Goal: Task Accomplishment & Management: Complete application form

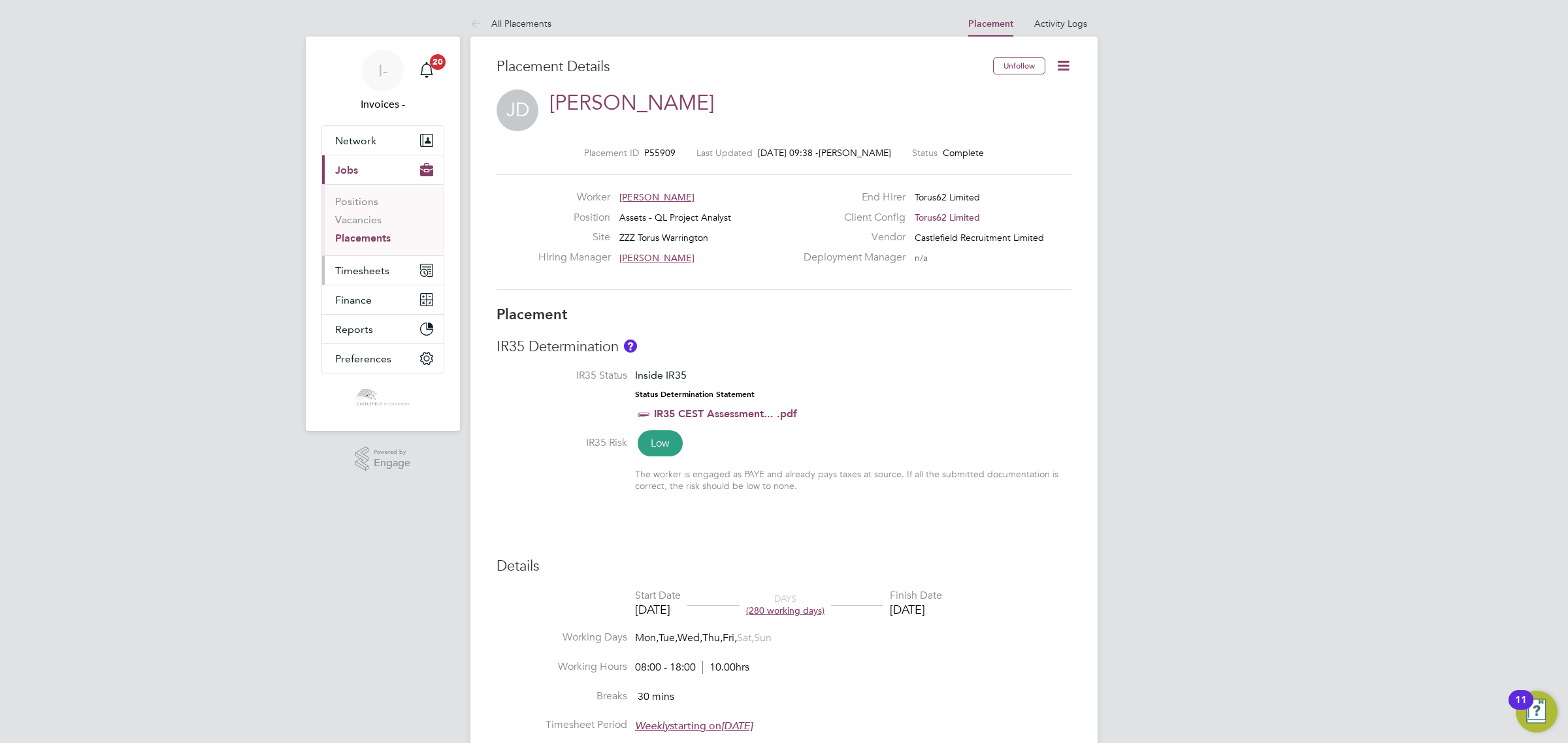
click at [329, 273] on button "Timesheets" at bounding box center [383, 270] width 121 height 29
click at [368, 230] on link "Timesheets" at bounding box center [362, 231] width 55 height 12
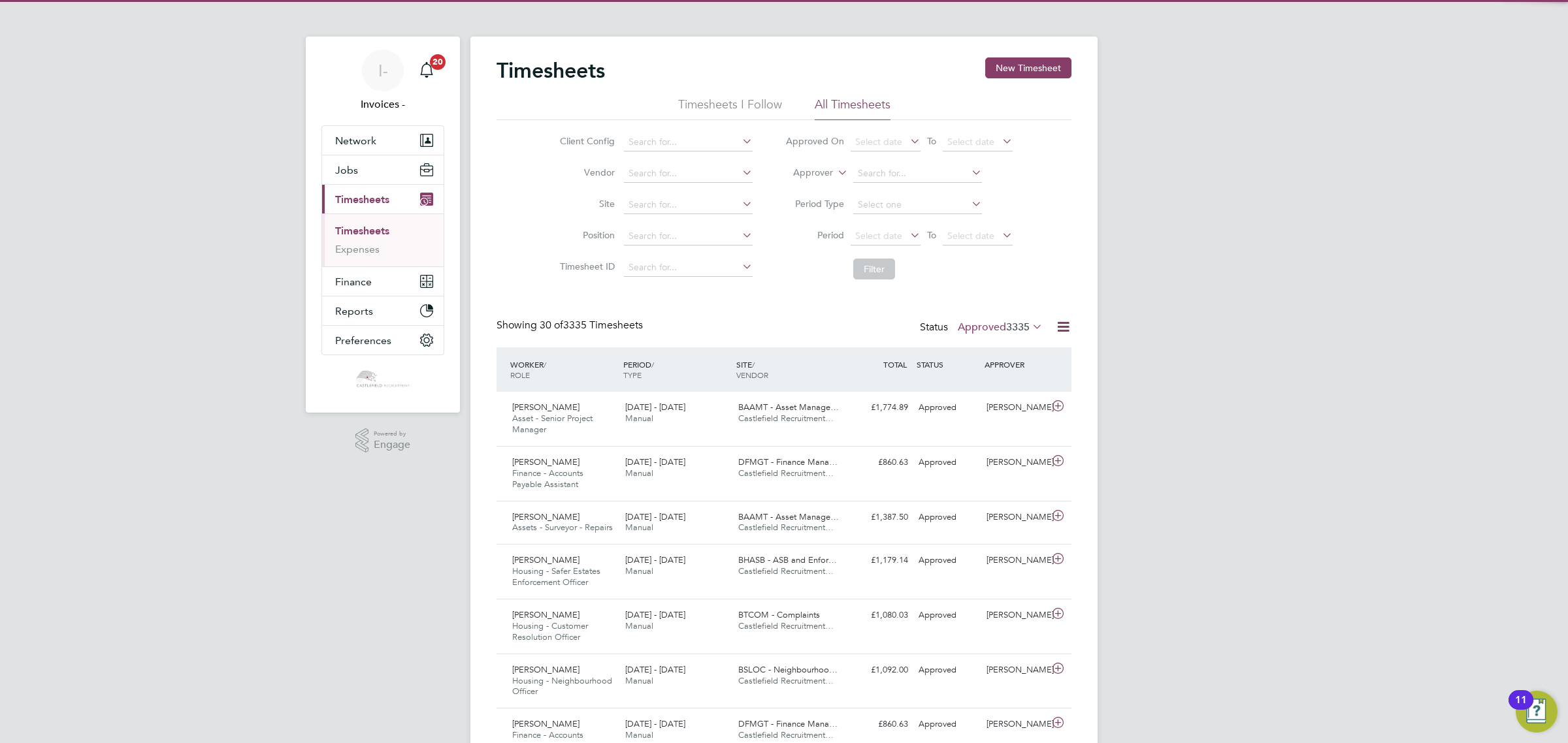
scroll to position [32, 113]
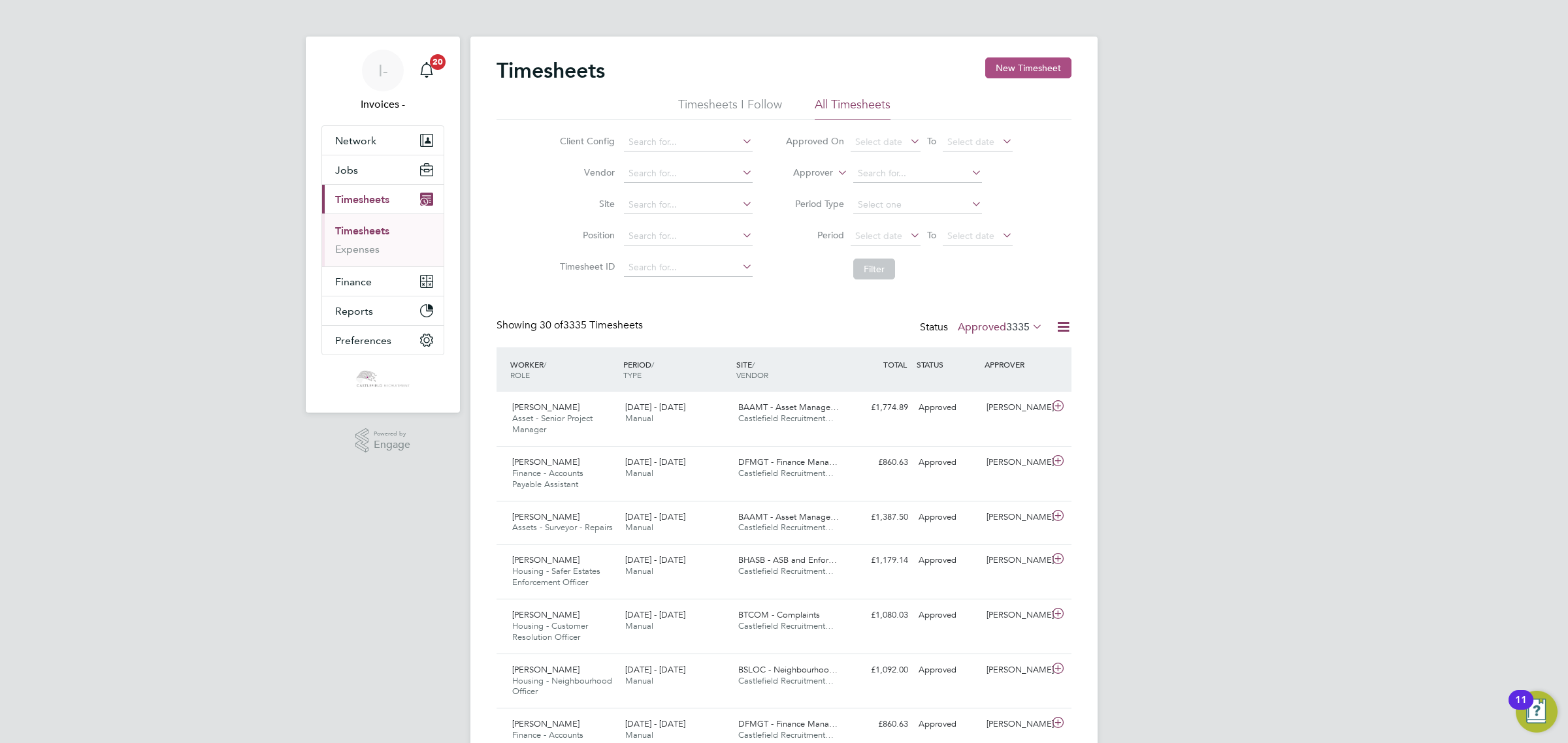
click at [1046, 67] on button "New Timesheet" at bounding box center [1028, 68] width 86 height 21
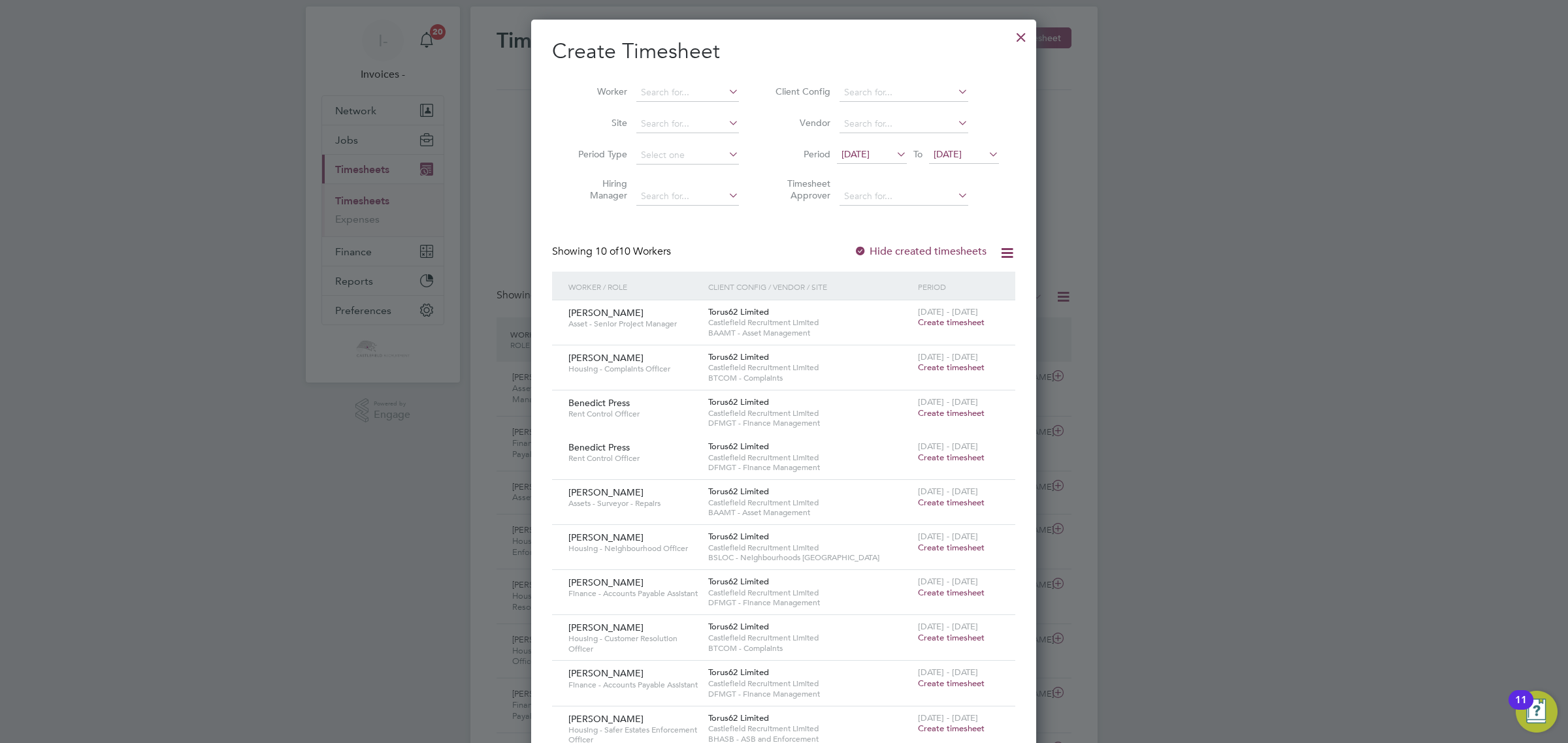
scroll to position [81, 0]
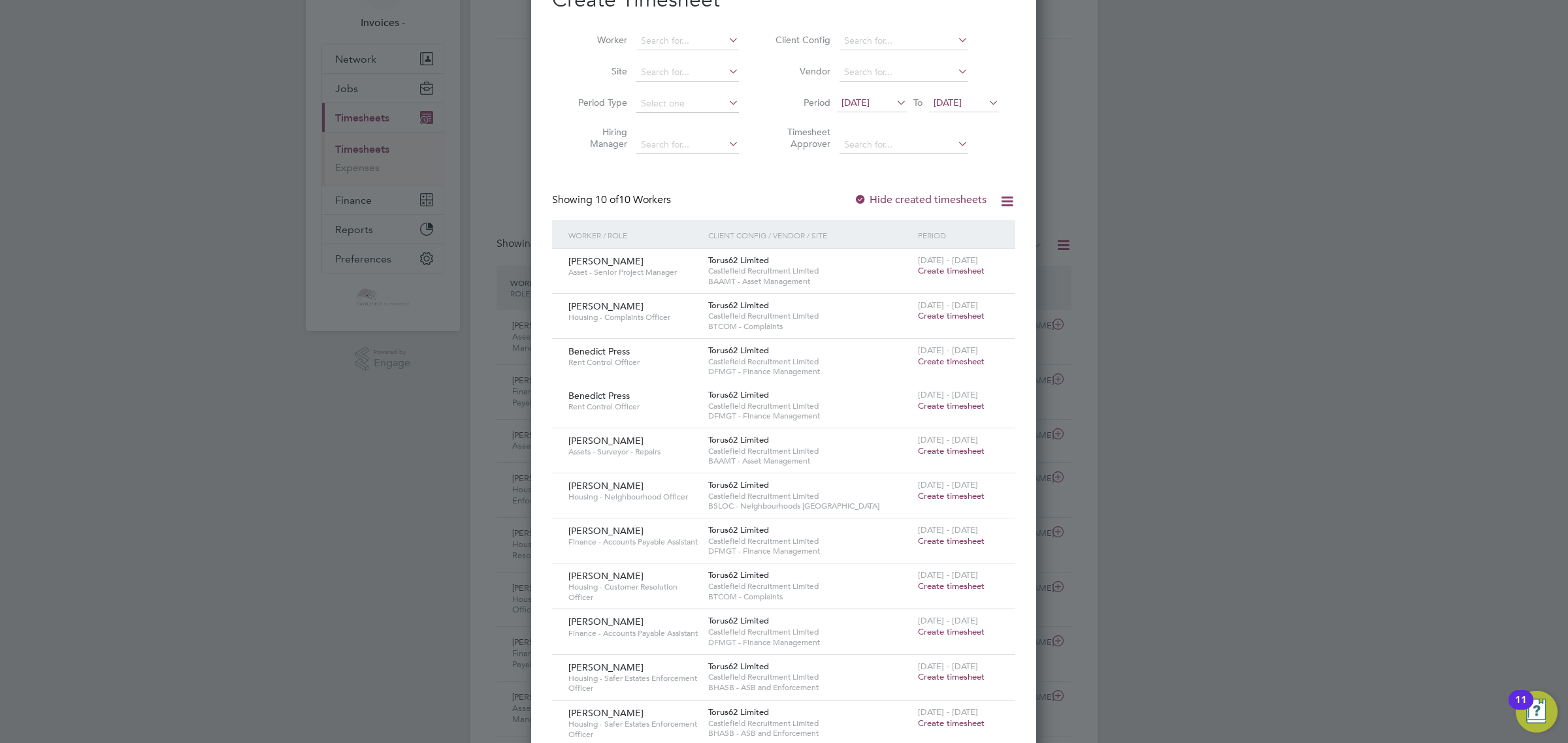
click at [928, 583] on span "Create timesheet" at bounding box center [951, 586] width 67 height 11
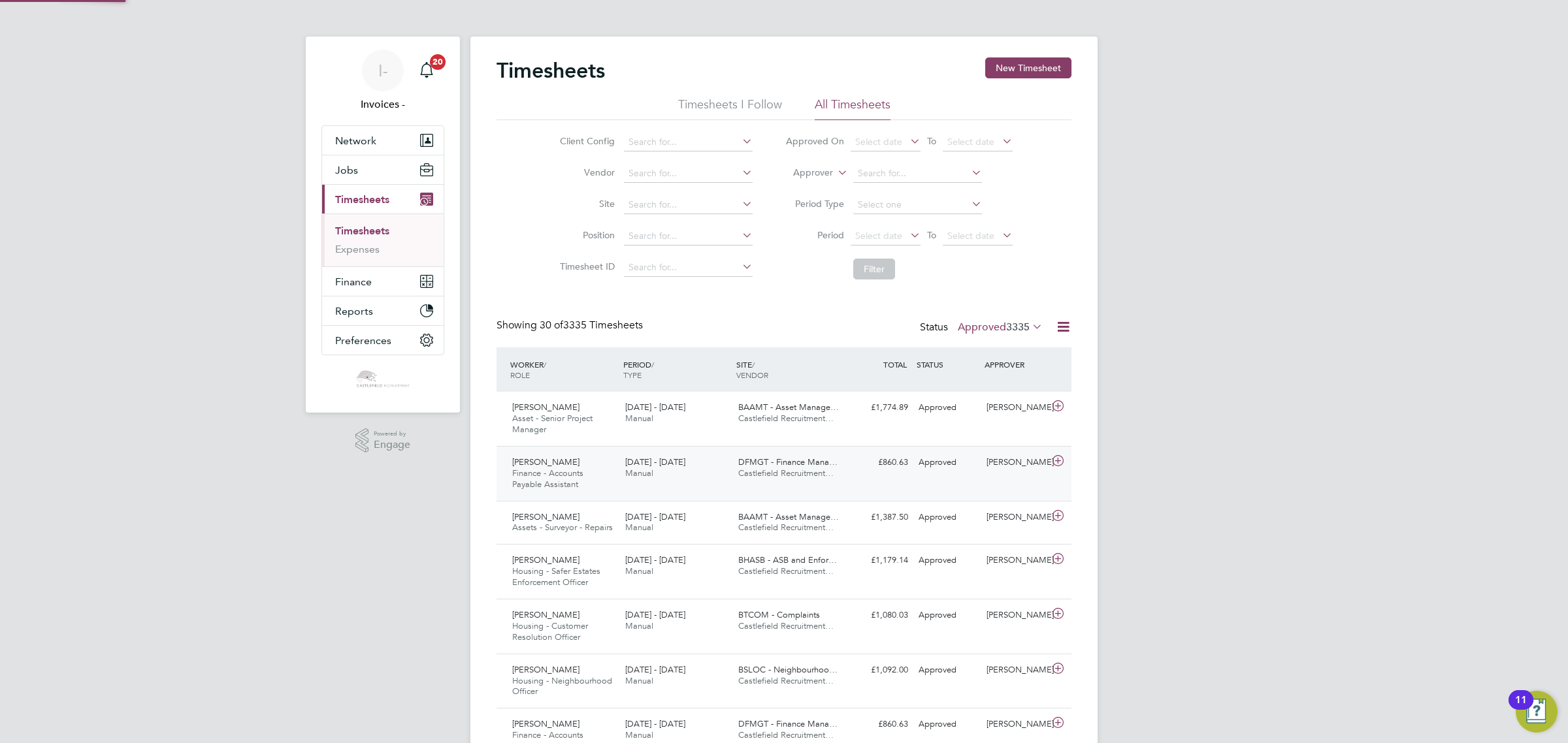
scroll to position [6, 6]
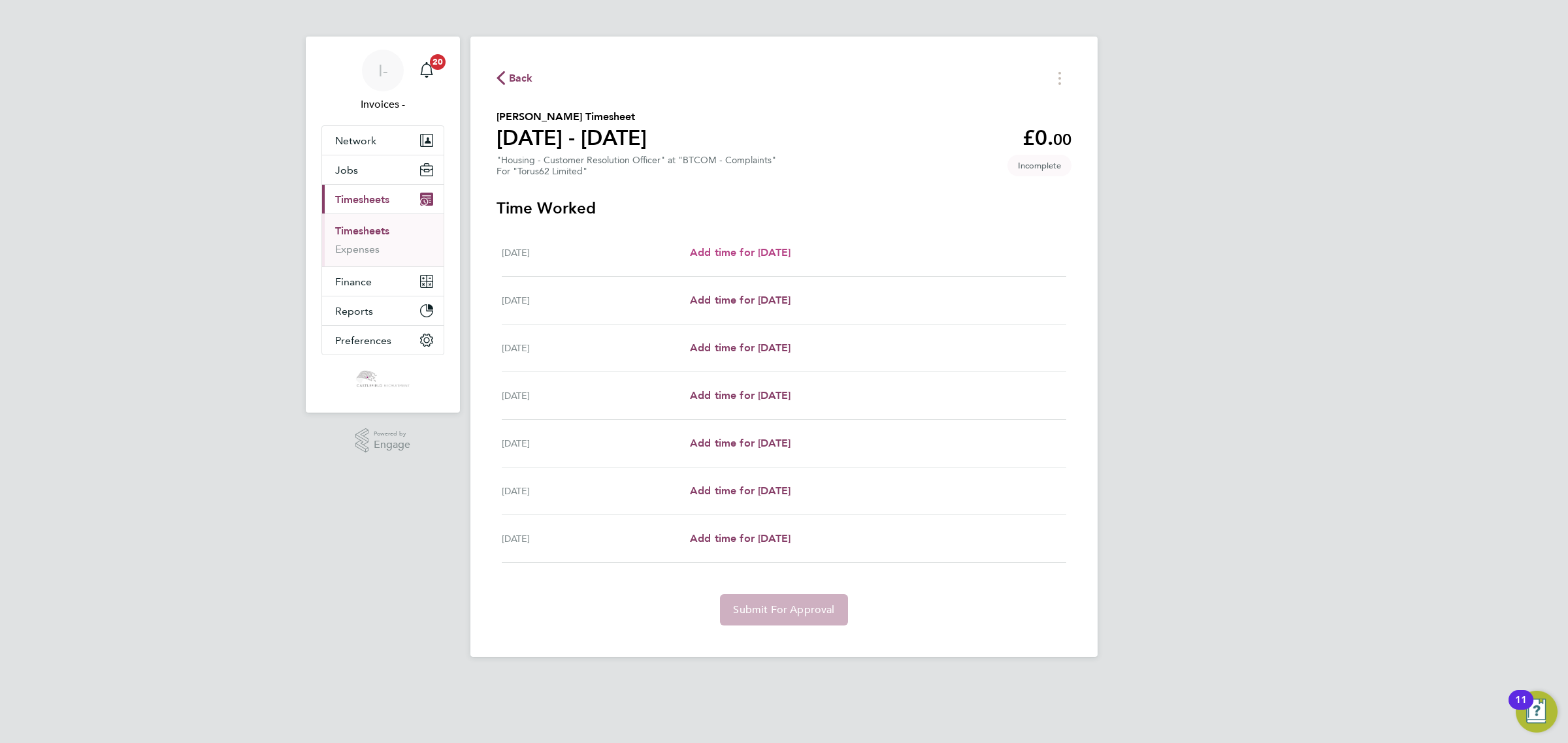
click at [743, 251] on span "Add time for [DATE]" at bounding box center [741, 252] width 101 height 12
select select "30"
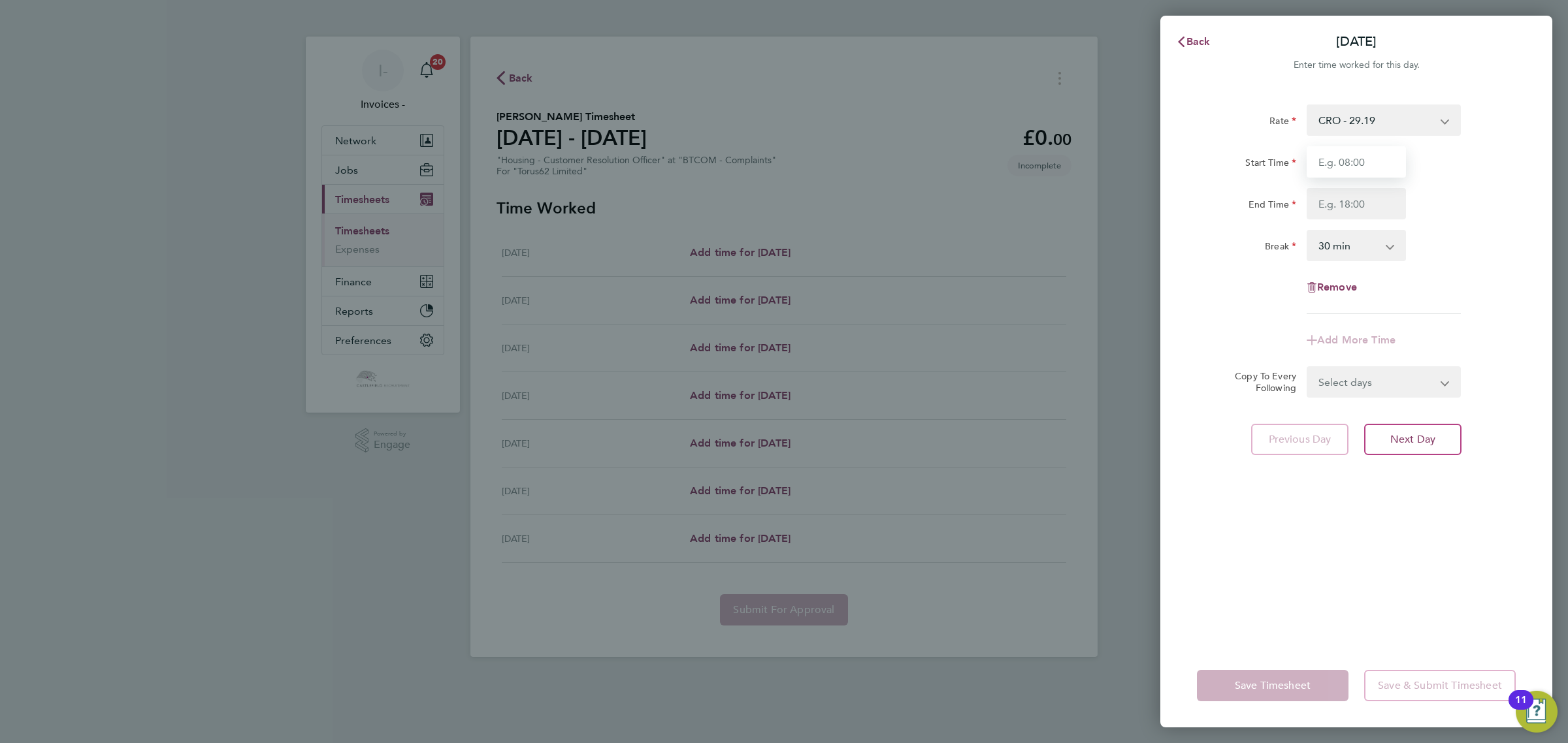
click at [1326, 162] on input "Start Time" at bounding box center [1356, 161] width 99 height 31
type input "08:00"
type input "16:00"
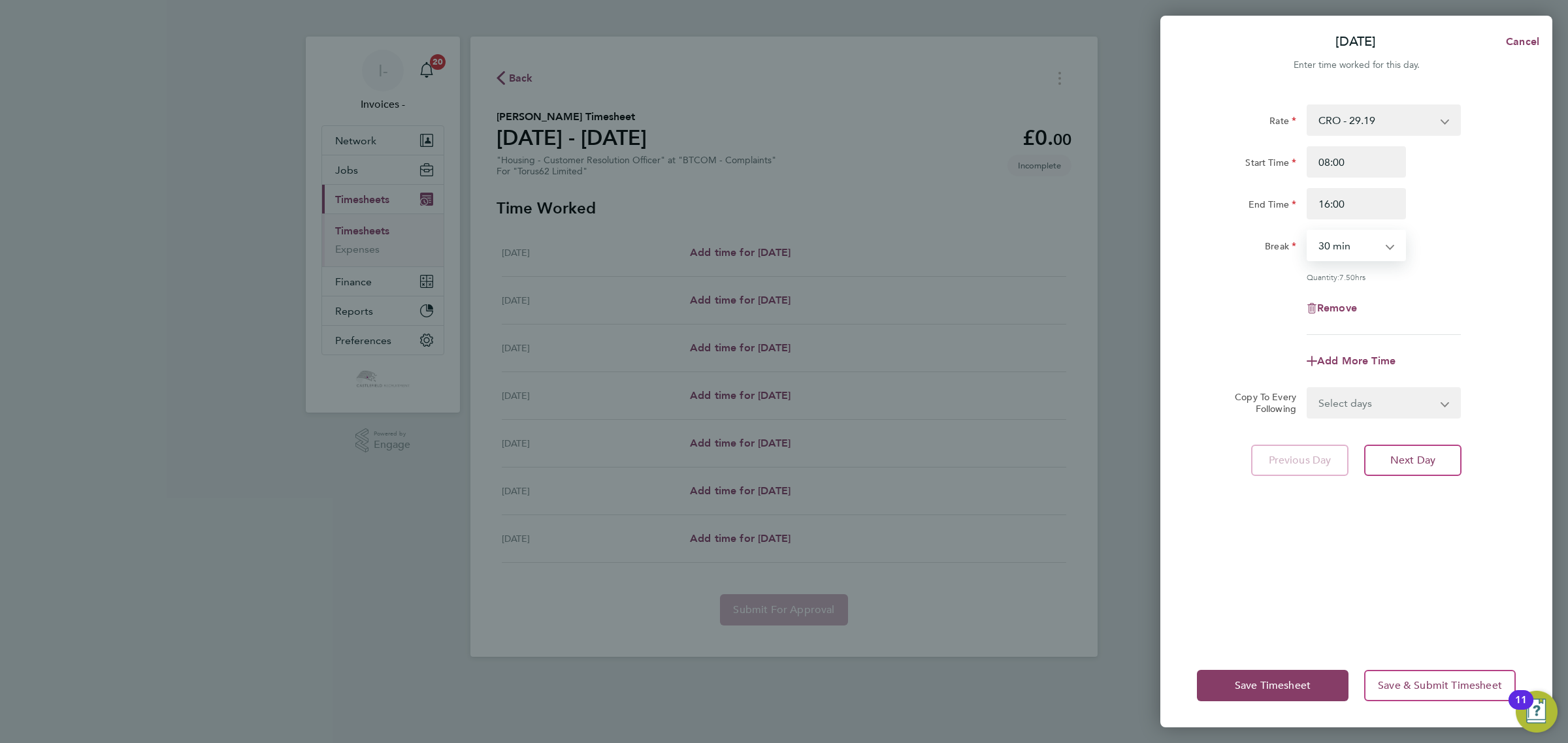
click at [1353, 398] on select "Select days Day Weekday (Mon-Fri) Weekend (Sat-Sun) [DATE] [DATE] [DATE] [DATE]…" at bounding box center [1376, 403] width 137 height 29
select select "WEEKDAY"
click at [1308, 388] on select "Select days Day Weekday (Mon-Fri) Weekend (Sat-Sun) [DATE] [DATE] [DATE] [DATE]…" at bounding box center [1376, 403] width 137 height 29
click at [1343, 446] on select "[DATE] [DATE] [DATE] [DATE] [DATE] [DATE]" at bounding box center [1375, 445] width 136 height 29
select select "[DATE]"
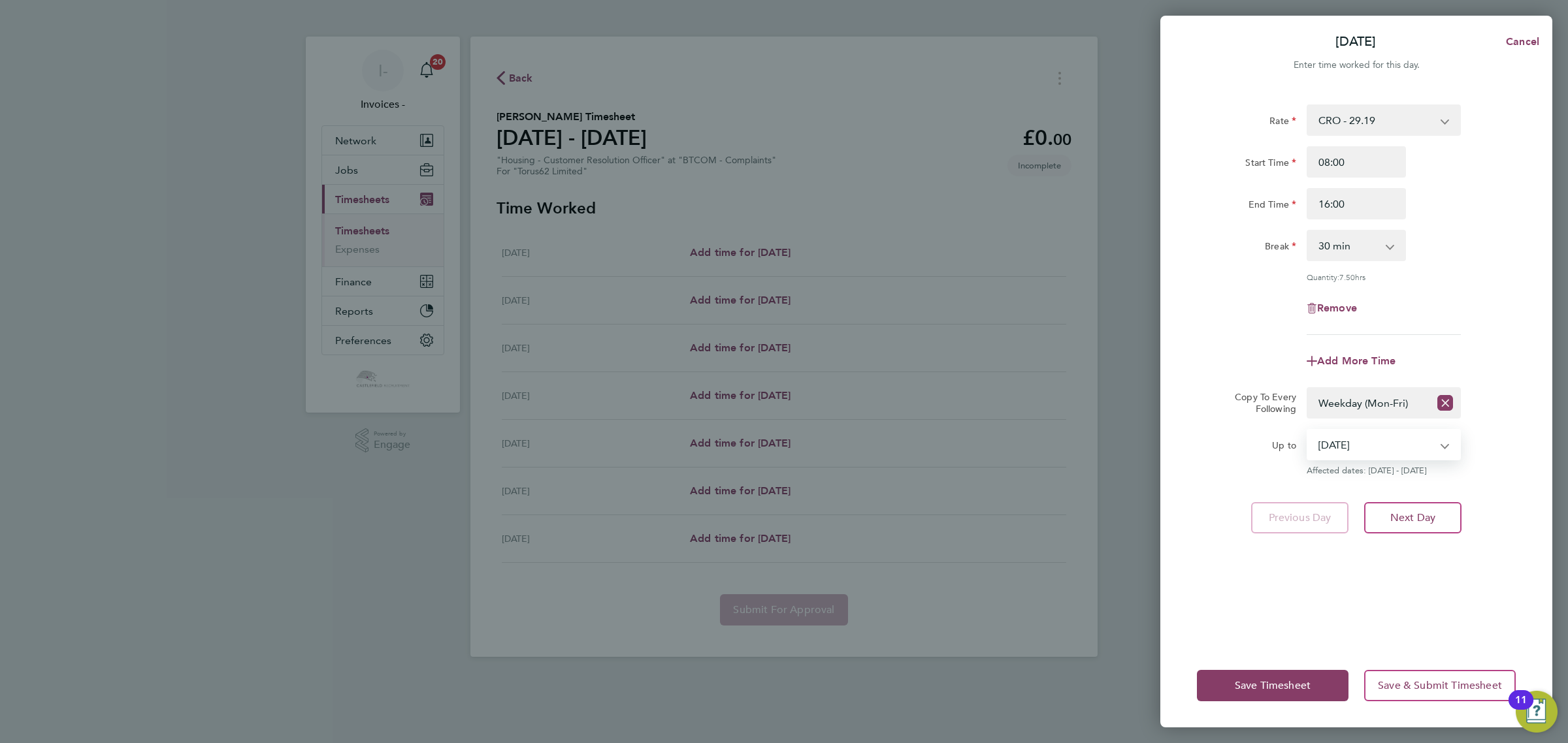
click at [1308, 430] on select "[DATE] [DATE] [DATE] [DATE] [DATE] [DATE]" at bounding box center [1375, 445] width 136 height 29
click at [1238, 681] on span "Save Timesheet" at bounding box center [1273, 685] width 76 height 13
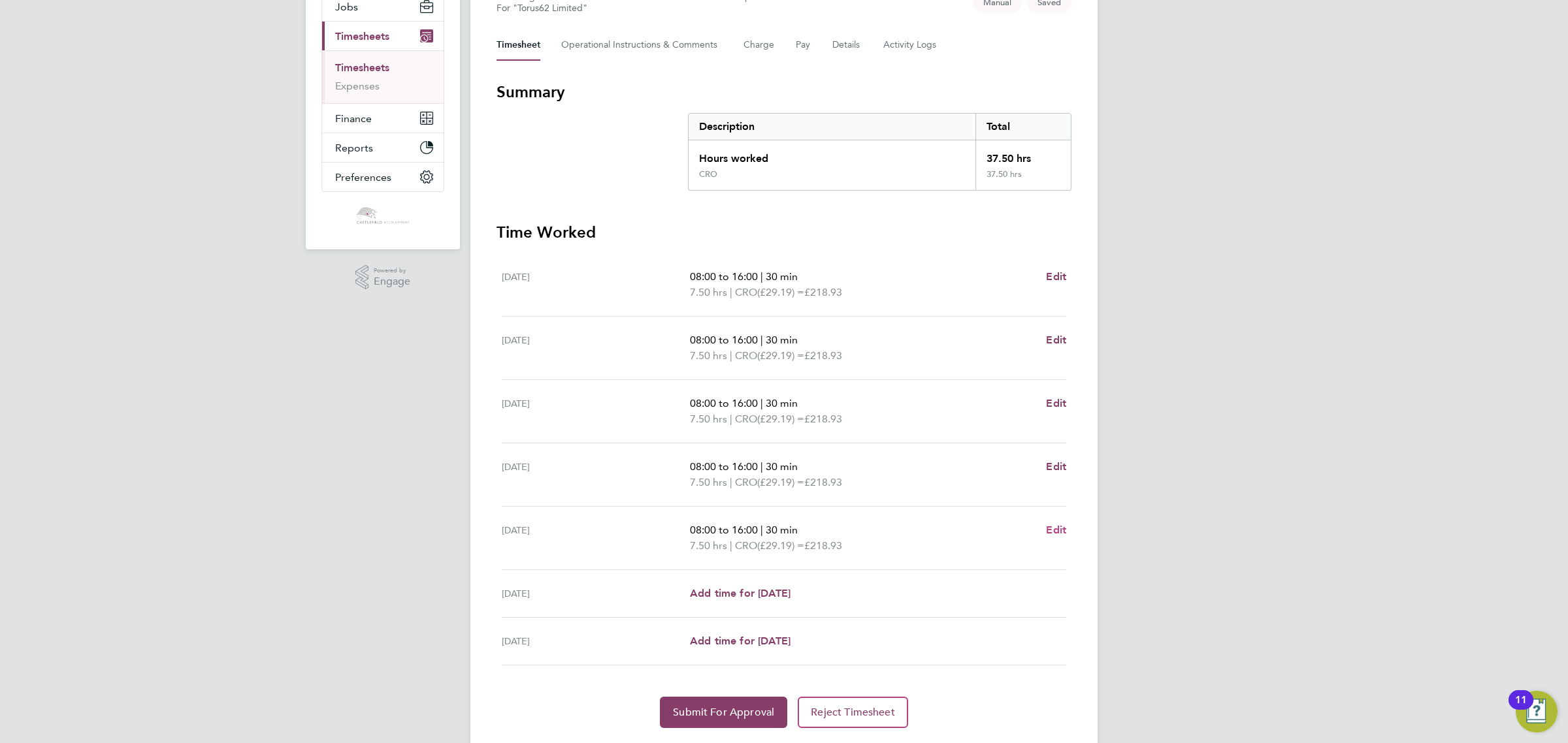
click at [1053, 529] on span "Edit" at bounding box center [1055, 530] width 20 height 12
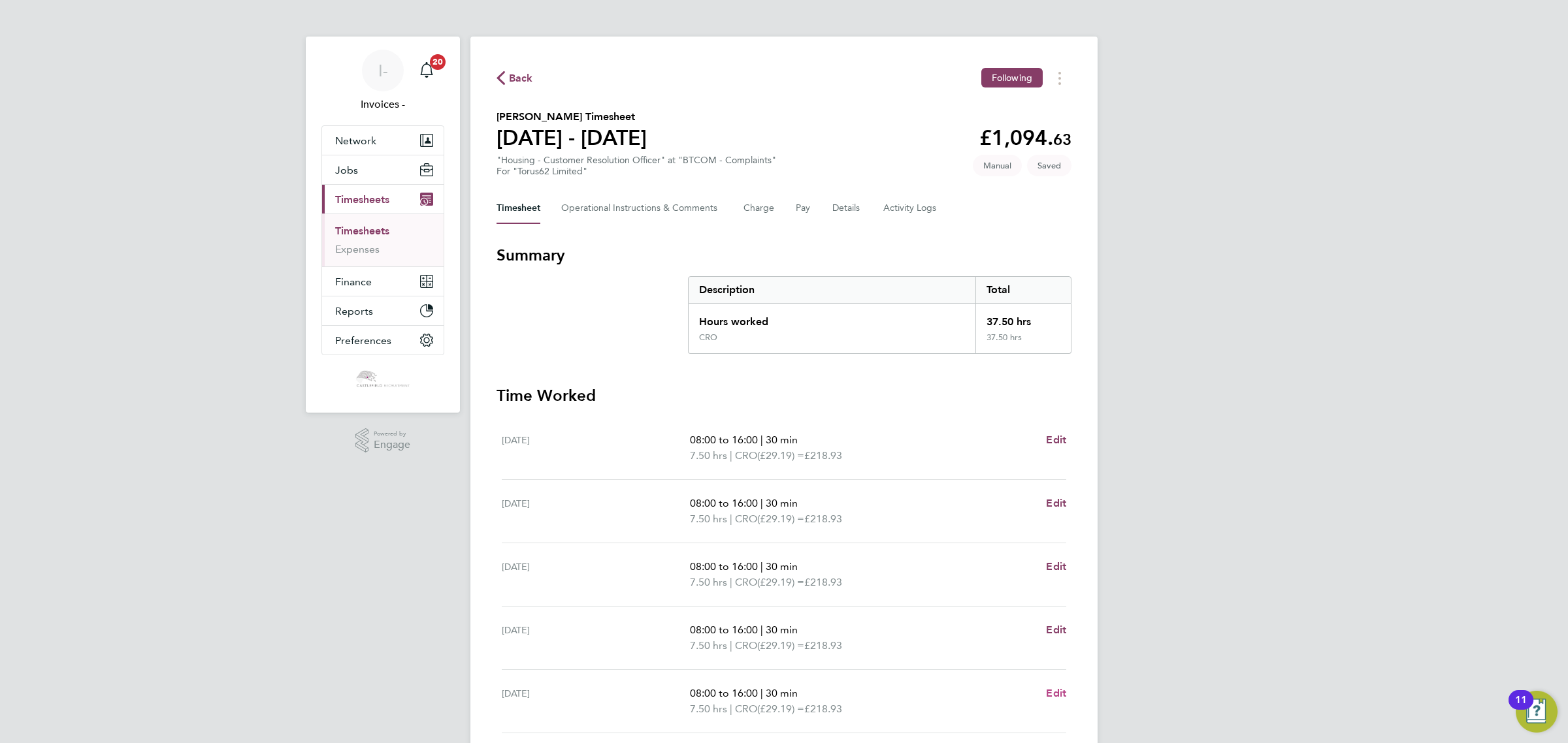
select select "30"
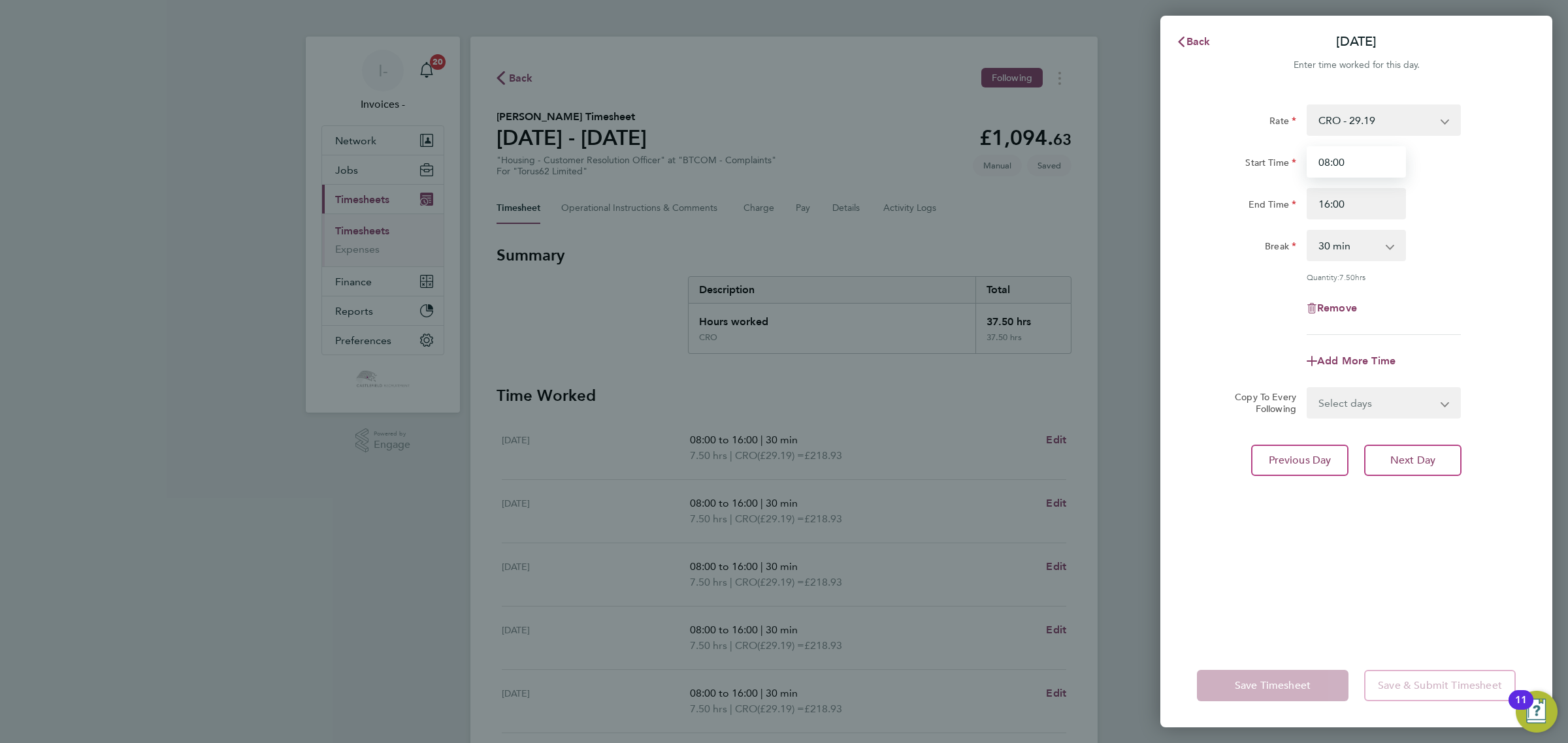
drag, startPoint x: 1349, startPoint y: 167, endPoint x: 1291, endPoint y: 164, distance: 58.1
click at [1291, 164] on div "Start Time 08:00" at bounding box center [1355, 161] width 329 height 31
type input "08:15"
type input "15:45"
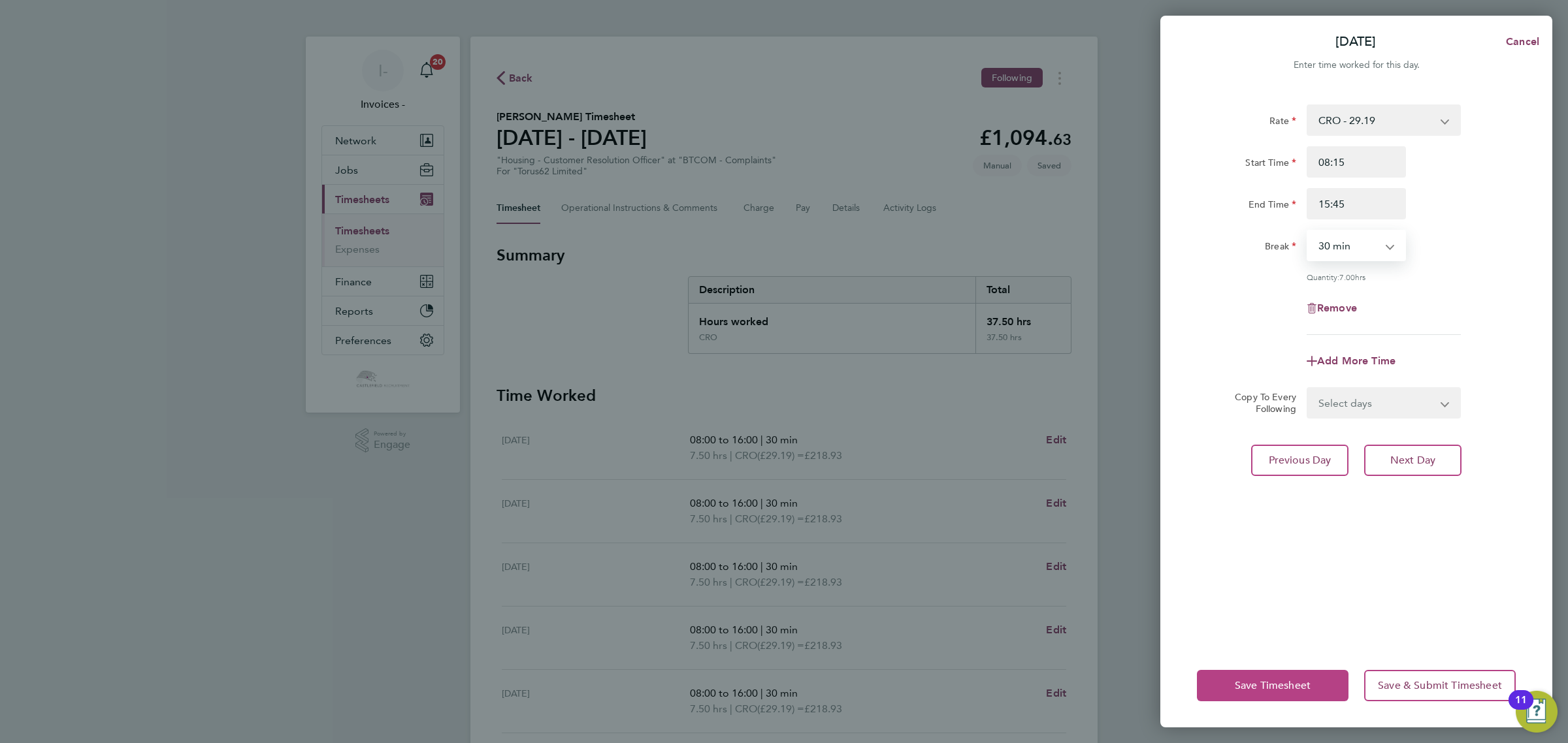
click at [1242, 680] on span "Save Timesheet" at bounding box center [1273, 685] width 76 height 13
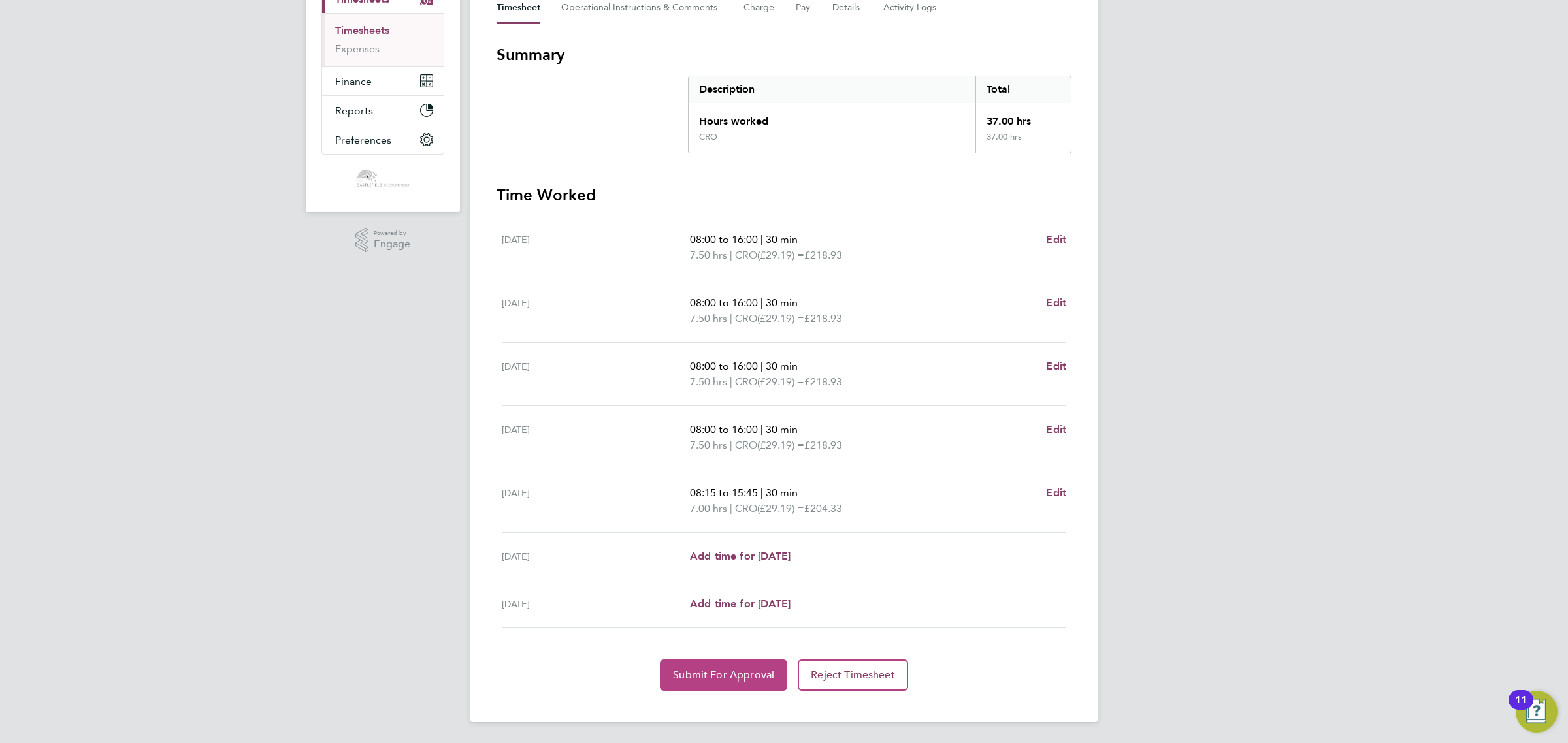
click at [698, 679] on span "Submit For Approval" at bounding box center [723, 675] width 101 height 13
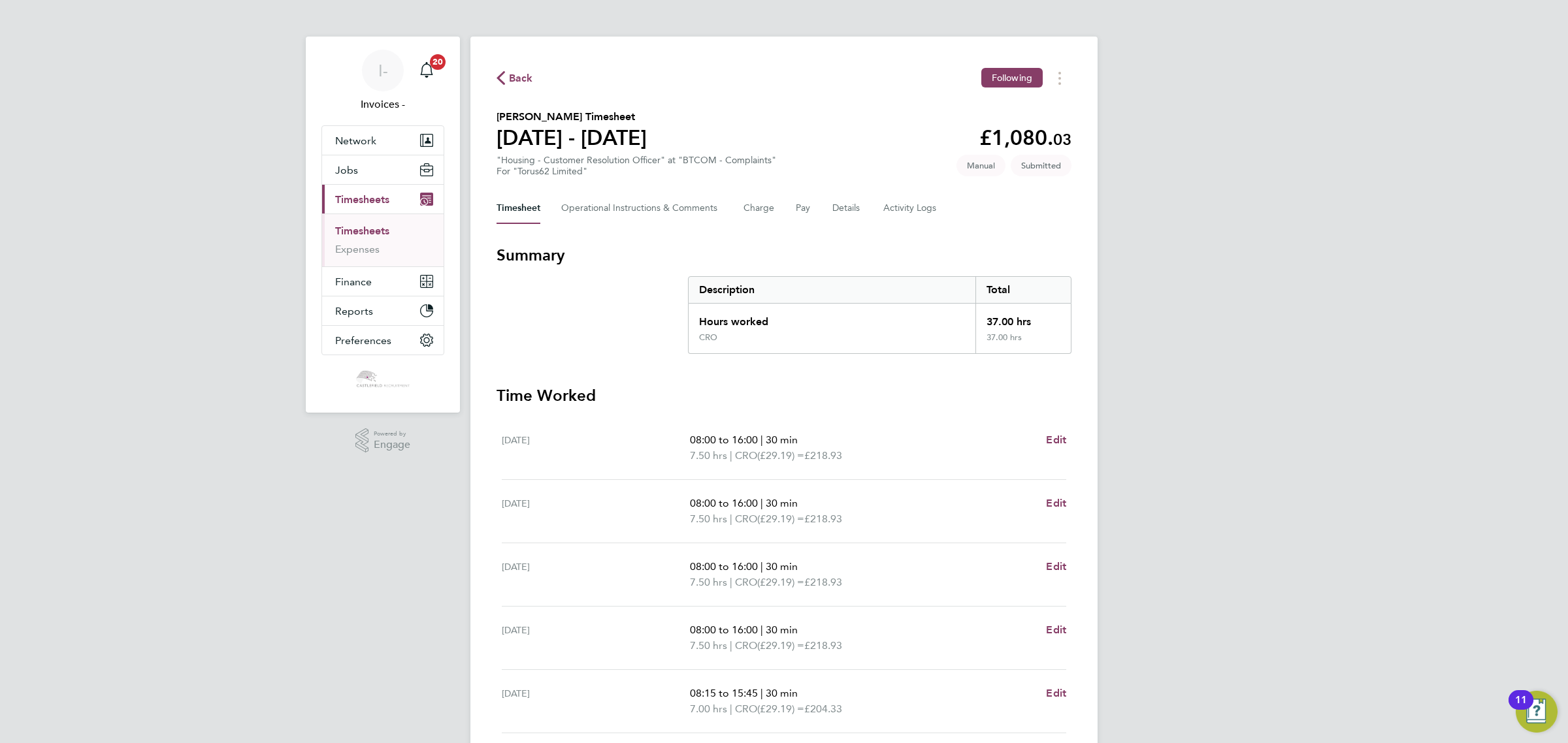
click at [518, 72] on span "Back" at bounding box center [520, 78] width 24 height 16
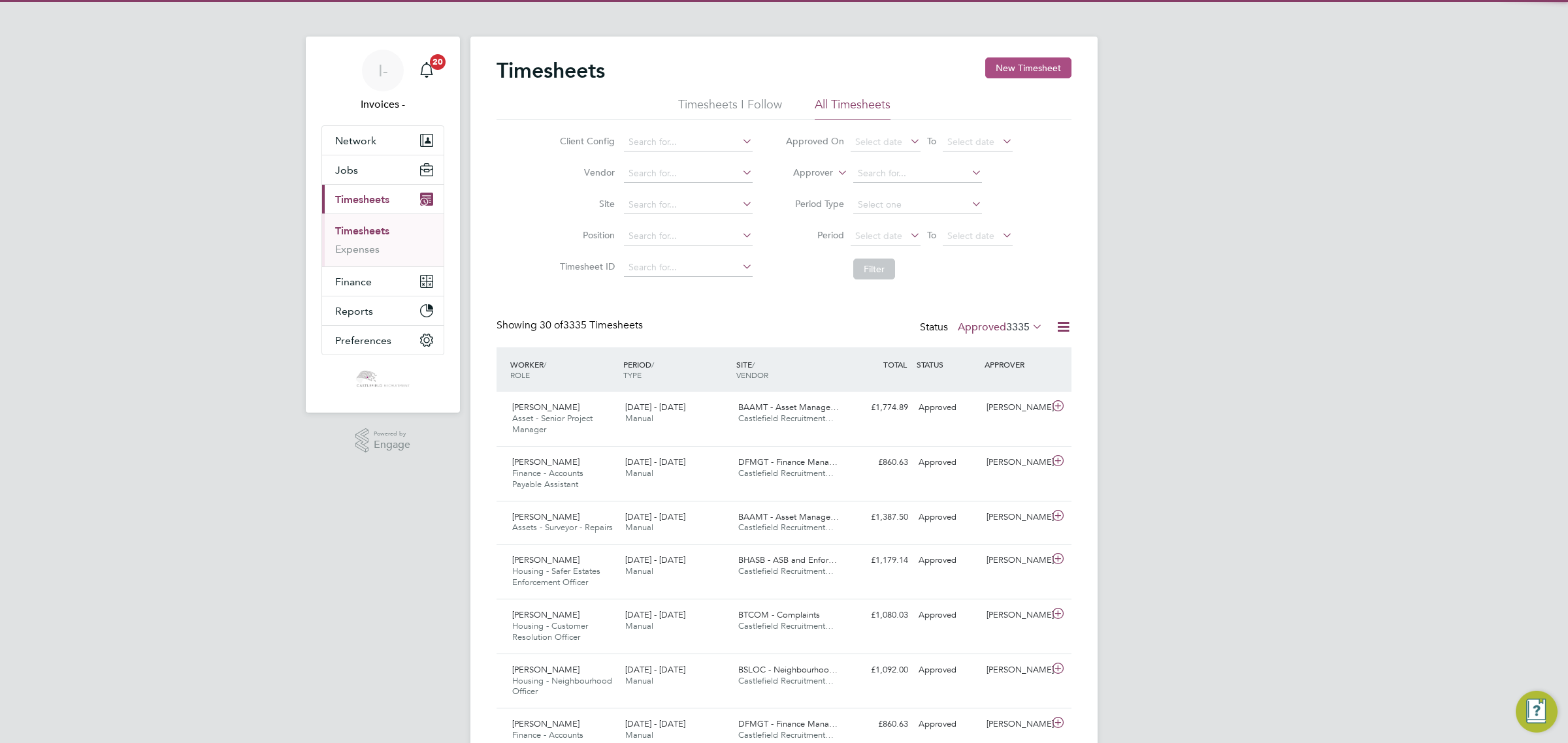
click at [1011, 68] on button "New Timesheet" at bounding box center [1028, 68] width 86 height 21
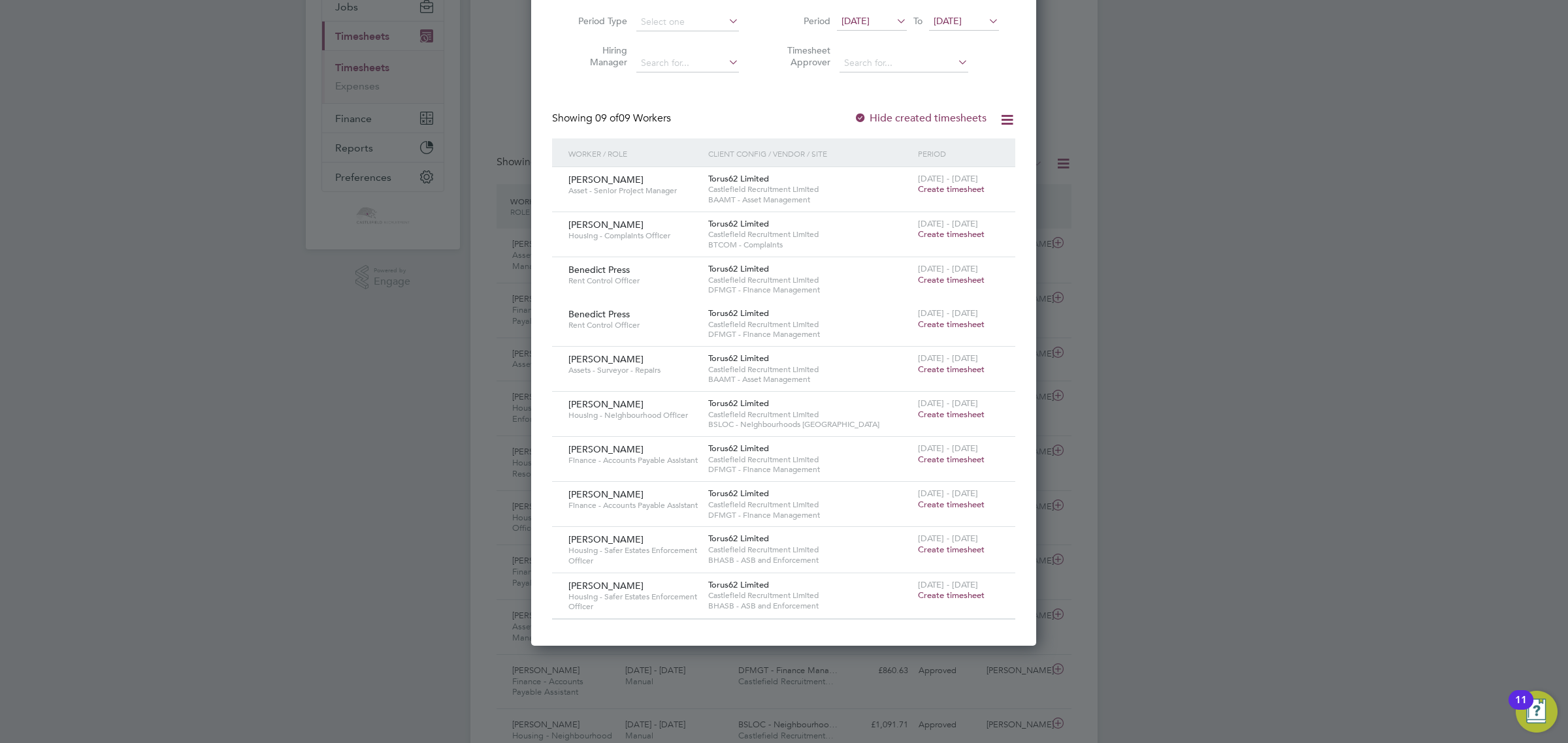
click at [942, 595] on span "Create timesheet" at bounding box center [951, 595] width 67 height 11
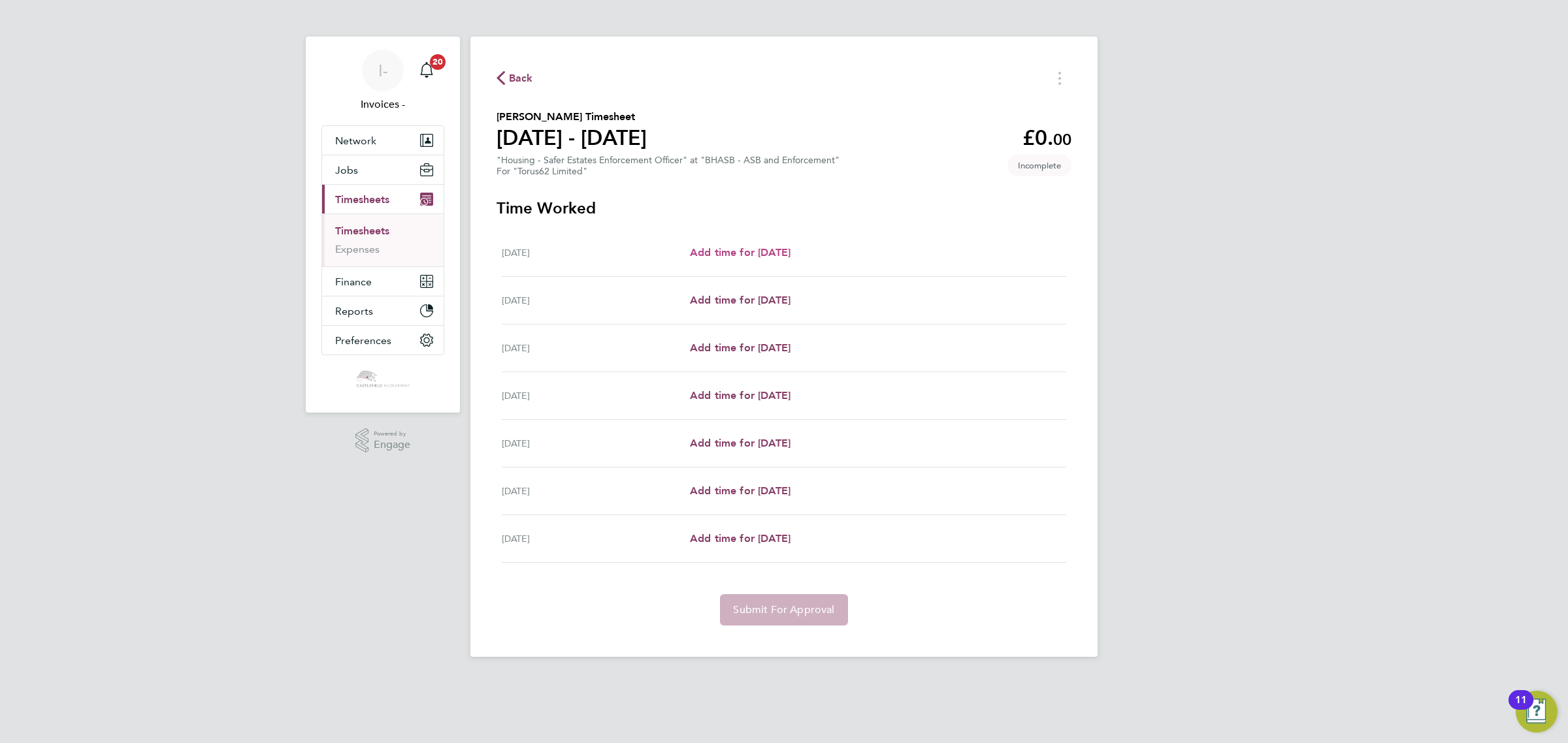
click at [766, 250] on span "Add time for [DATE]" at bounding box center [741, 252] width 101 height 12
select select "30"
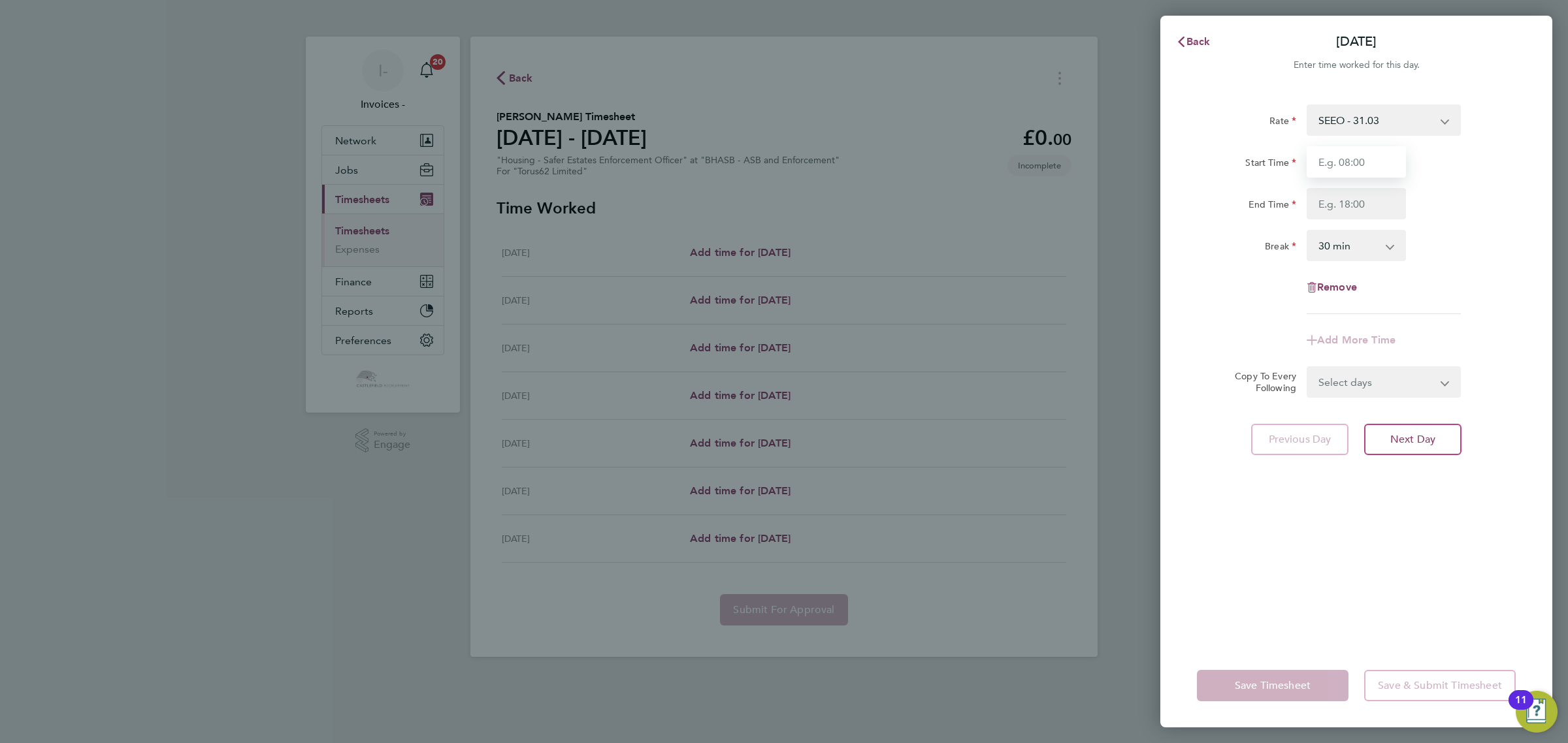
click at [1318, 157] on input "Start Time" at bounding box center [1356, 161] width 99 height 31
type input "08:45"
type input "16:15"
click at [1471, 195] on div "End Time 16:15" at bounding box center [1355, 204] width 329 height 31
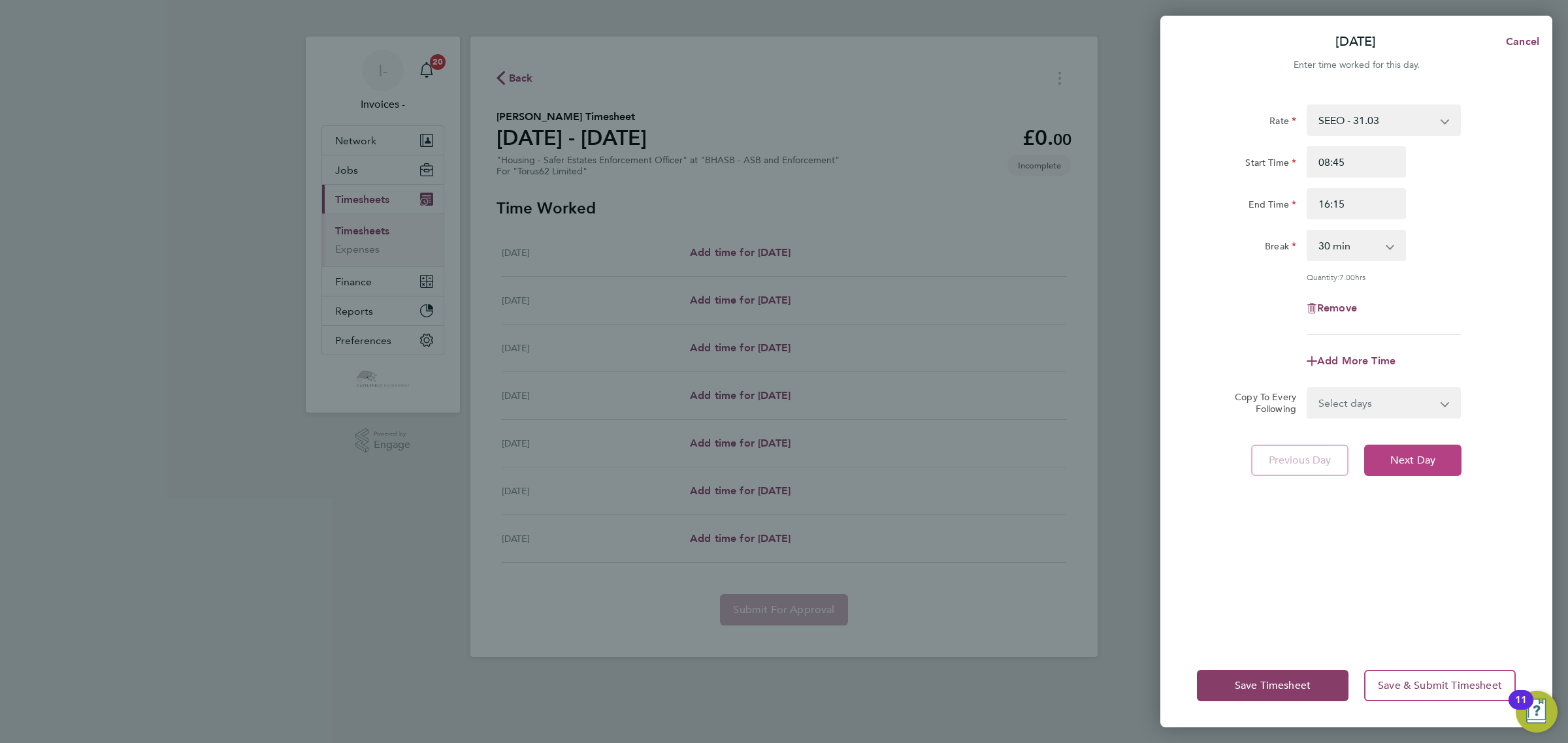
click at [1390, 459] on span "Next Day" at bounding box center [1412, 460] width 45 height 13
select select "30"
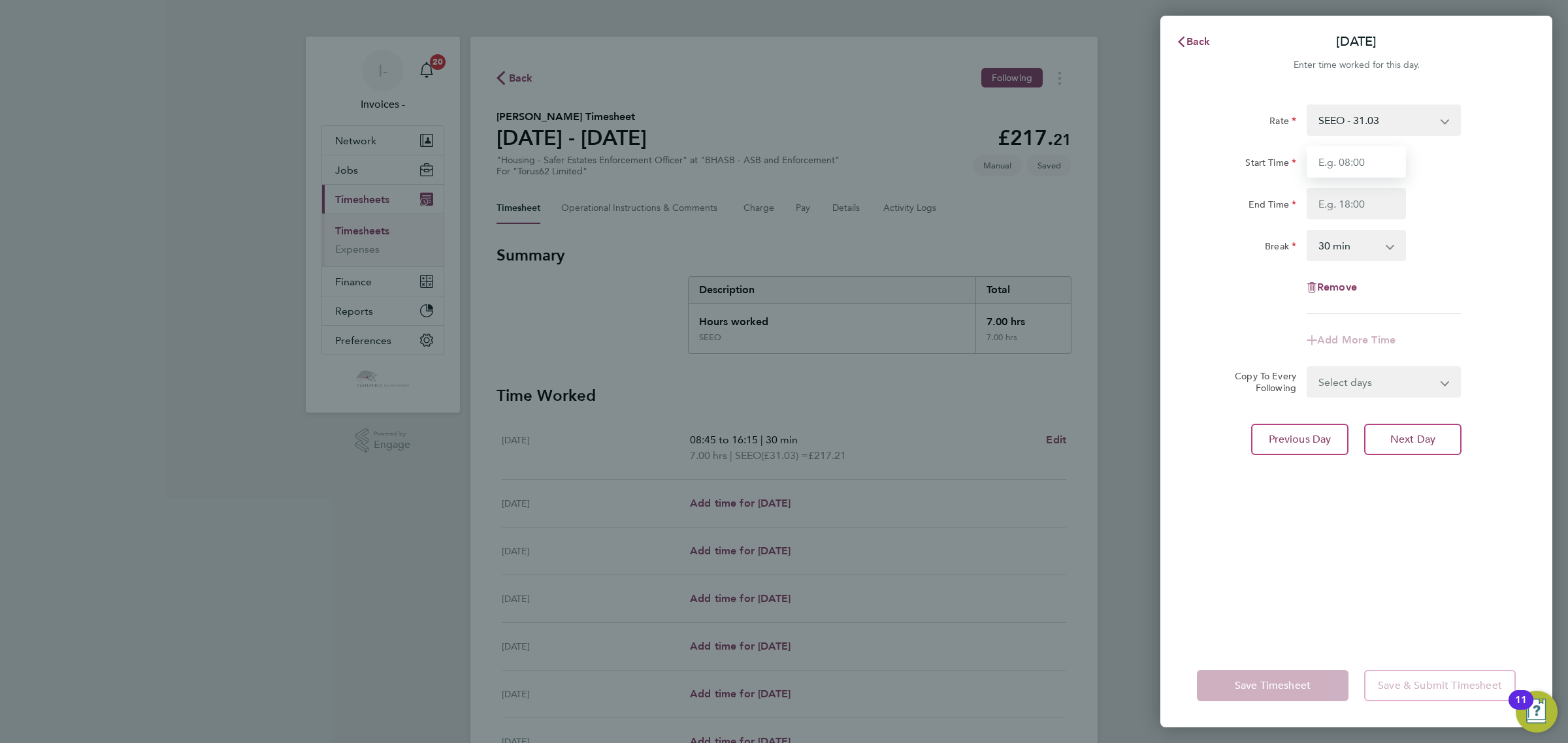
click at [1326, 164] on input "Start Time" at bounding box center [1356, 161] width 99 height 31
type input "08:00"
type input "18:00"
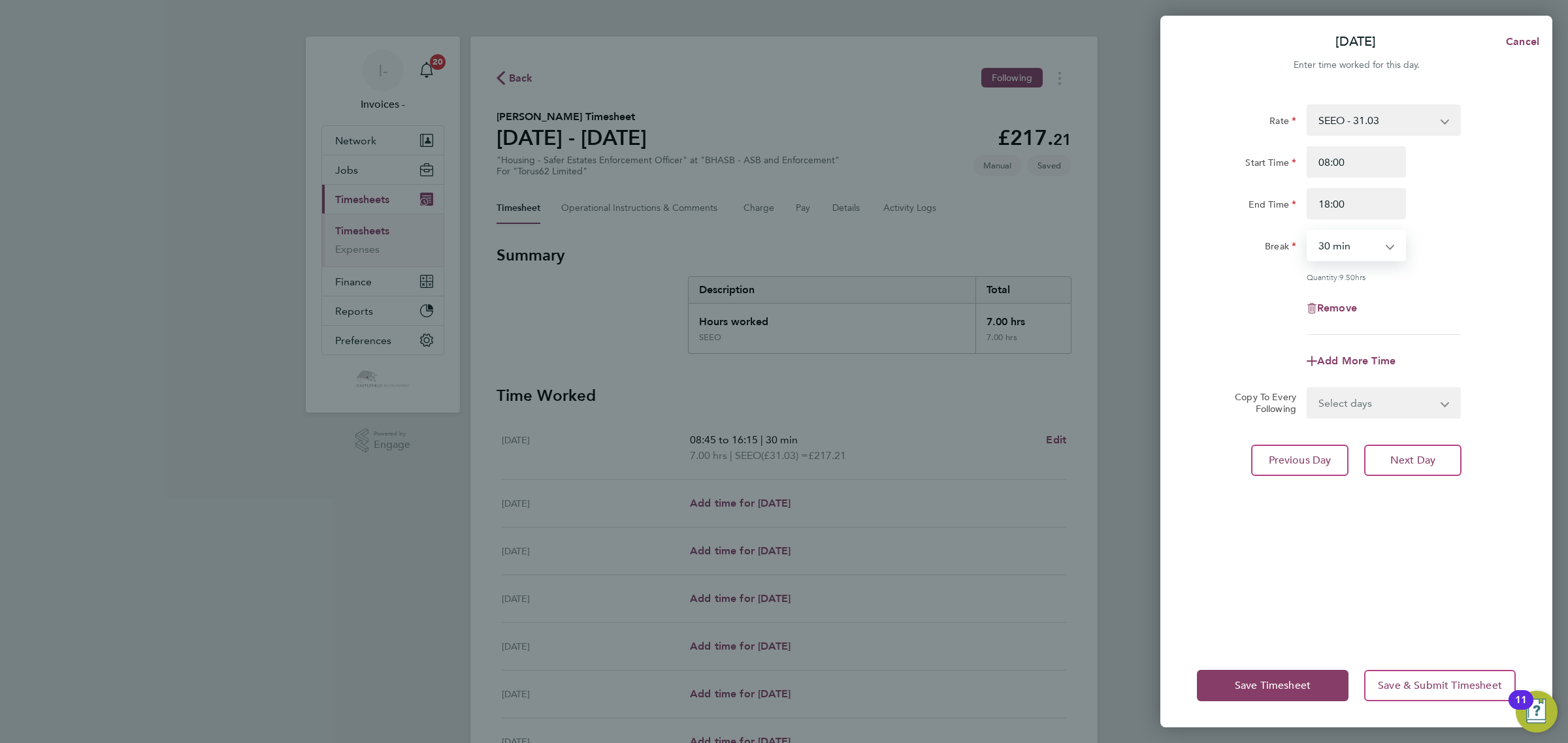
drag, startPoint x: 1356, startPoint y: 245, endPoint x: 1356, endPoint y: 259, distance: 14.0
click at [1356, 245] on select "0 min 15 min 30 min 45 min 60 min 75 min 90 min" at bounding box center [1348, 246] width 81 height 29
select select "60"
click at [1308, 231] on select "0 min 15 min 30 min 45 min 60 min 75 min 90 min" at bounding box center [1348, 246] width 81 height 29
click at [1334, 398] on select "Select days Day Weekday (Mon-Fri) Weekend (Sat-Sun) [DATE] [DATE] [DATE] [DATE]…" at bounding box center [1376, 403] width 137 height 29
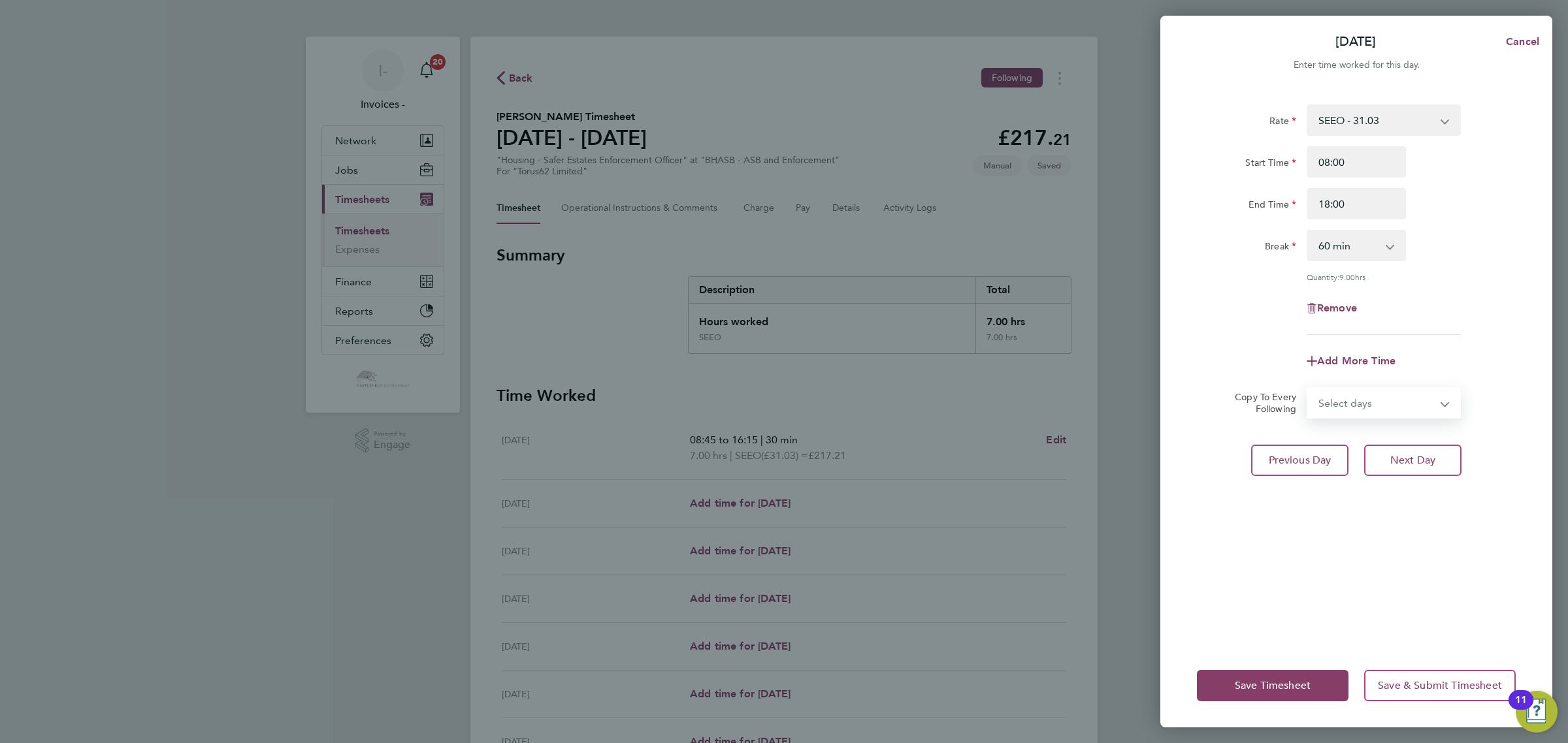
select select "WEEKDAY"
click at [1308, 388] on select "Select days Day Weekday (Mon-Fri) Weekend (Sat-Sun) [DATE] [DATE] [DATE] [DATE]…" at bounding box center [1376, 403] width 137 height 29
click at [1337, 441] on select "[DATE] [DATE] [DATE] [DATE] [DATE]" at bounding box center [1375, 445] width 136 height 29
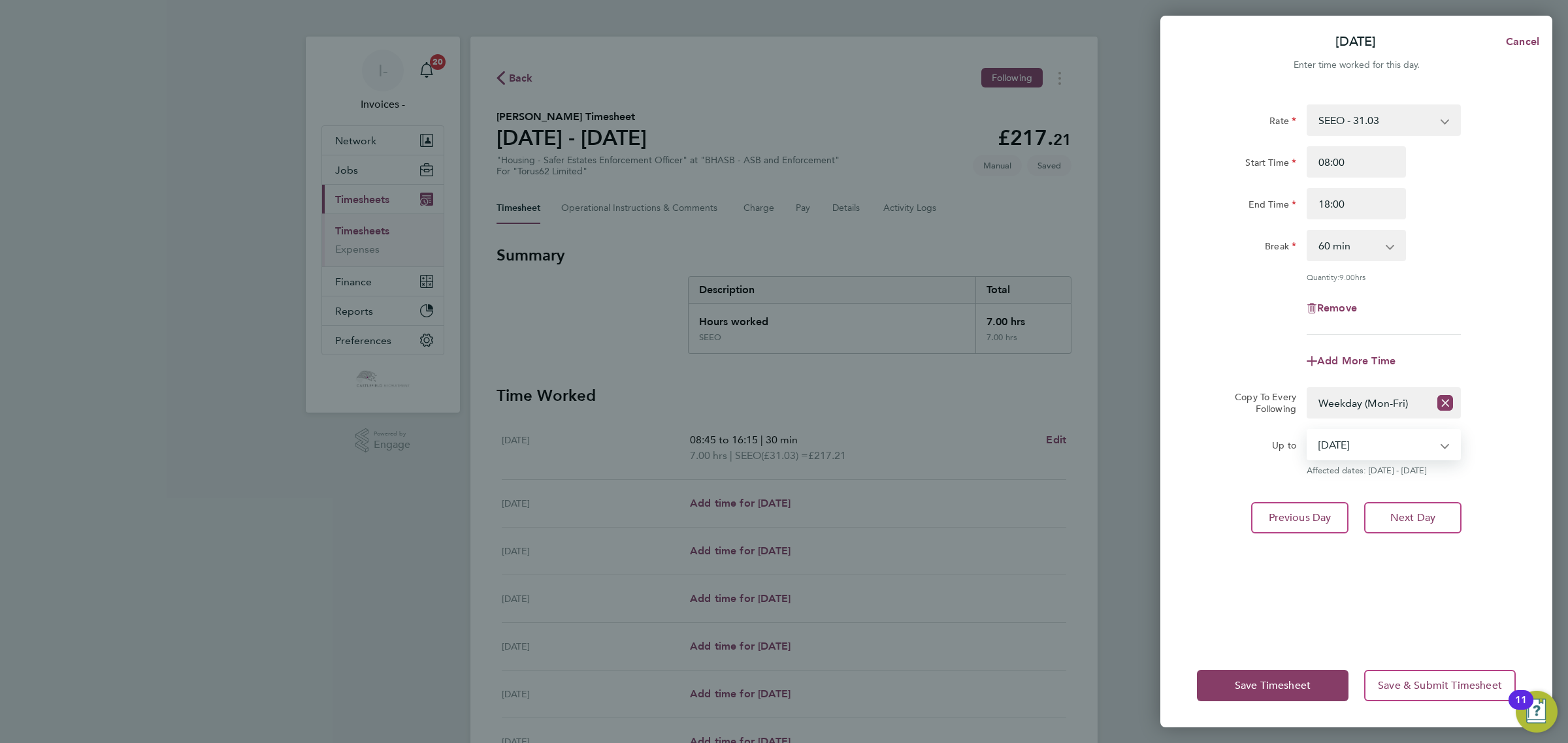
select select "[DATE]"
click at [1308, 430] on select "[DATE] [DATE] [DATE] [DATE] [DATE]" at bounding box center [1375, 445] width 136 height 29
click at [1275, 689] on span "Save Timesheet" at bounding box center [1273, 685] width 76 height 13
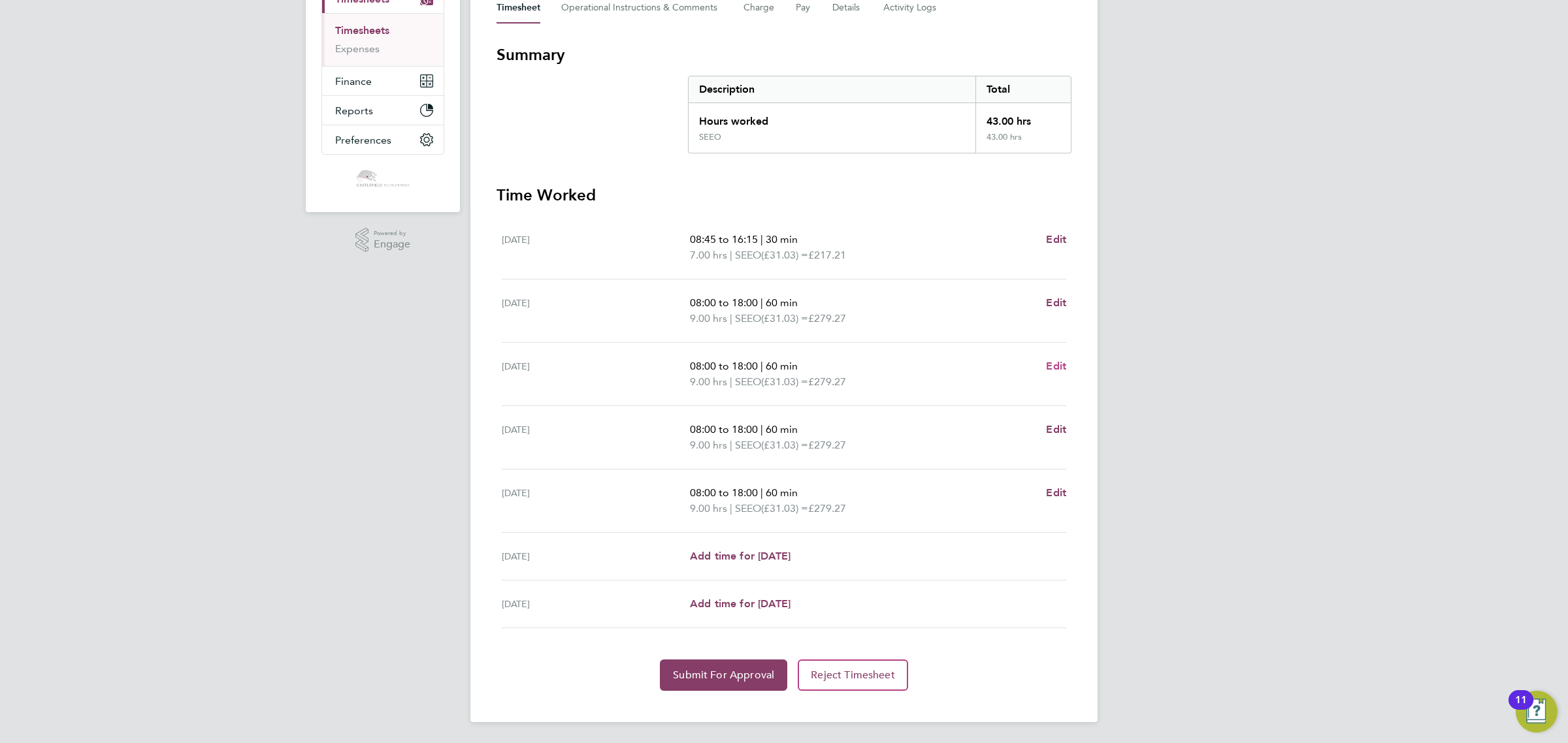
click at [1057, 360] on span "Edit" at bounding box center [1055, 366] width 20 height 12
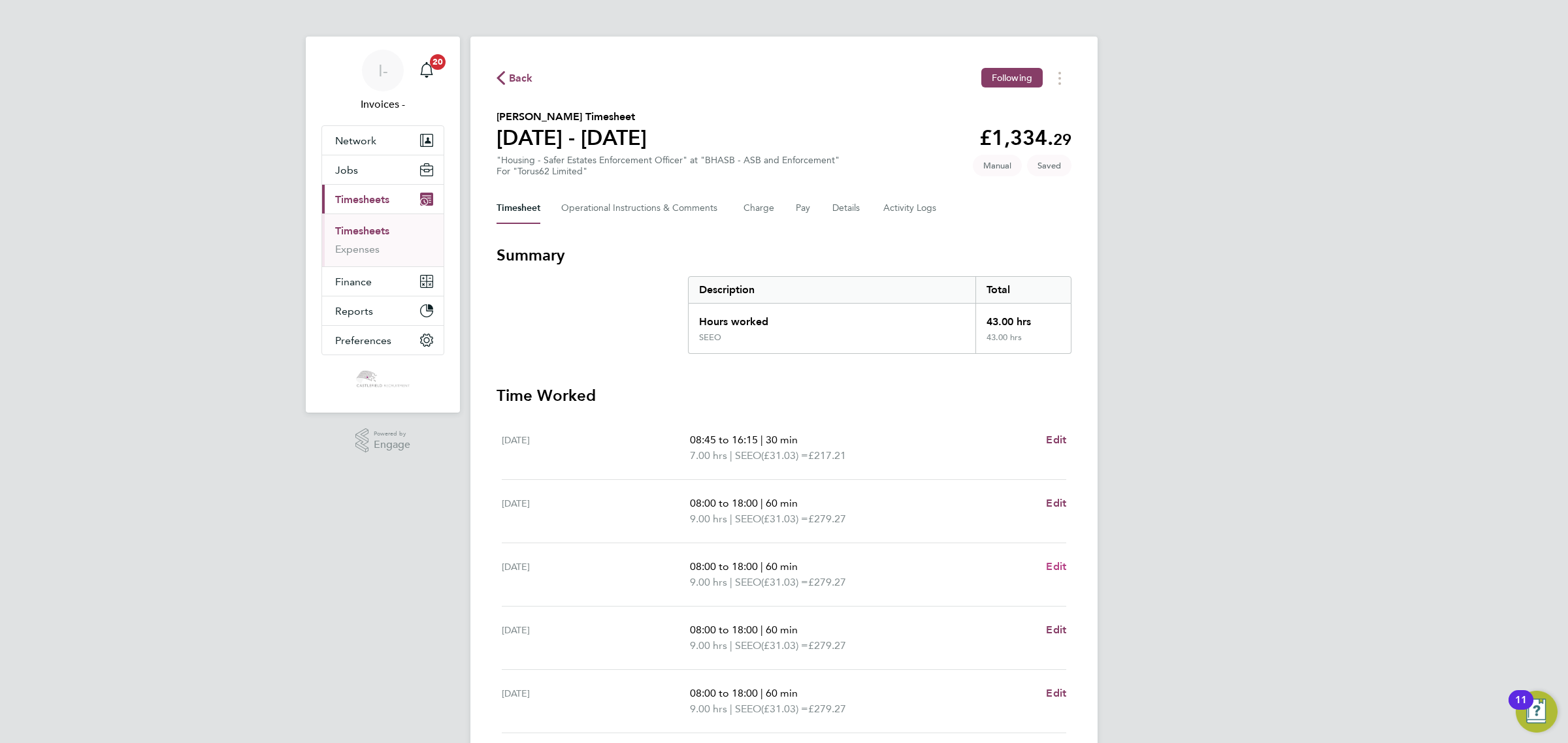
select select "60"
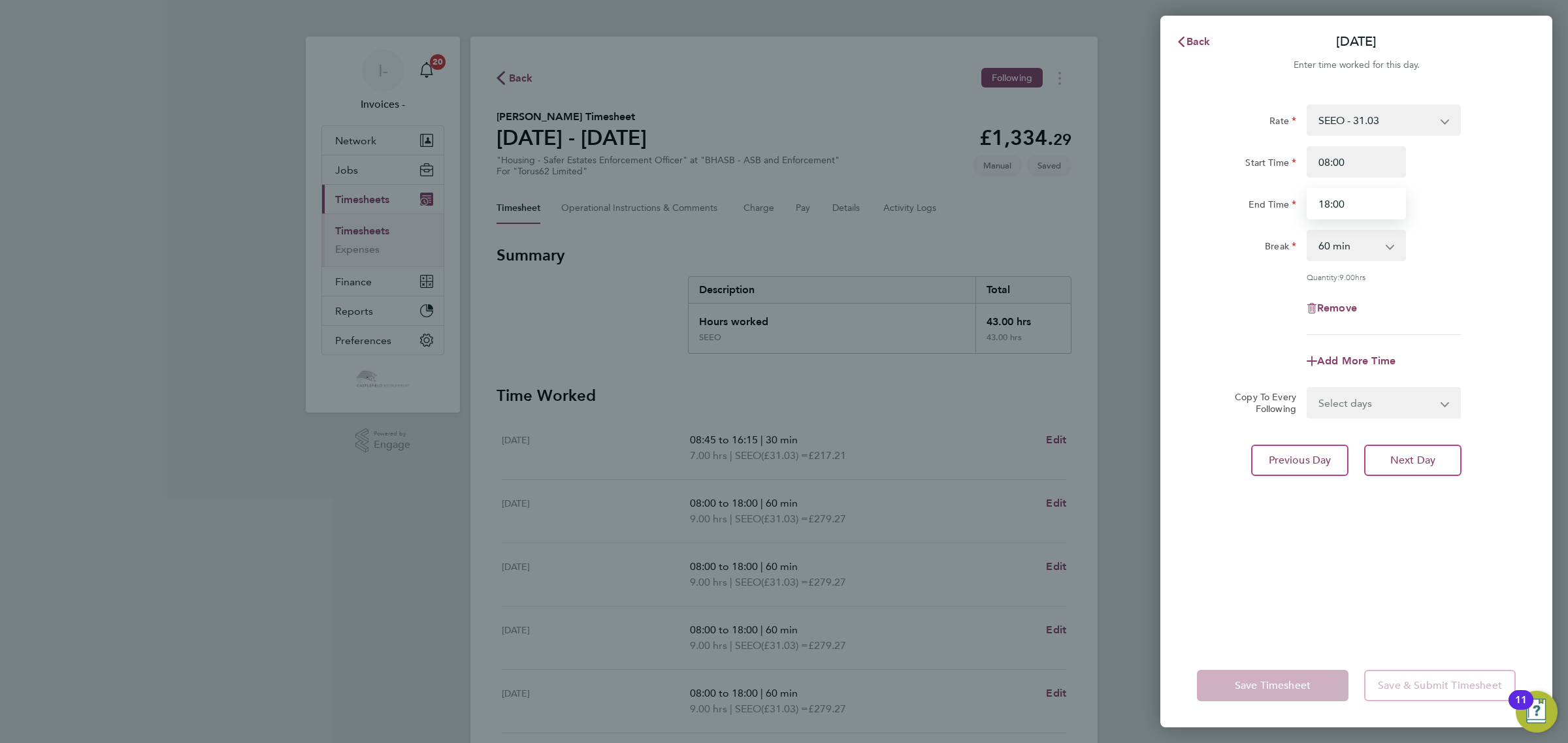
drag, startPoint x: 1317, startPoint y: 204, endPoint x: 1260, endPoint y: 200, distance: 57.1
click at [1261, 208] on div "End Time 18:00" at bounding box center [1355, 204] width 329 height 31
type input "16:00"
drag, startPoint x: 1313, startPoint y: 555, endPoint x: 1388, endPoint y: 501, distance: 92.4
click at [1315, 555] on div "Rate SEEO - 31.03 Start Time 08:00 End Time 16:00 Break 0 min 15 min 30 min 45 …" at bounding box center [1356, 366] width 392 height 555
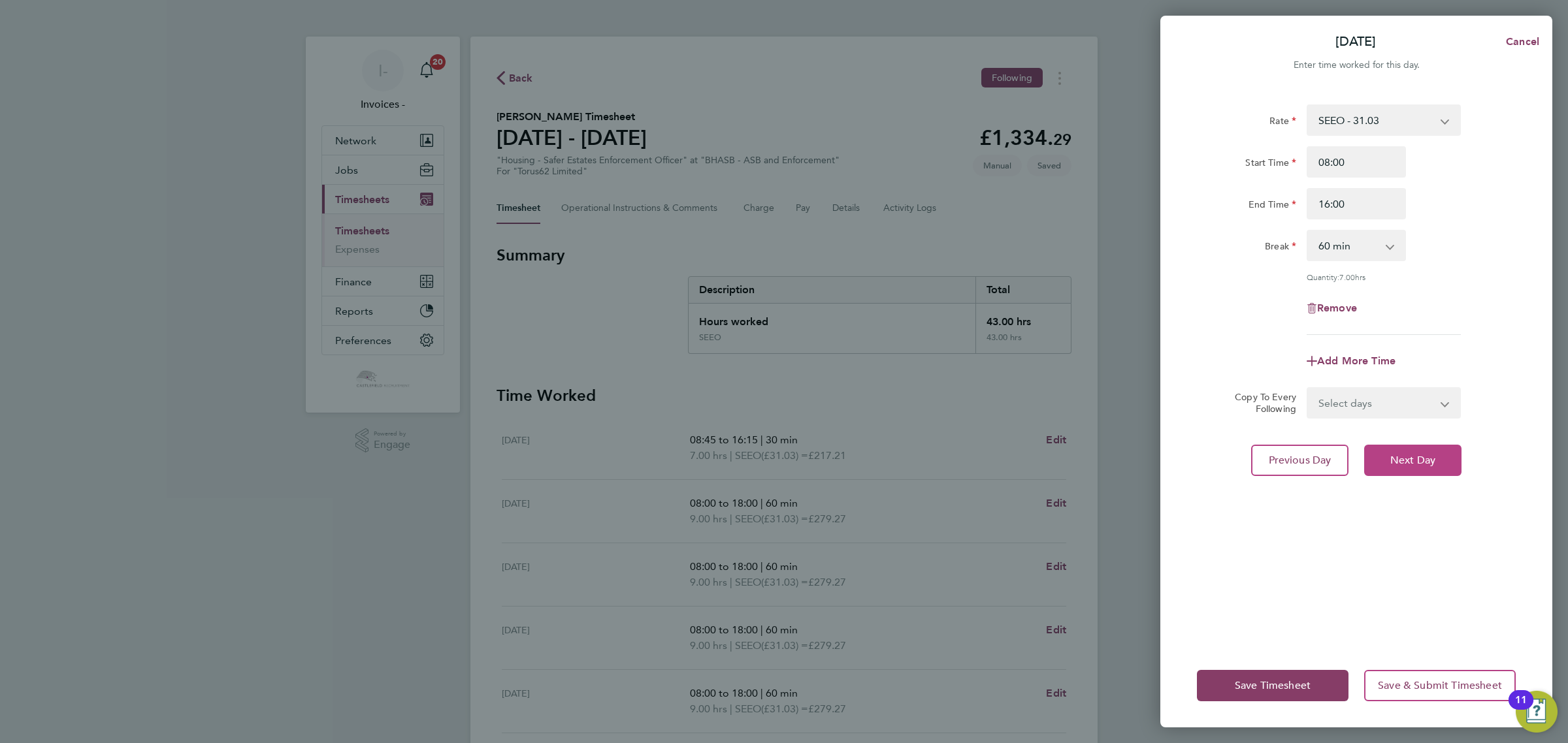
click at [1402, 448] on button "Next Day" at bounding box center [1412, 460] width 97 height 31
select select "60"
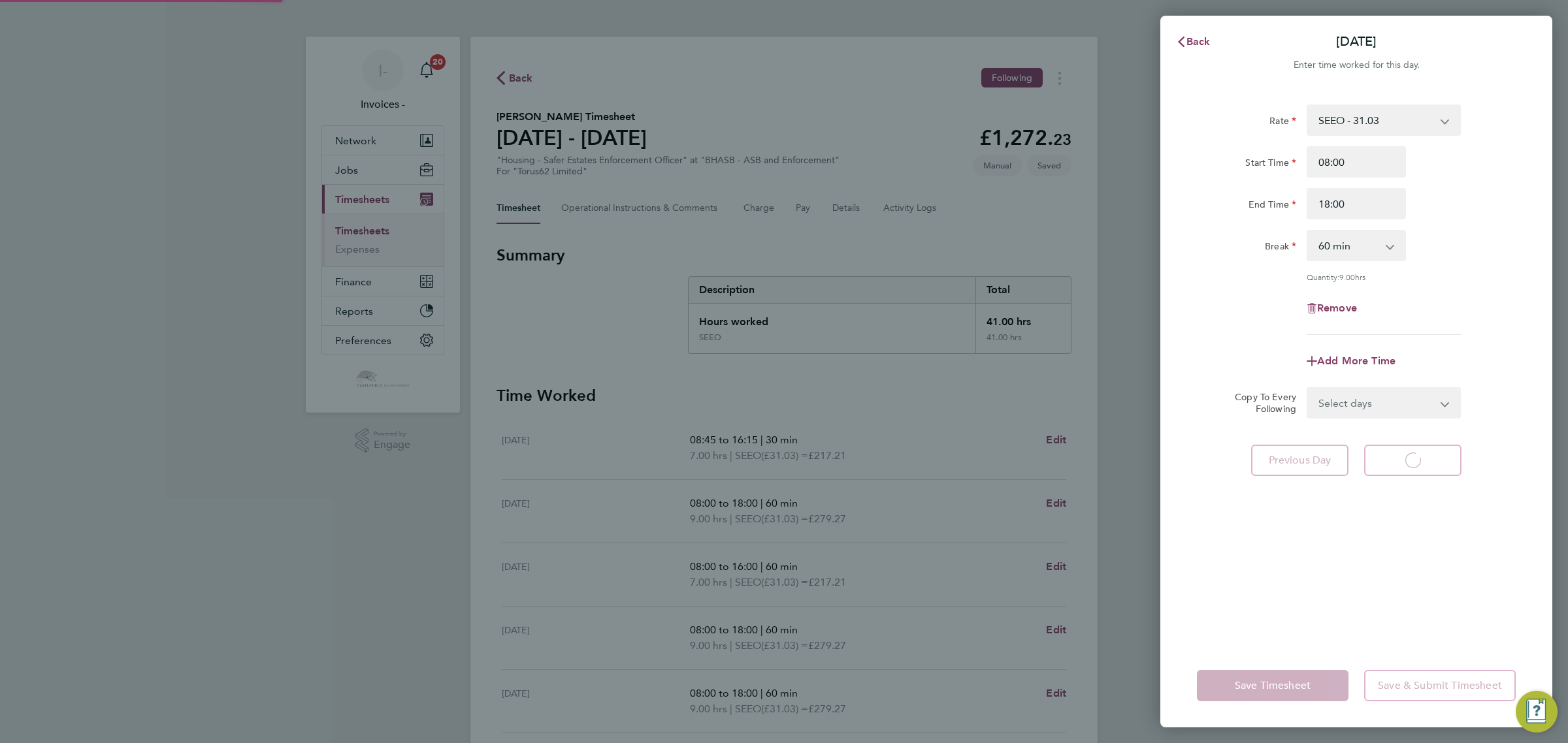
select select "60"
drag, startPoint x: 1344, startPoint y: 203, endPoint x: 1297, endPoint y: 204, distance: 47.0
click at [1297, 204] on div "End Time 18:00" at bounding box center [1355, 204] width 329 height 31
type input "16:00"
click at [1458, 233] on div "Break 0 min 15 min 30 min 45 min 60 min 75 min 90 min" at bounding box center [1355, 245] width 329 height 31
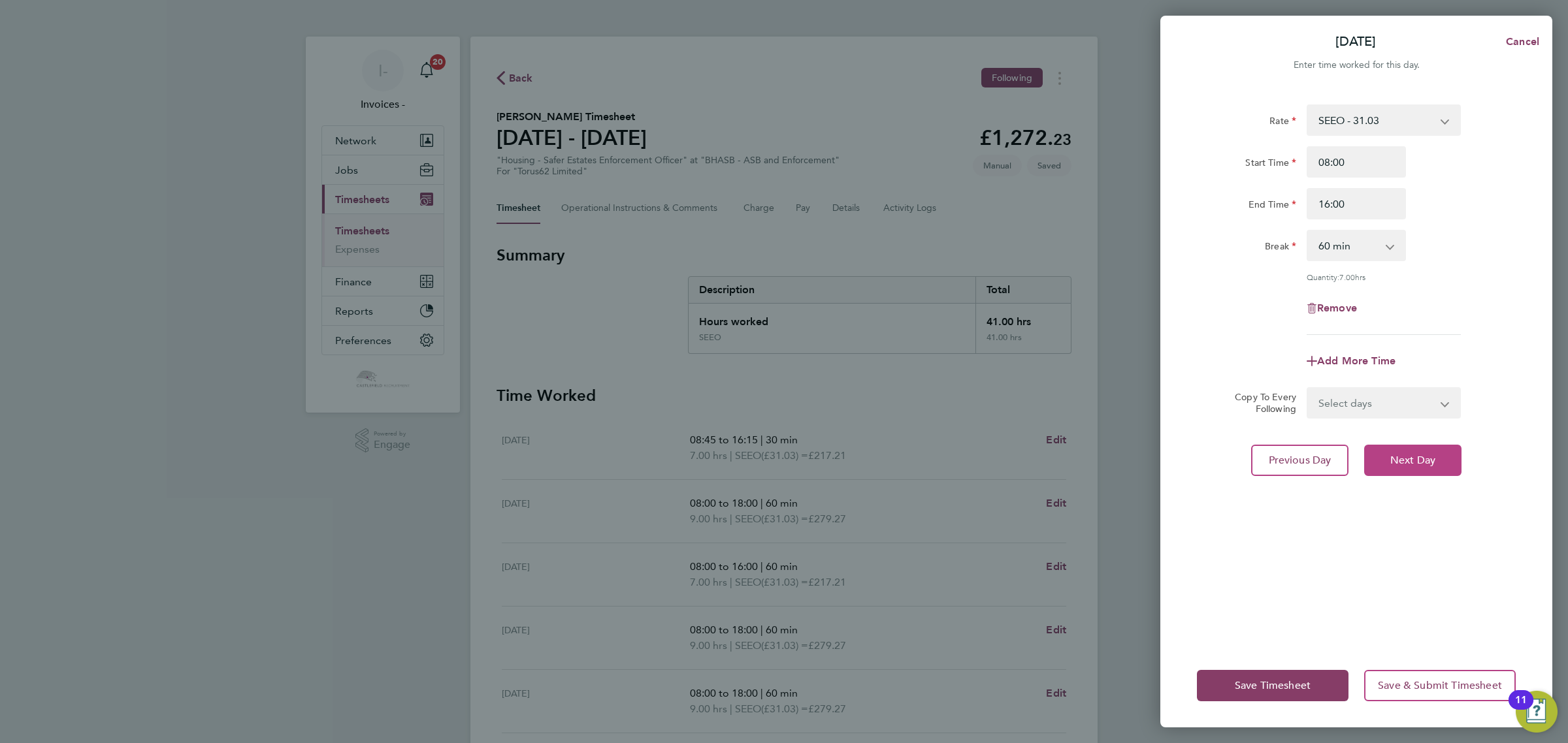
click at [1402, 458] on span "Next Day" at bounding box center [1412, 460] width 45 height 13
select select "60"
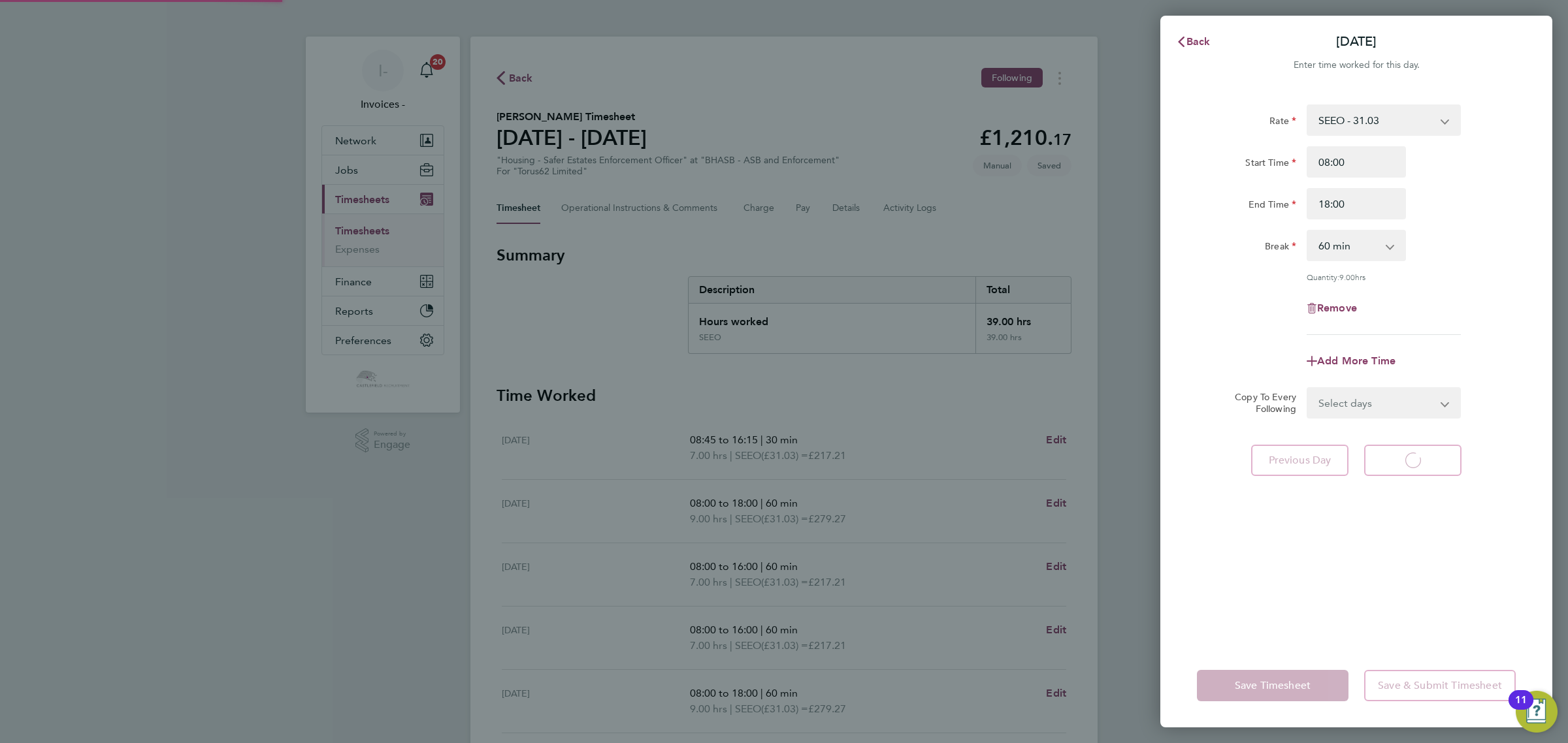
select select "60"
drag, startPoint x: 1323, startPoint y: 204, endPoint x: 1257, endPoint y: 204, distance: 66.0
click at [1257, 204] on div "End Time 18:00" at bounding box center [1355, 204] width 329 height 31
type input "16:00"
drag, startPoint x: 1464, startPoint y: 235, endPoint x: 1259, endPoint y: 562, distance: 385.9
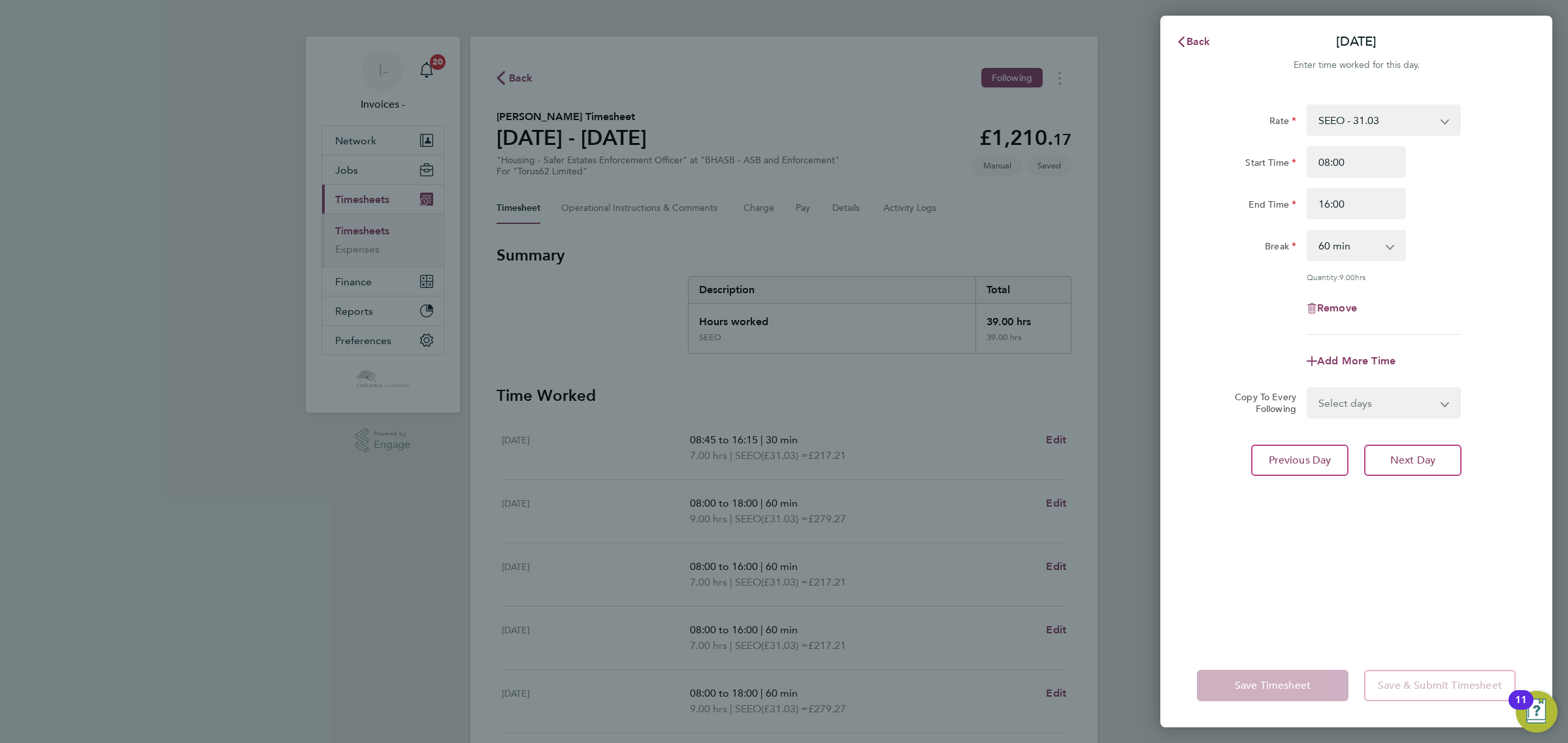
click at [1464, 243] on div "Break 0 min 15 min 30 min 45 min 60 min 75 min 90 min" at bounding box center [1355, 245] width 329 height 31
click at [1257, 684] on span "Save Timesheet" at bounding box center [1273, 685] width 76 height 13
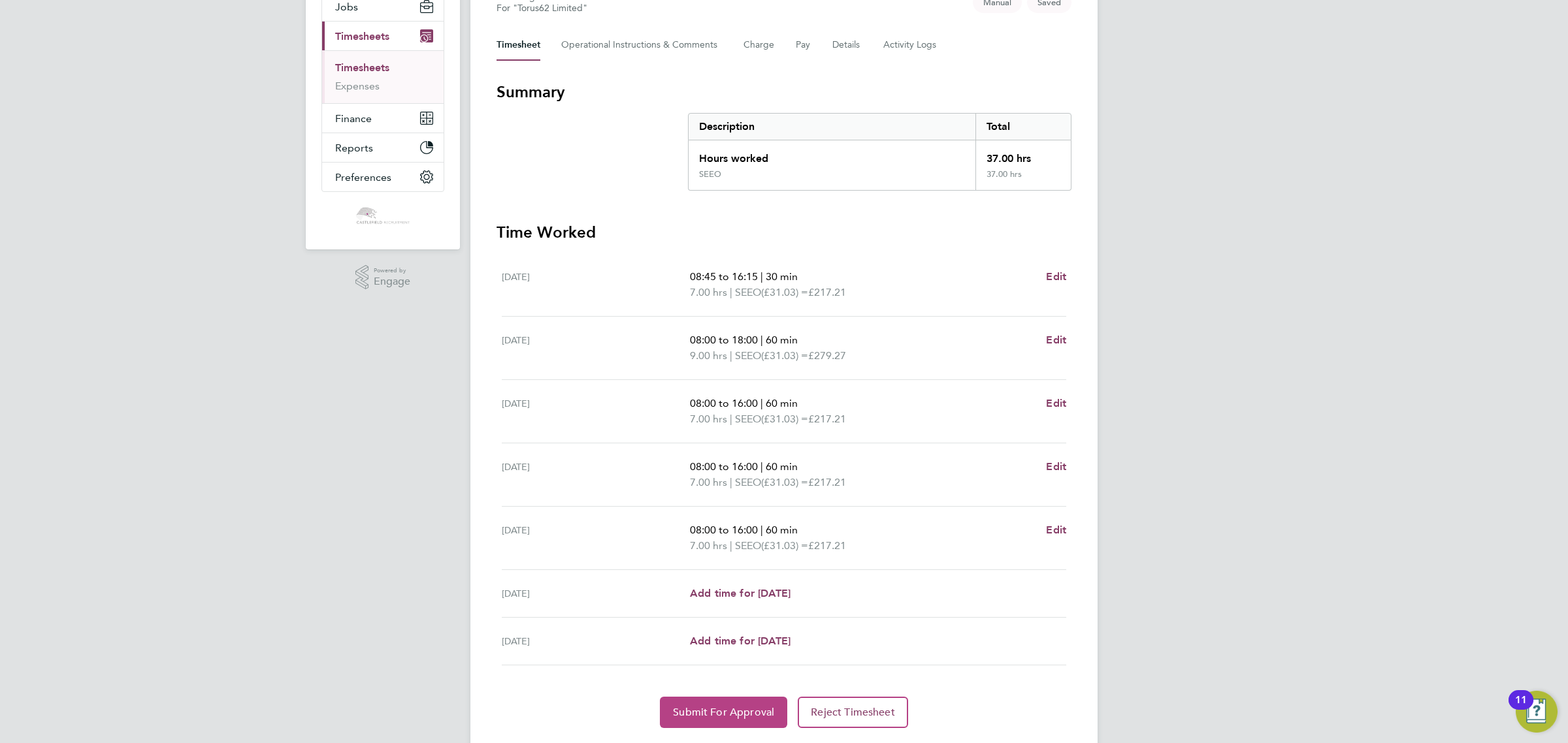
click at [709, 706] on span "Submit For Approval" at bounding box center [723, 712] width 101 height 13
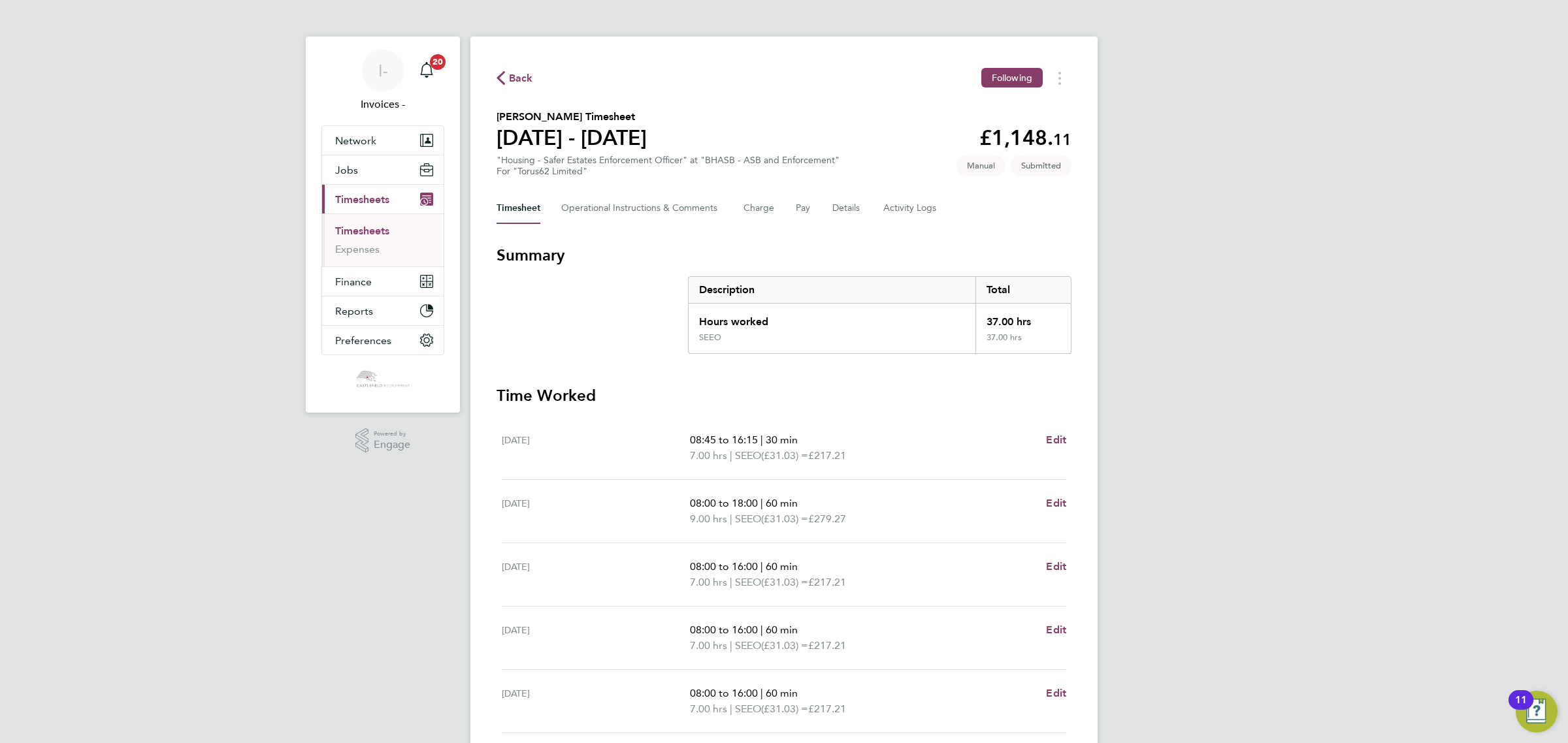
click at [518, 70] on span "Back" at bounding box center [520, 78] width 24 height 16
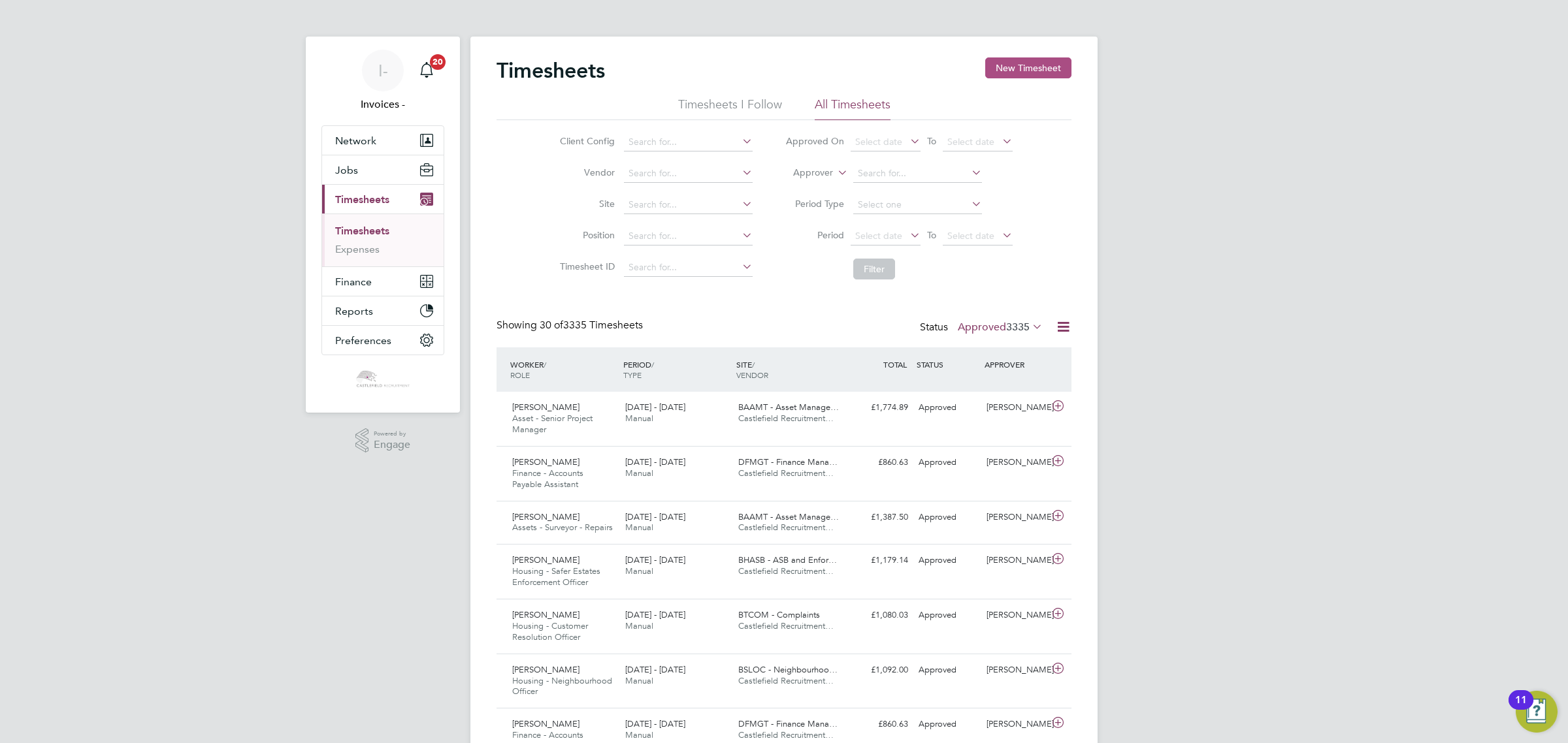
click at [1049, 72] on button "New Timesheet" at bounding box center [1028, 68] width 86 height 21
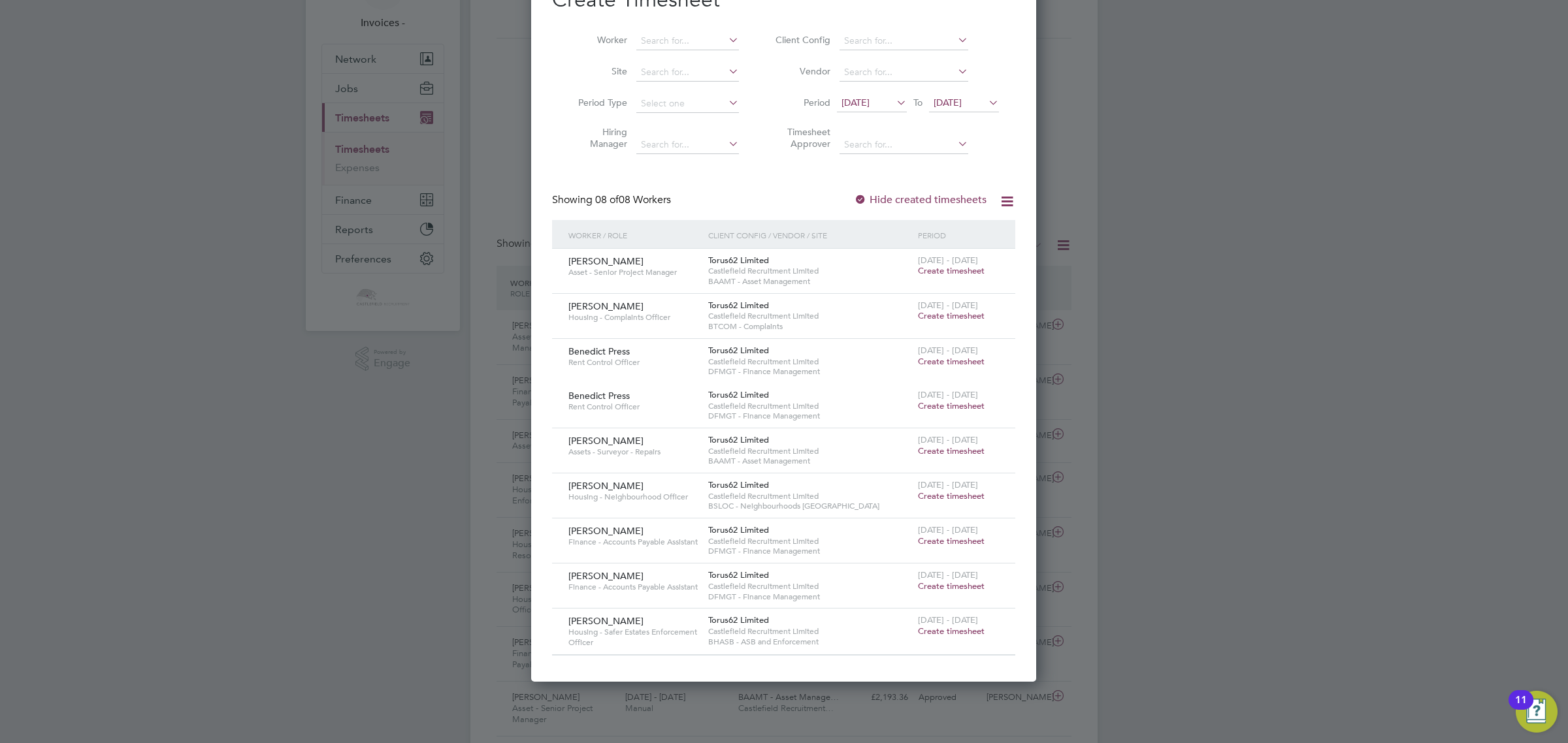
click at [967, 539] on span "Create timesheet" at bounding box center [951, 541] width 67 height 11
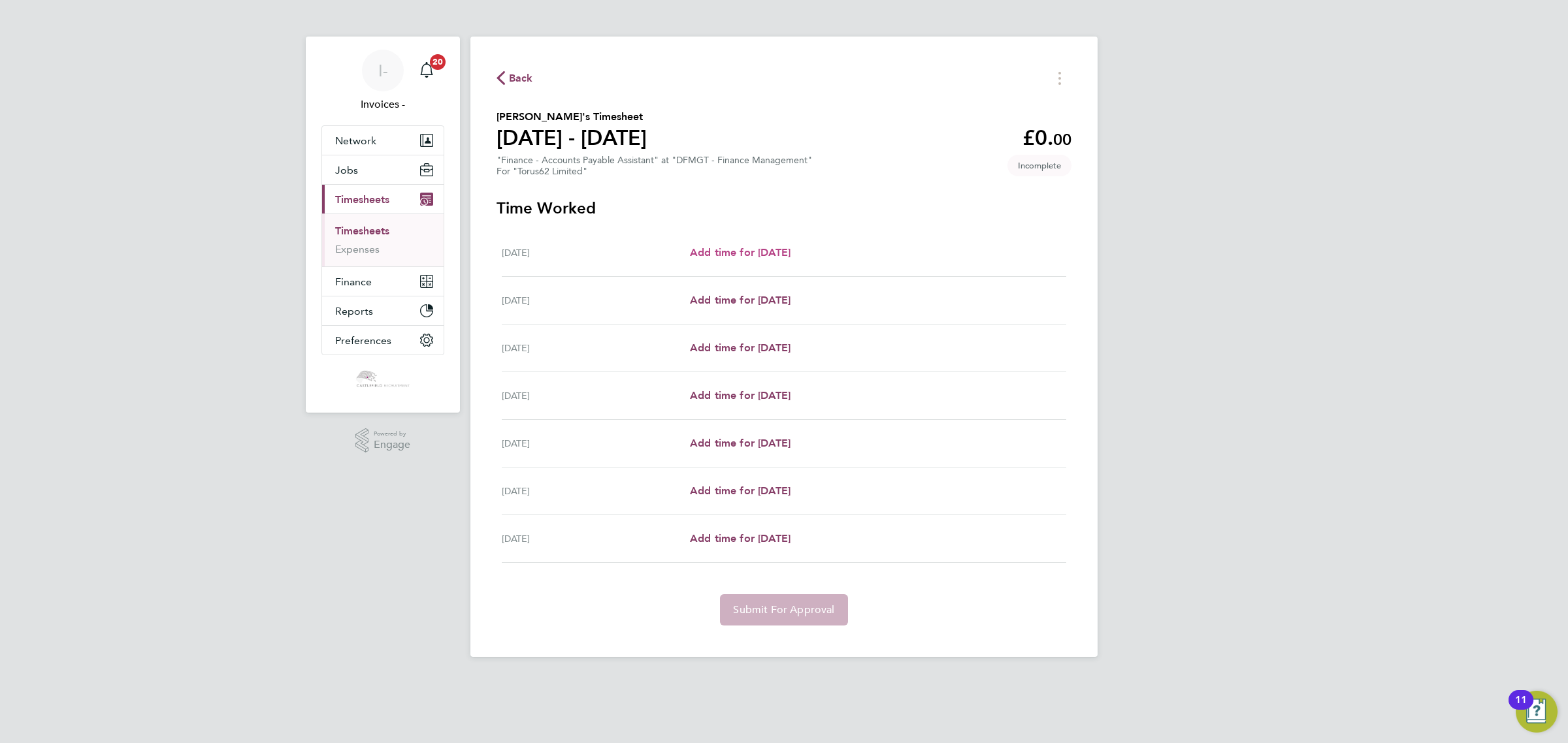
click at [753, 250] on span "Add time for [DATE]" at bounding box center [741, 252] width 101 height 12
select select "30"
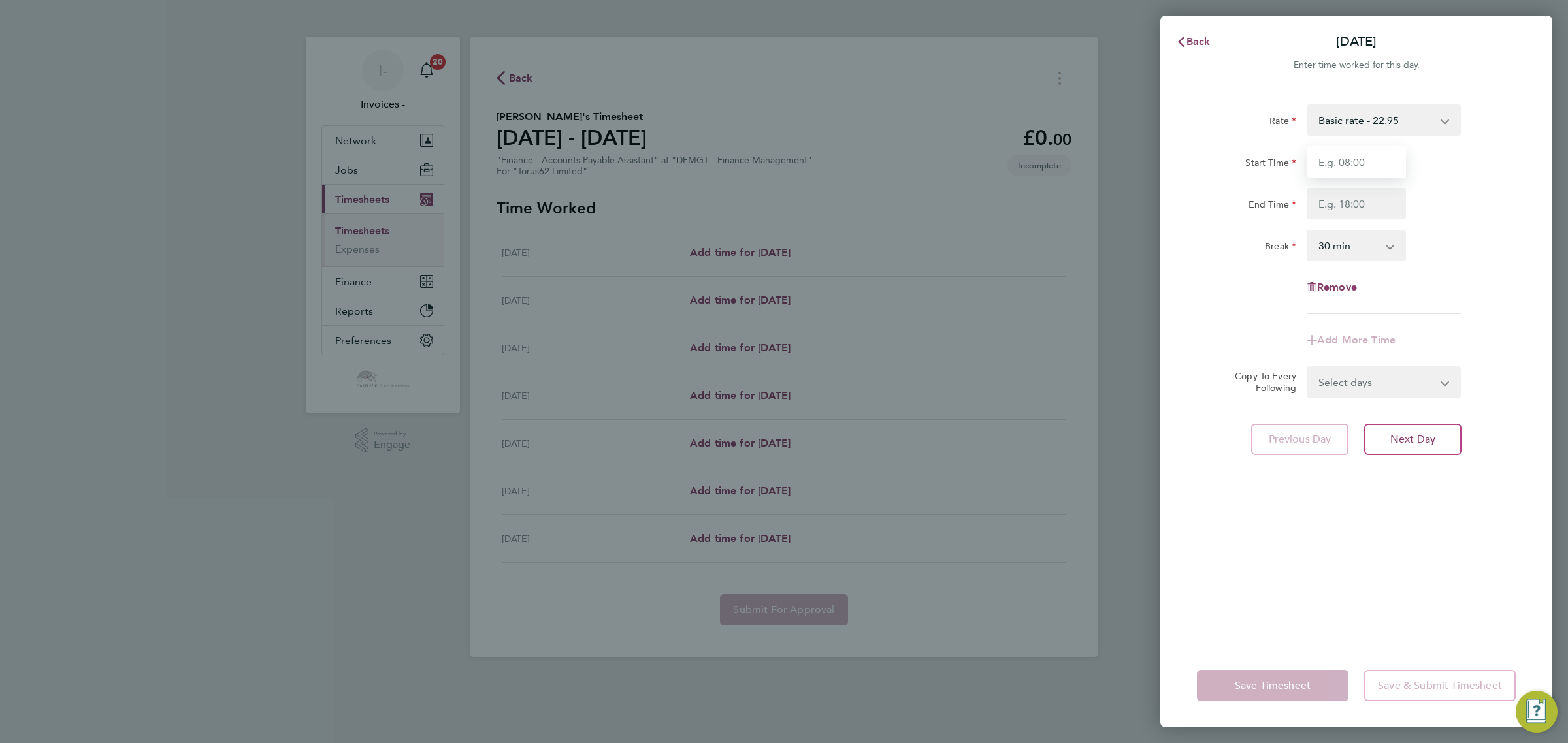
click at [1350, 162] on input "Start Time" at bounding box center [1356, 161] width 99 height 31
type input "09:00"
type input "17:00"
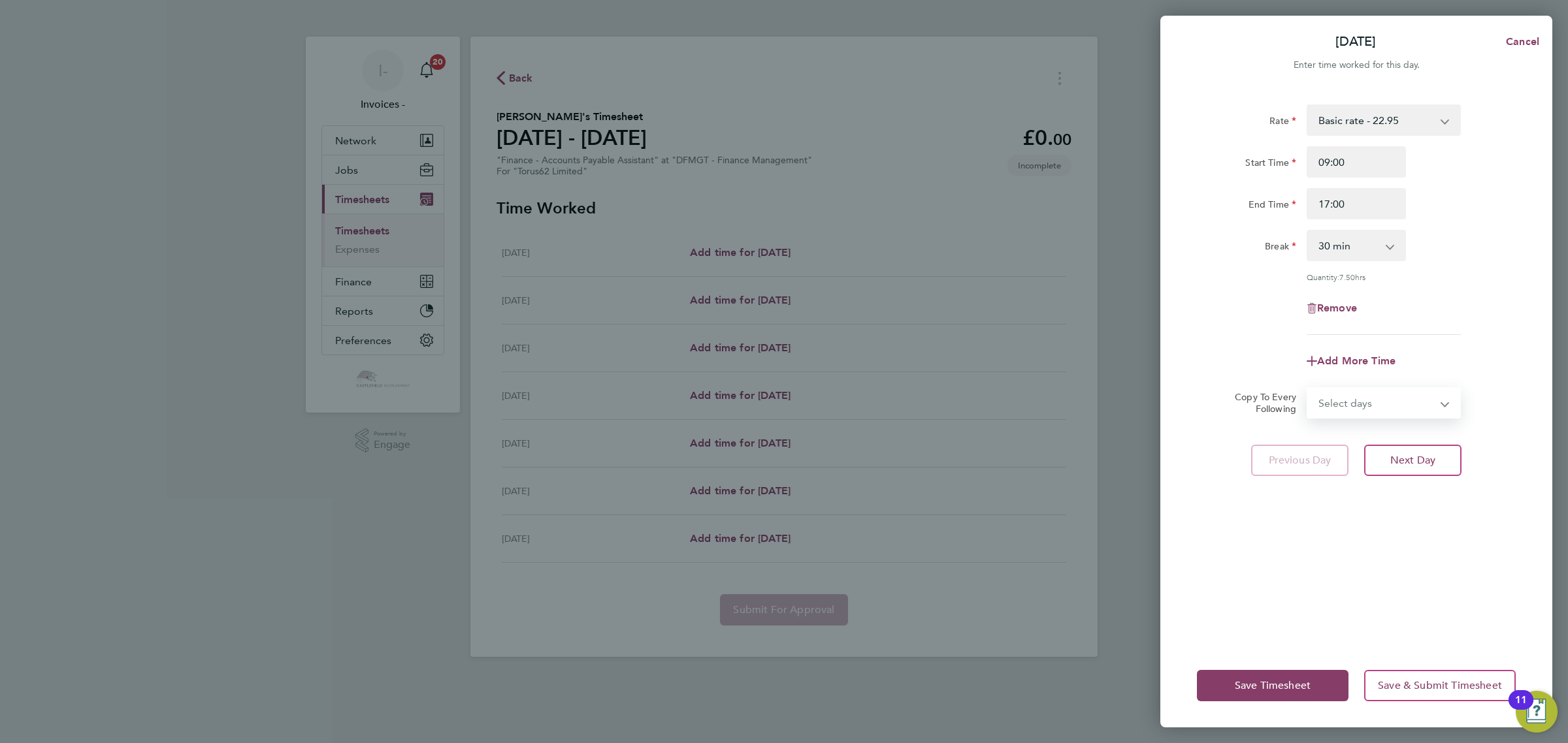
drag, startPoint x: 1357, startPoint y: 398, endPoint x: 1352, endPoint y: 411, distance: 13.9
click at [1357, 398] on select "Select days Day Weekday (Mon-Fri) Weekend (Sat-Sun) [DATE] [DATE] [DATE] [DATE]…" at bounding box center [1376, 403] width 137 height 29
select select "WEEKDAY"
click at [1308, 388] on select "Select days Day Weekday (Mon-Fri) Weekend (Sat-Sun) [DATE] [DATE] [DATE] [DATE]…" at bounding box center [1376, 403] width 137 height 29
click at [1326, 451] on select "[DATE] [DATE] [DATE] [DATE] [DATE] [DATE]" at bounding box center [1375, 445] width 136 height 29
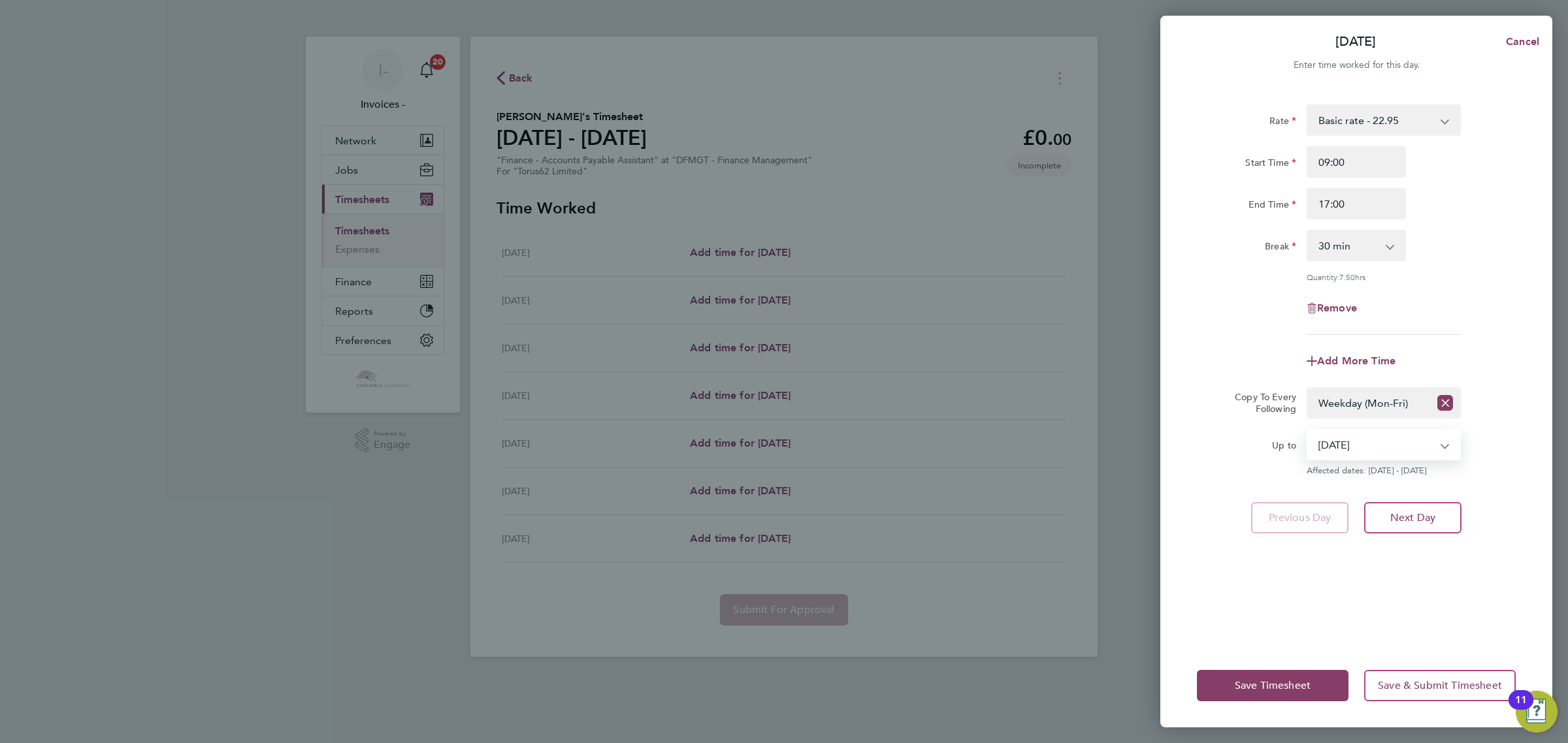
select select "[DATE]"
click at [1308, 430] on select "[DATE] [DATE] [DATE] [DATE] [DATE] [DATE]" at bounding box center [1375, 445] width 136 height 29
click at [1260, 686] on span "Save Timesheet" at bounding box center [1273, 685] width 76 height 13
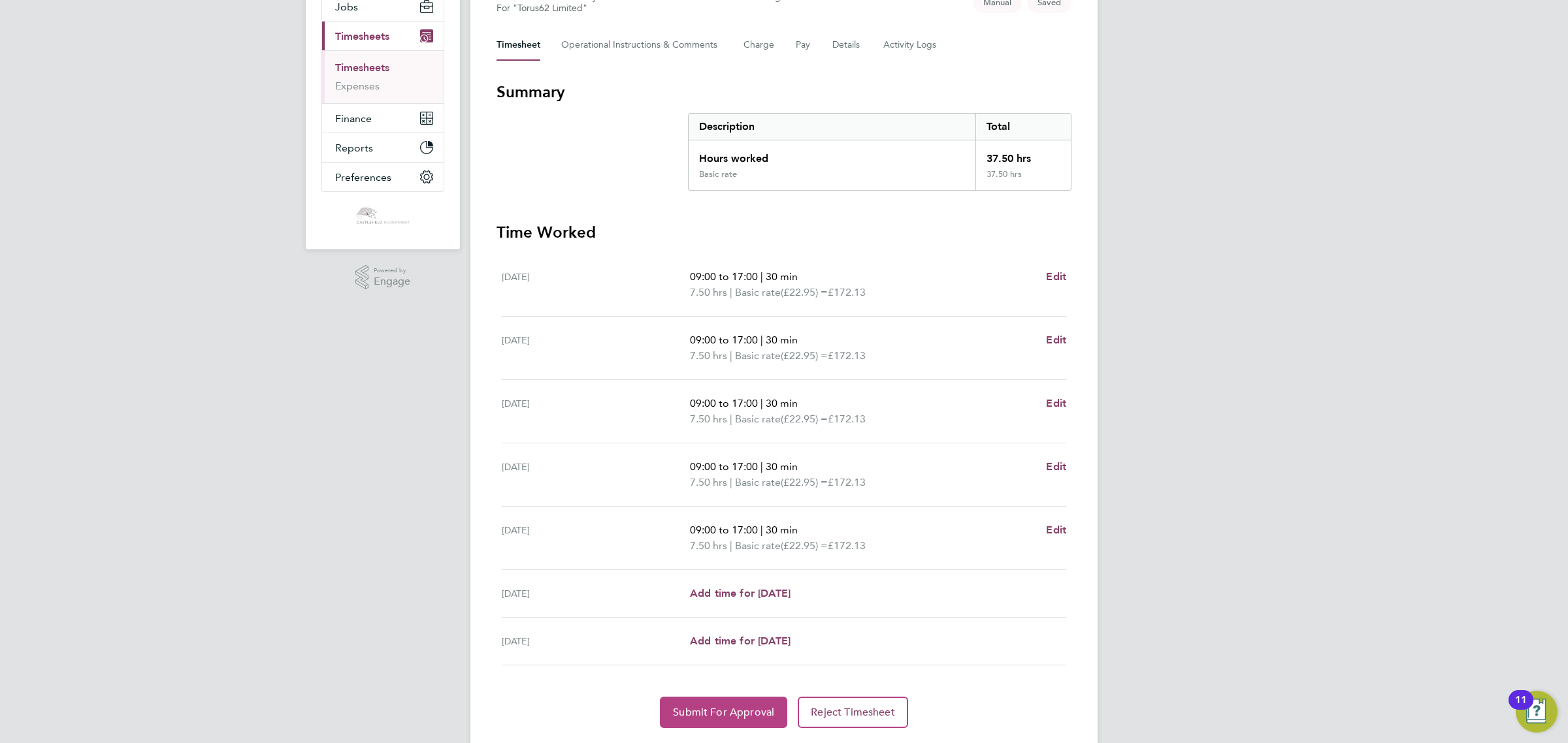
click at [707, 709] on span "Submit For Approval" at bounding box center [723, 712] width 101 height 13
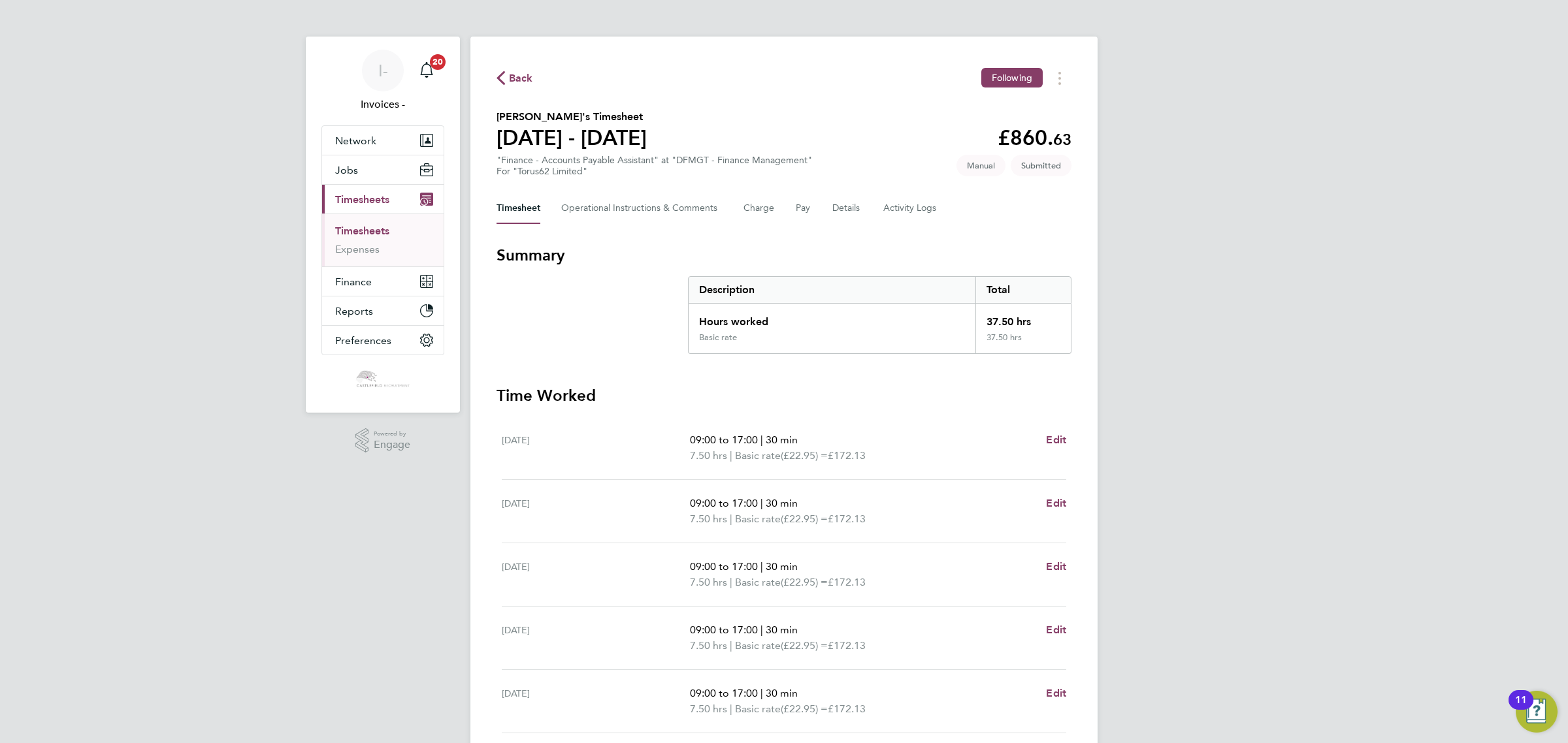
drag, startPoint x: 516, startPoint y: 82, endPoint x: 1178, endPoint y: 237, distance: 679.9
click at [517, 82] on span "Back" at bounding box center [520, 78] width 24 height 16
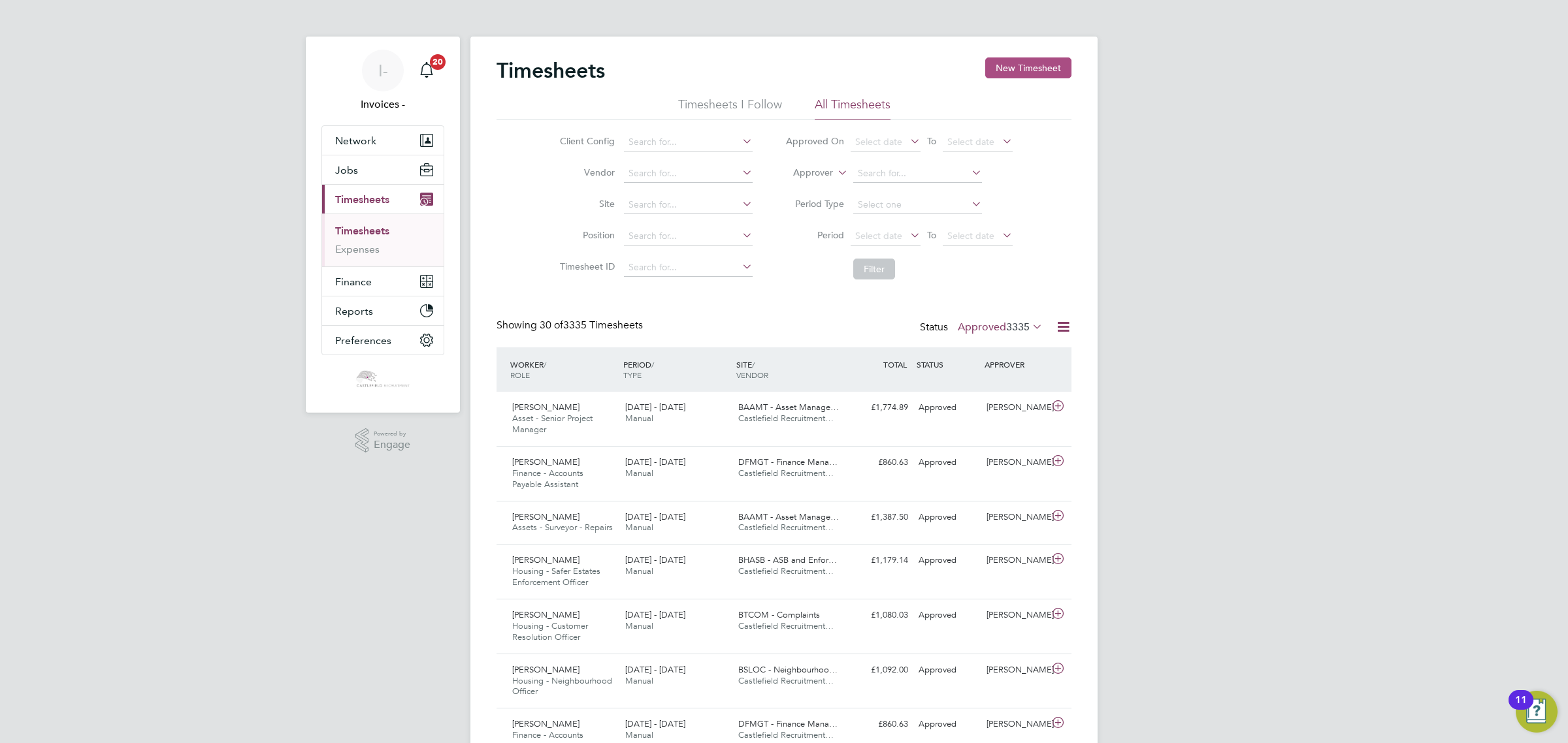
click at [1027, 64] on button "New Timesheet" at bounding box center [1028, 68] width 86 height 21
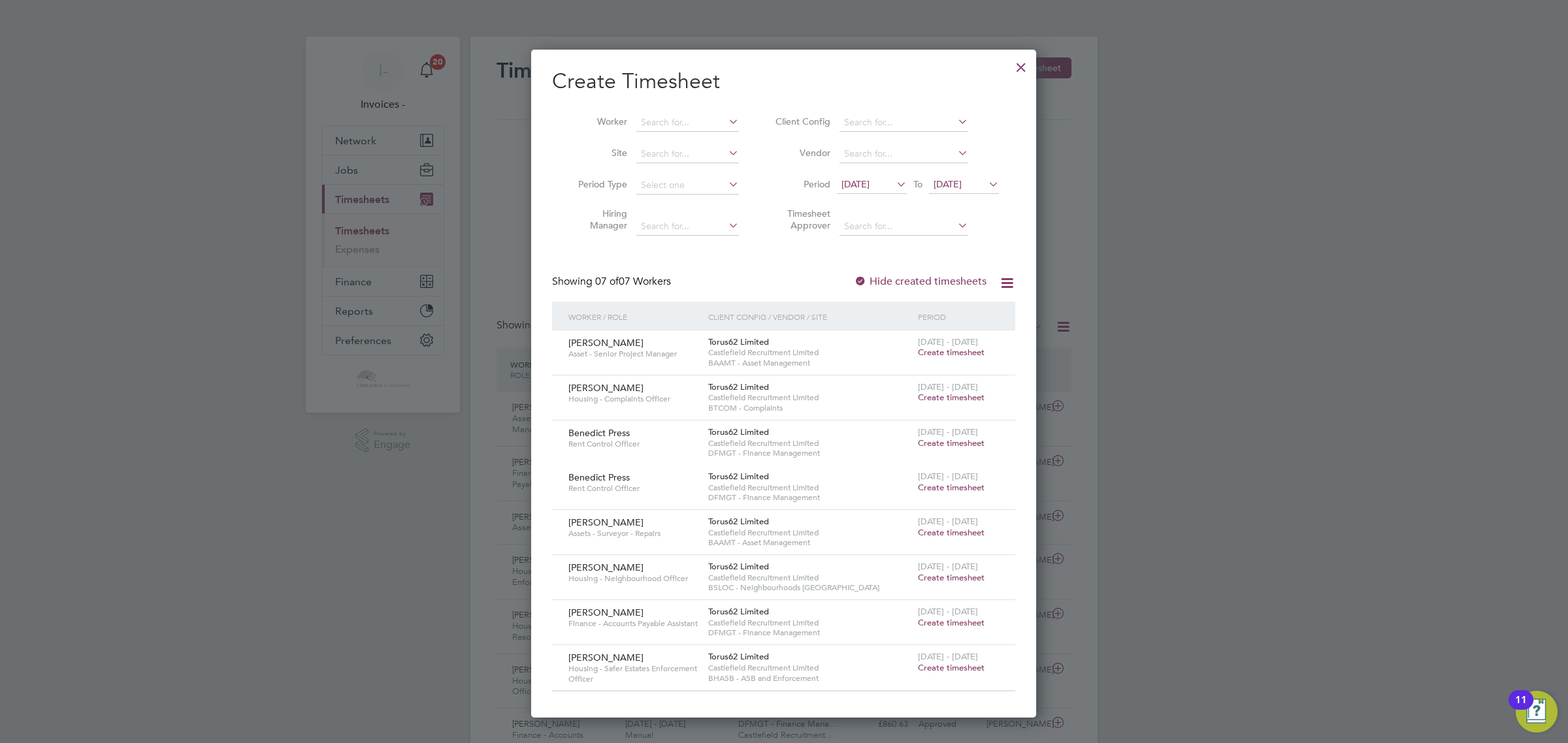
click at [957, 668] on span "Create timesheet" at bounding box center [951, 668] width 67 height 11
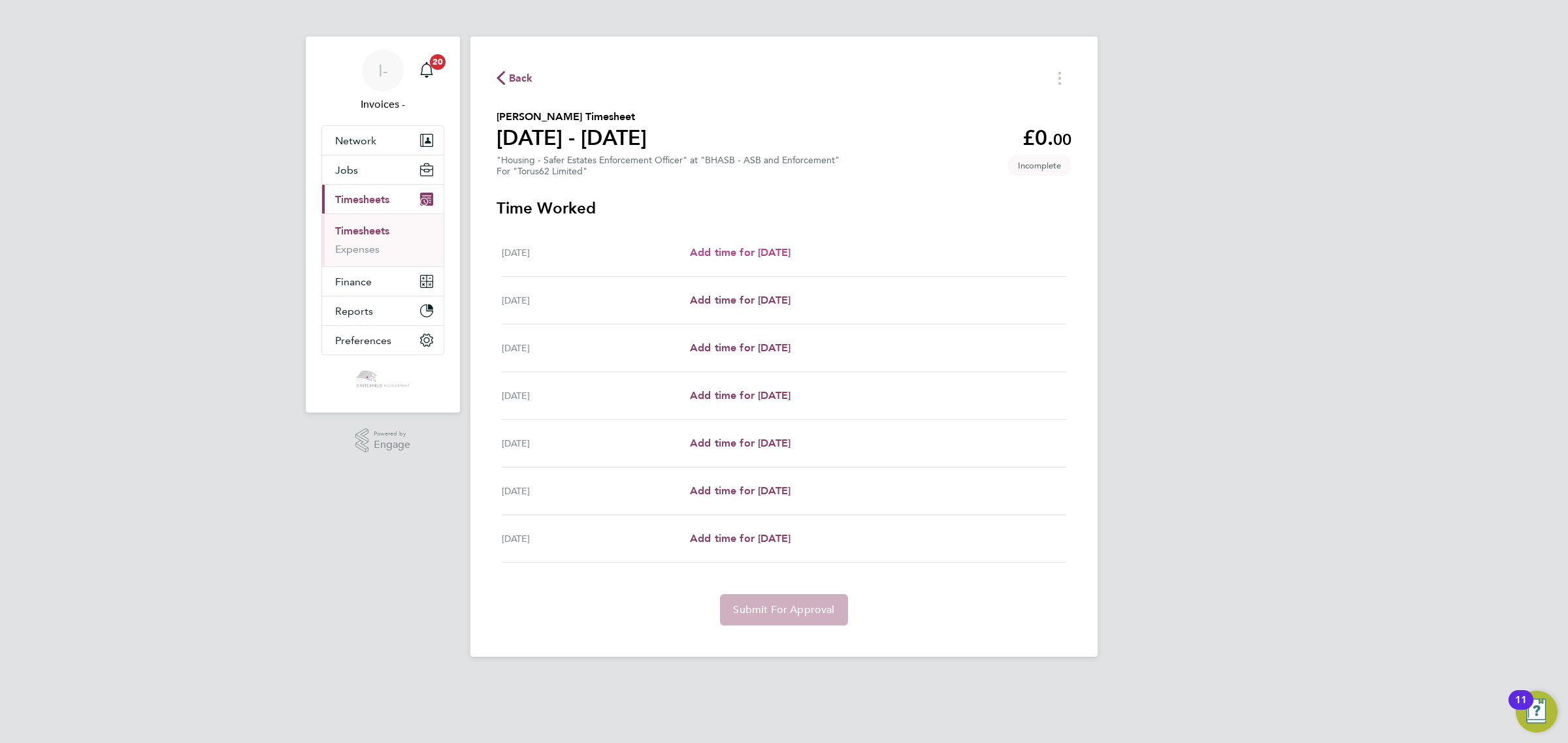
click at [790, 251] on span "Add time for [DATE]" at bounding box center [741, 252] width 101 height 12
select select "30"
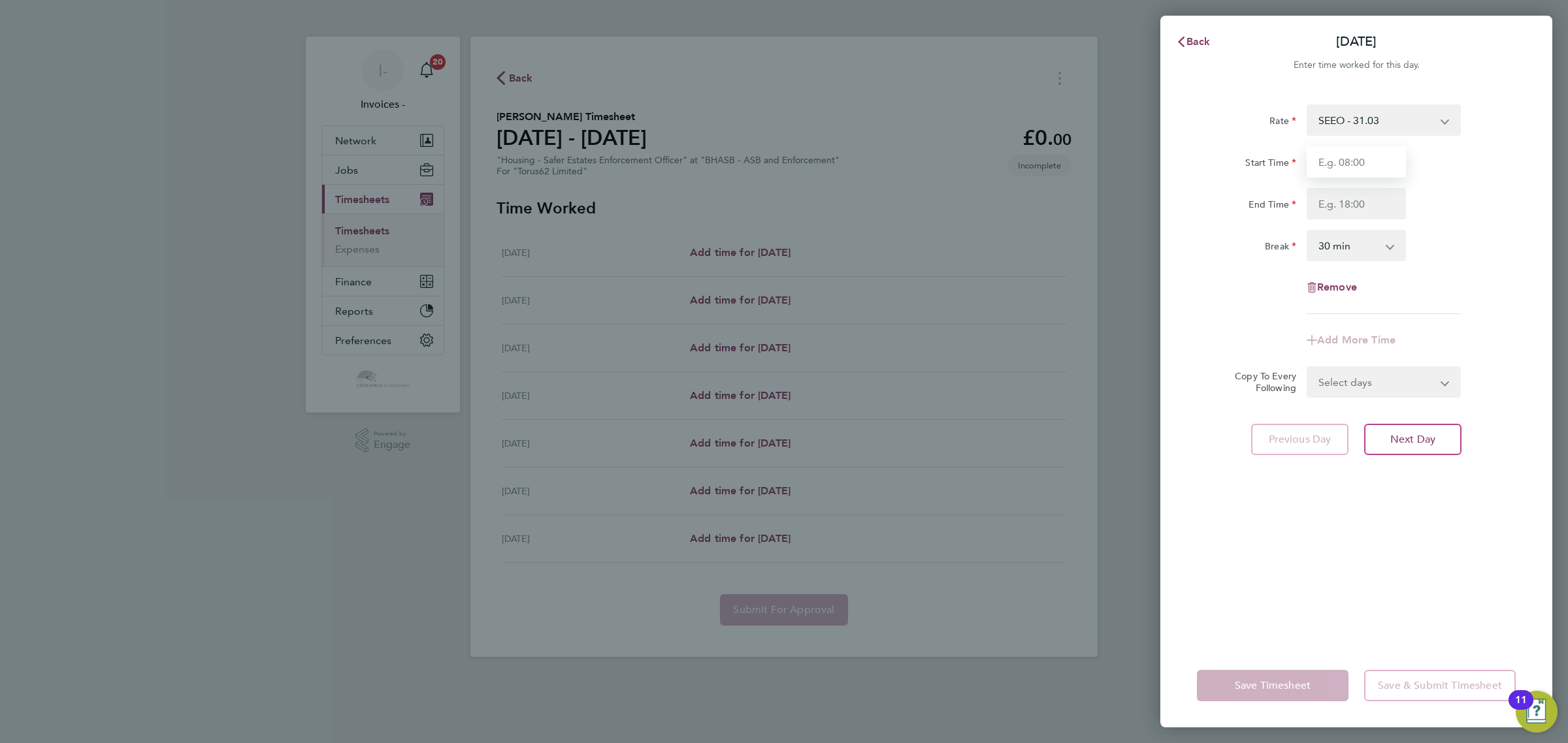
click at [1362, 162] on input "Start Time" at bounding box center [1356, 161] width 99 height 31
type input "09:00"
type input "17:00"
click at [1470, 216] on div "End Time 17:00" at bounding box center [1355, 204] width 329 height 31
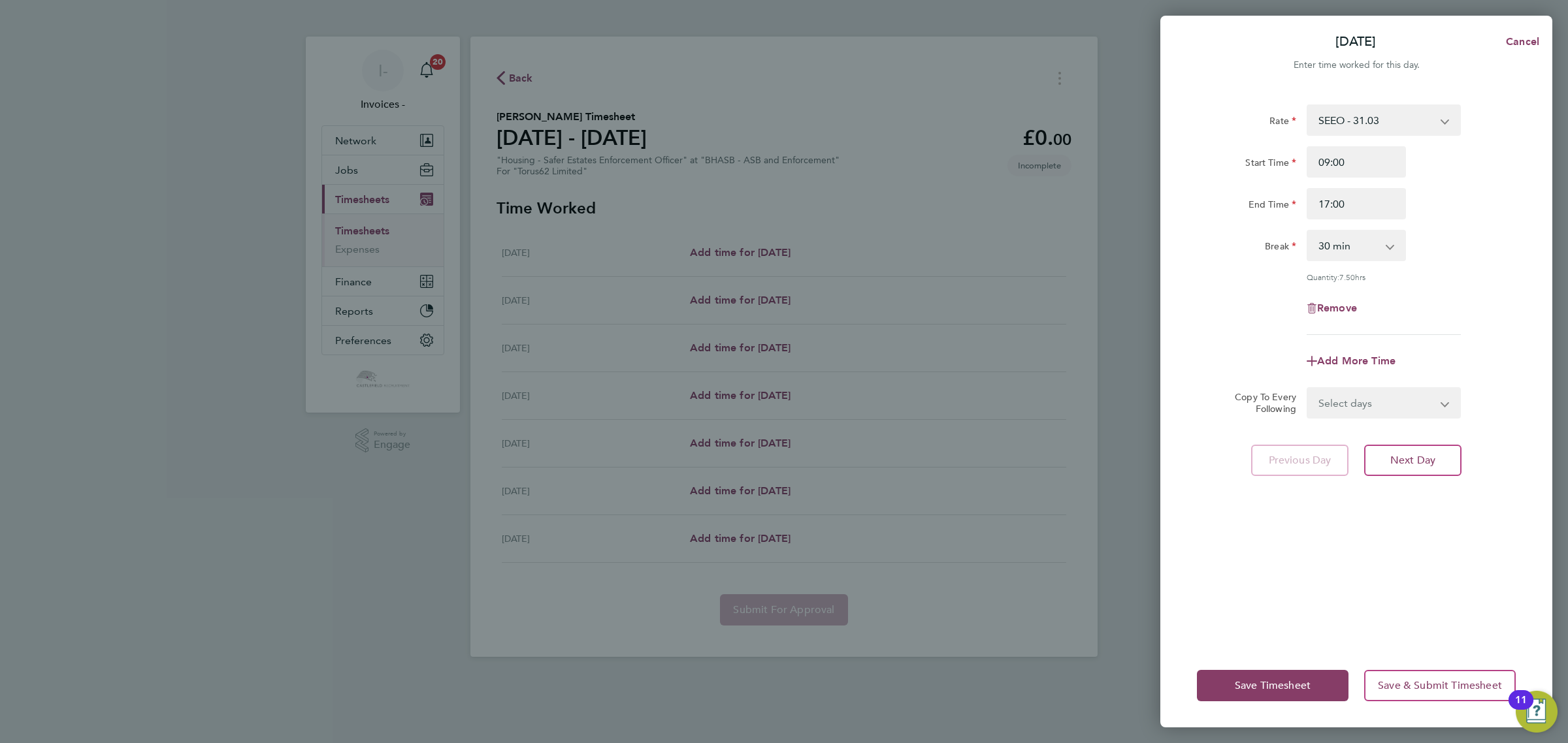
click at [1353, 409] on select "Select days Day Weekday (Mon-Fri) Weekend (Sat-Sun) [DATE] [DATE] [DATE] [DATE]…" at bounding box center [1376, 403] width 137 height 29
select select "WEEKDAY"
click at [1308, 388] on select "Select days Day Weekday (Mon-Fri) Weekend (Sat-Sun) [DATE] [DATE] [DATE] [DATE]…" at bounding box center [1376, 403] width 137 height 29
click at [1316, 458] on select "[DATE] [DATE] [DATE] [DATE] [DATE] [DATE]" at bounding box center [1375, 445] width 136 height 29
select select "[DATE]"
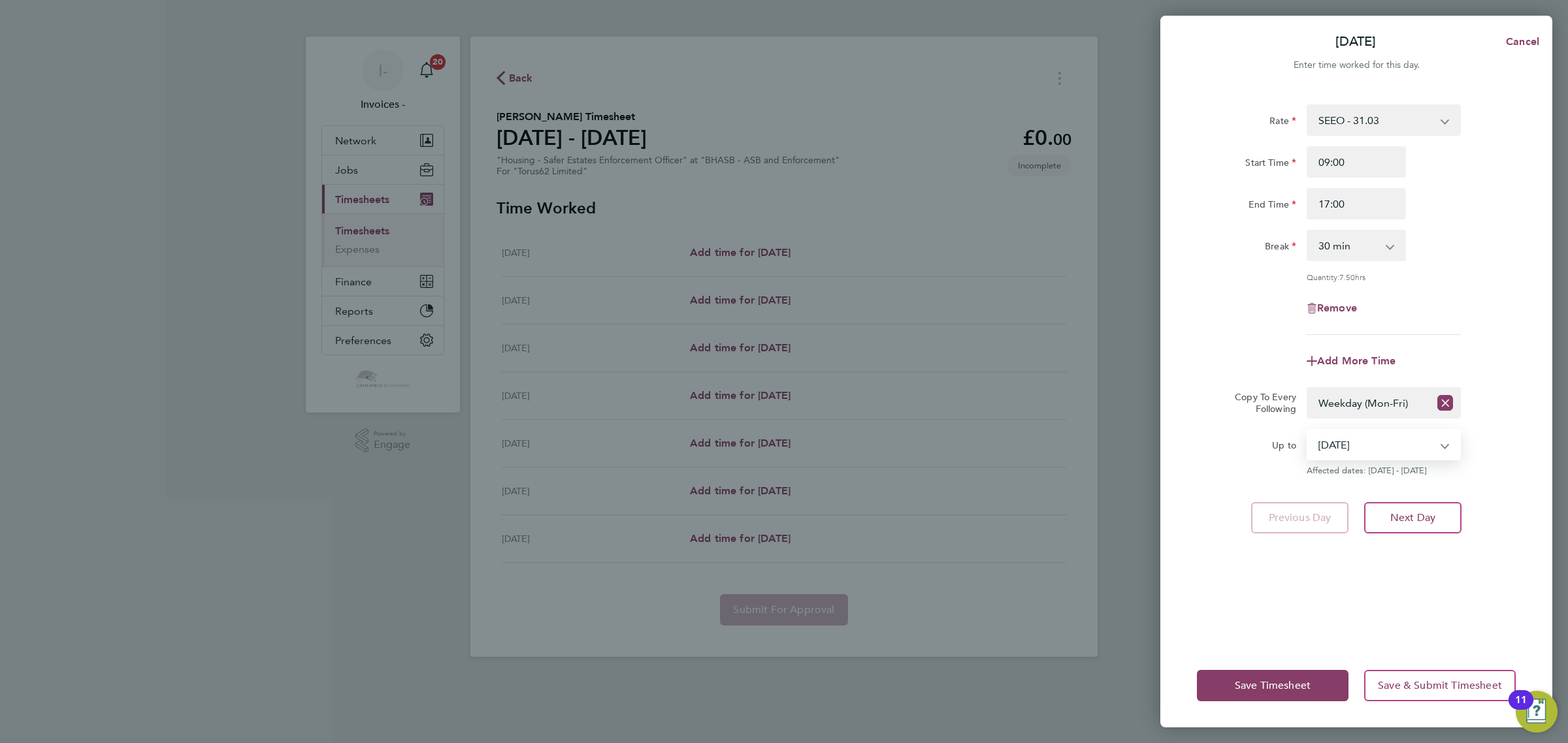
click at [1308, 430] on select "[DATE] [DATE] [DATE] [DATE] [DATE] [DATE]" at bounding box center [1375, 445] width 136 height 29
click at [1249, 684] on span "Save Timesheet" at bounding box center [1273, 685] width 76 height 13
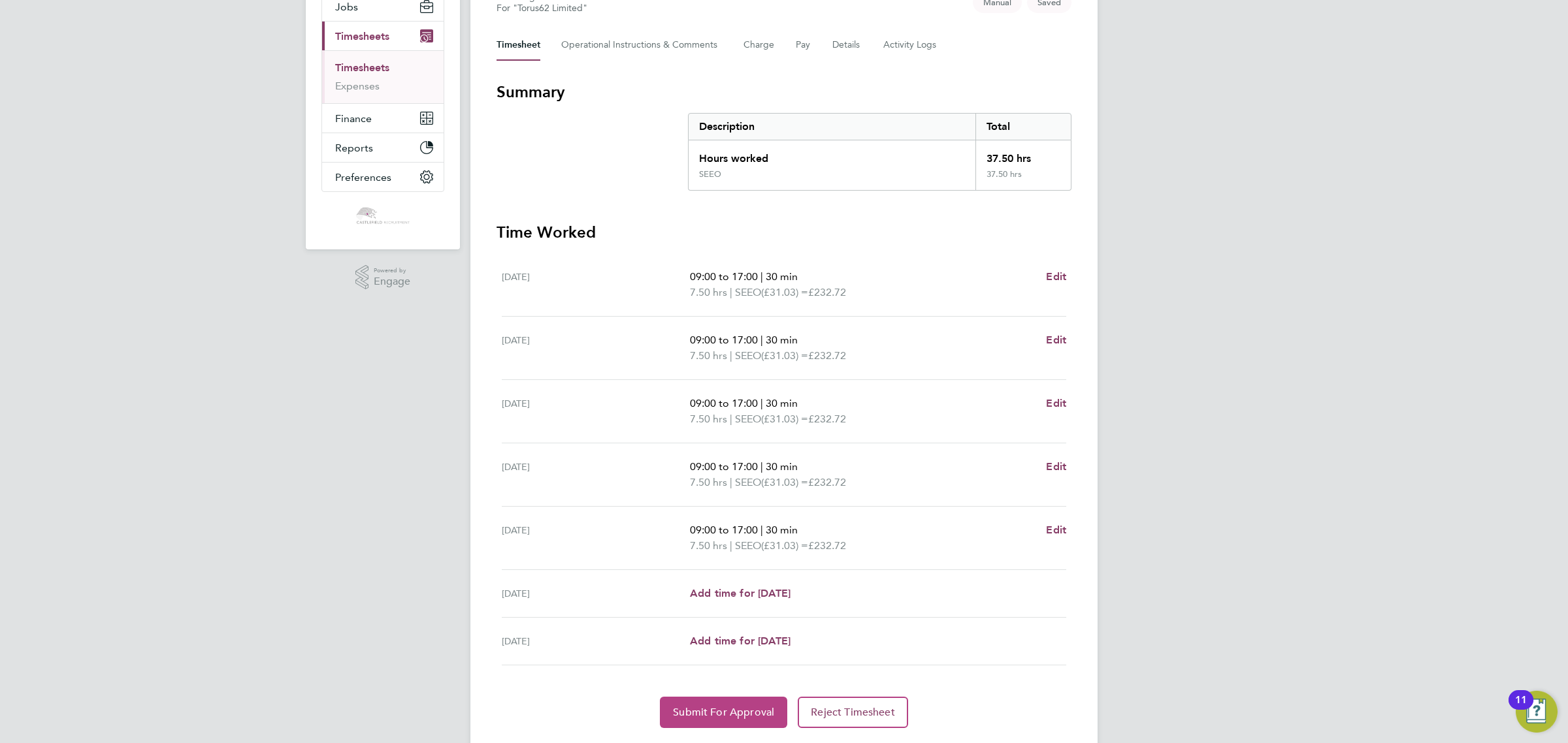
click at [729, 707] on span "Submit For Approval" at bounding box center [723, 712] width 101 height 13
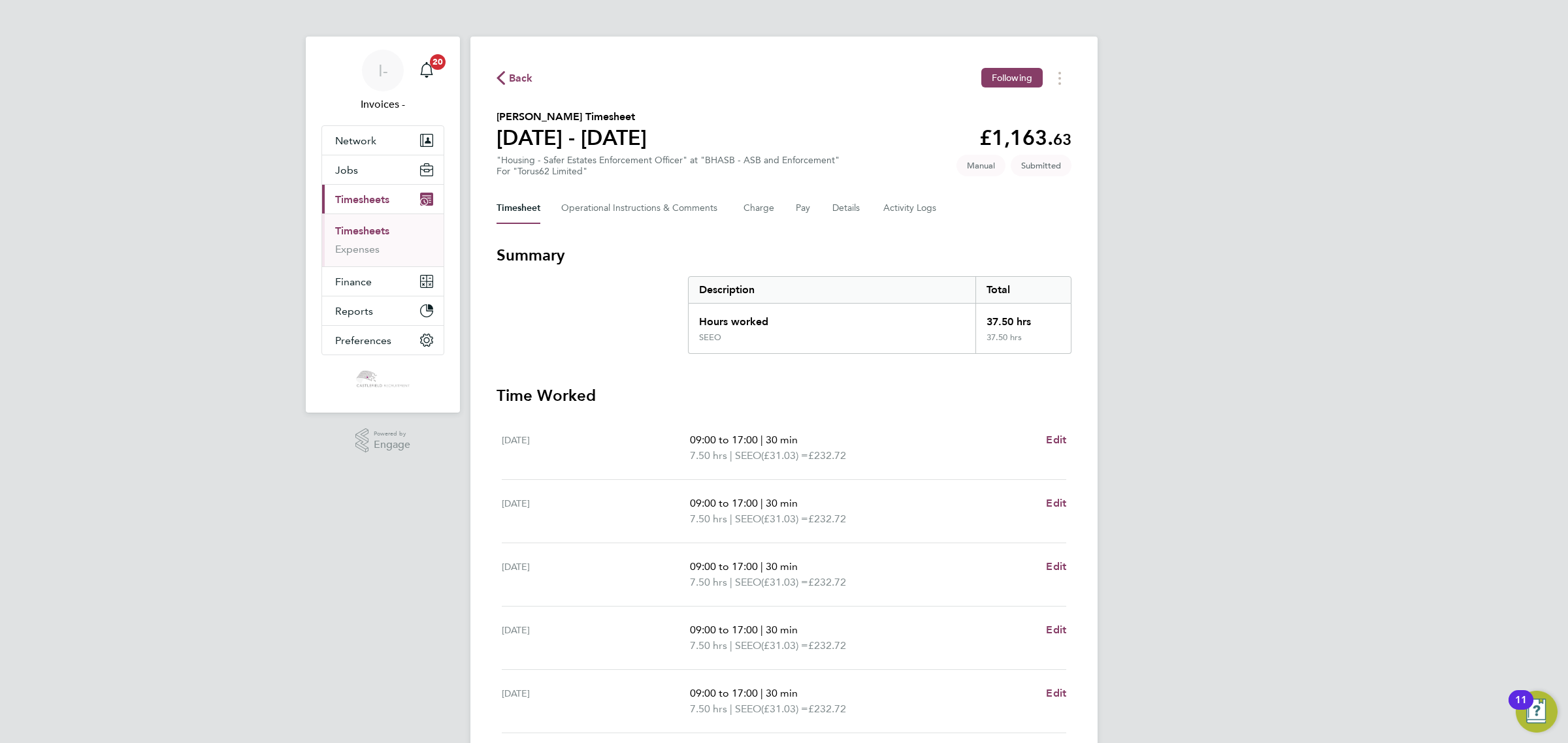
click at [522, 76] on span "Back" at bounding box center [520, 78] width 24 height 16
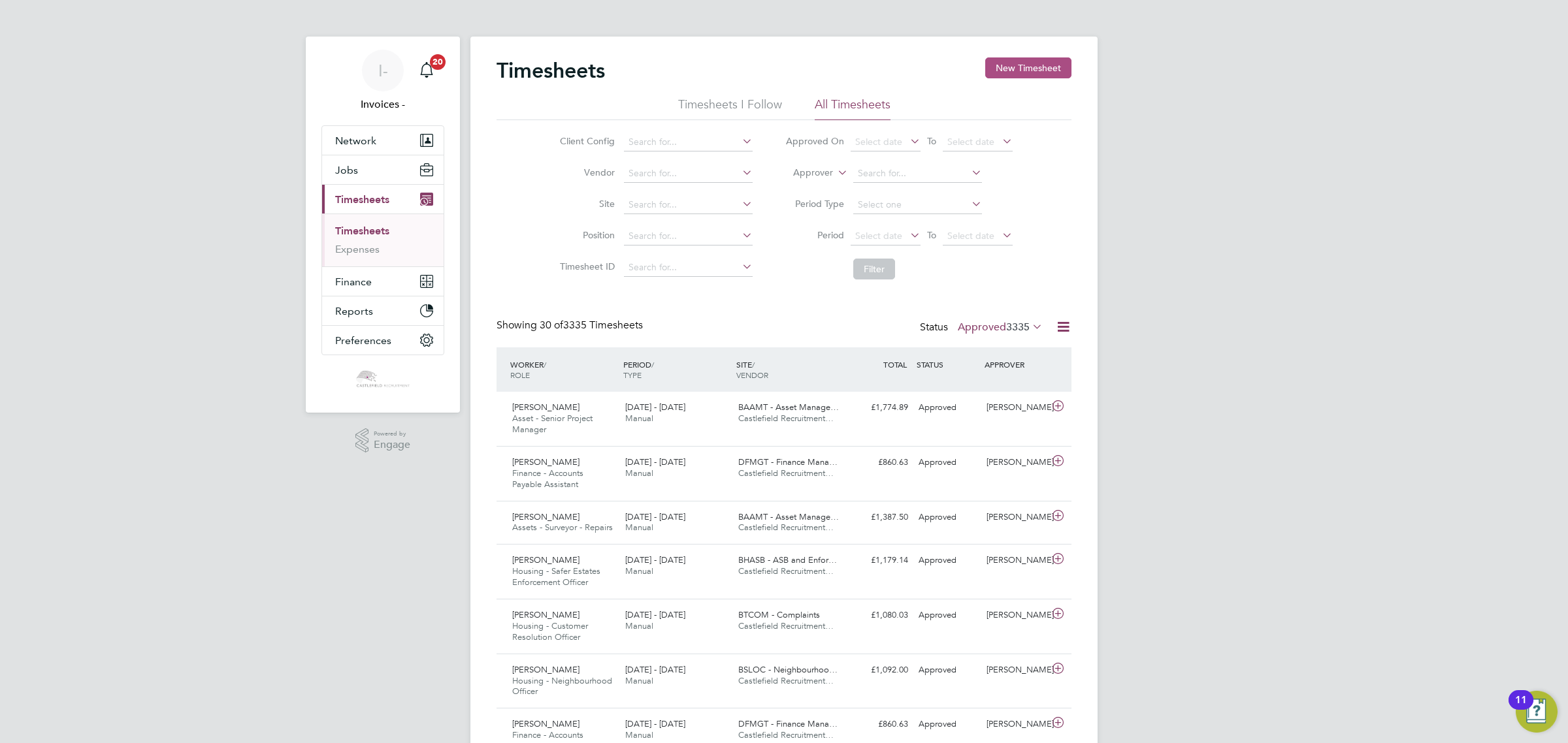
click at [995, 63] on button "New Timesheet" at bounding box center [1028, 68] width 86 height 21
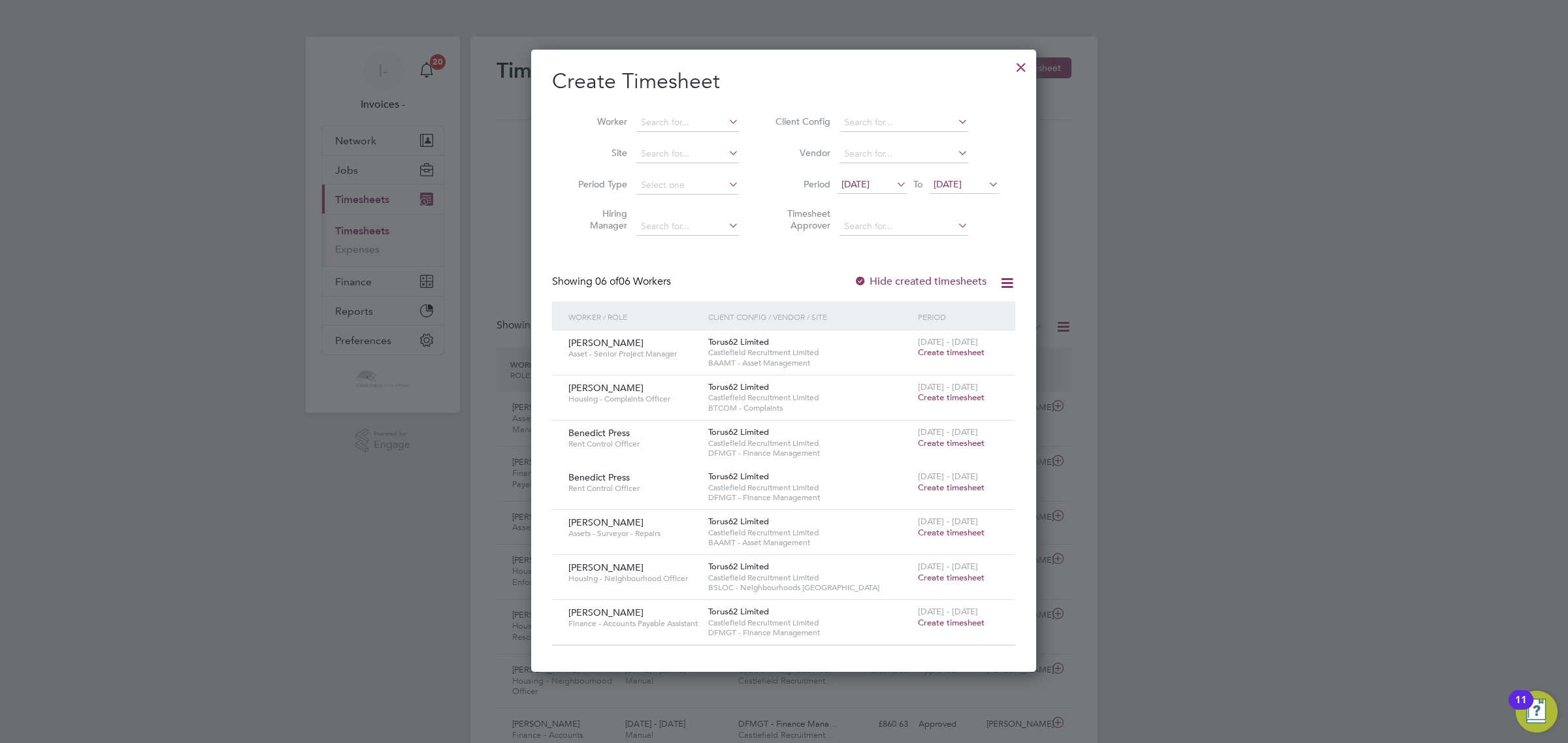
click at [961, 575] on span "Create timesheet" at bounding box center [951, 577] width 67 height 11
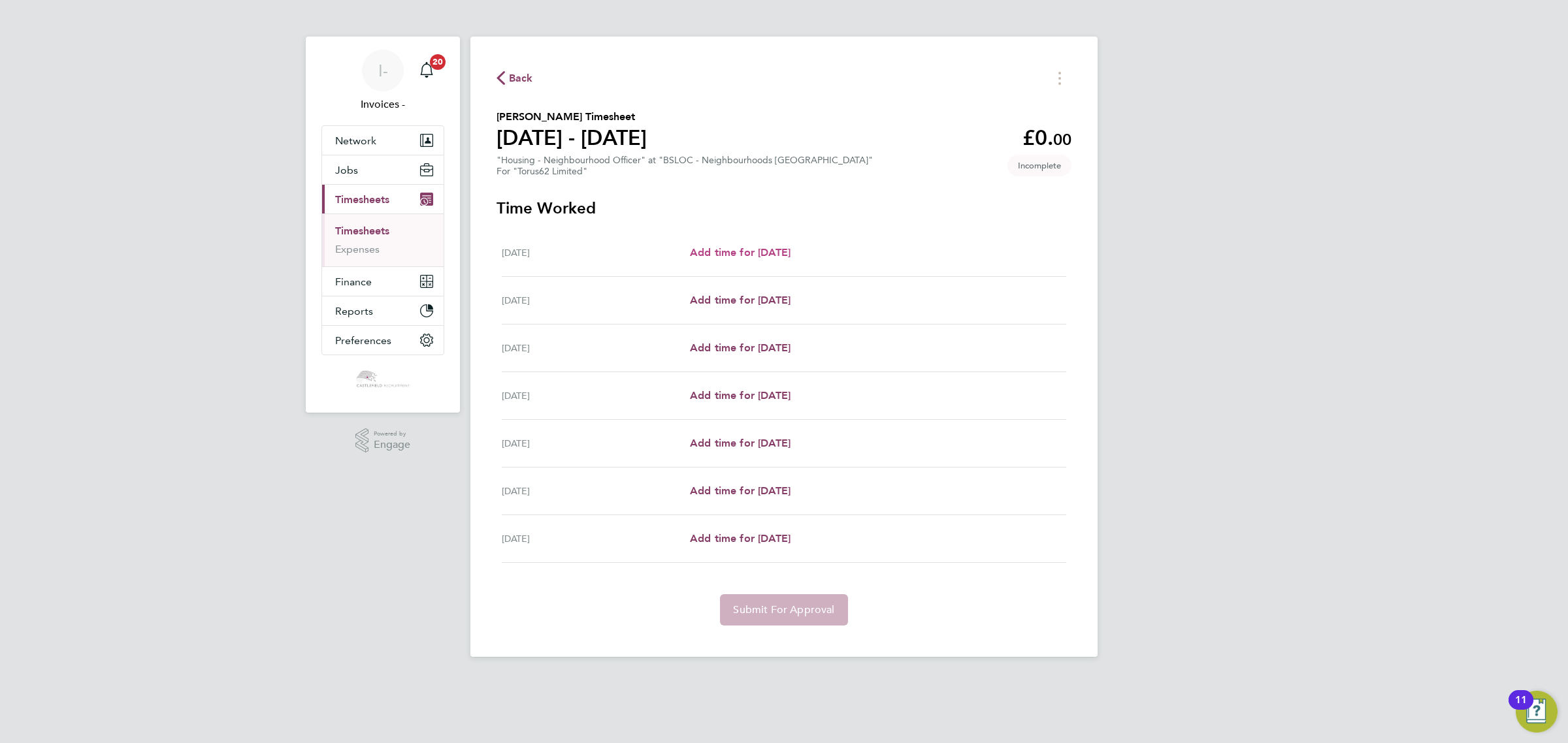
click at [764, 252] on span "Add time for [DATE]" at bounding box center [741, 252] width 101 height 12
select select "30"
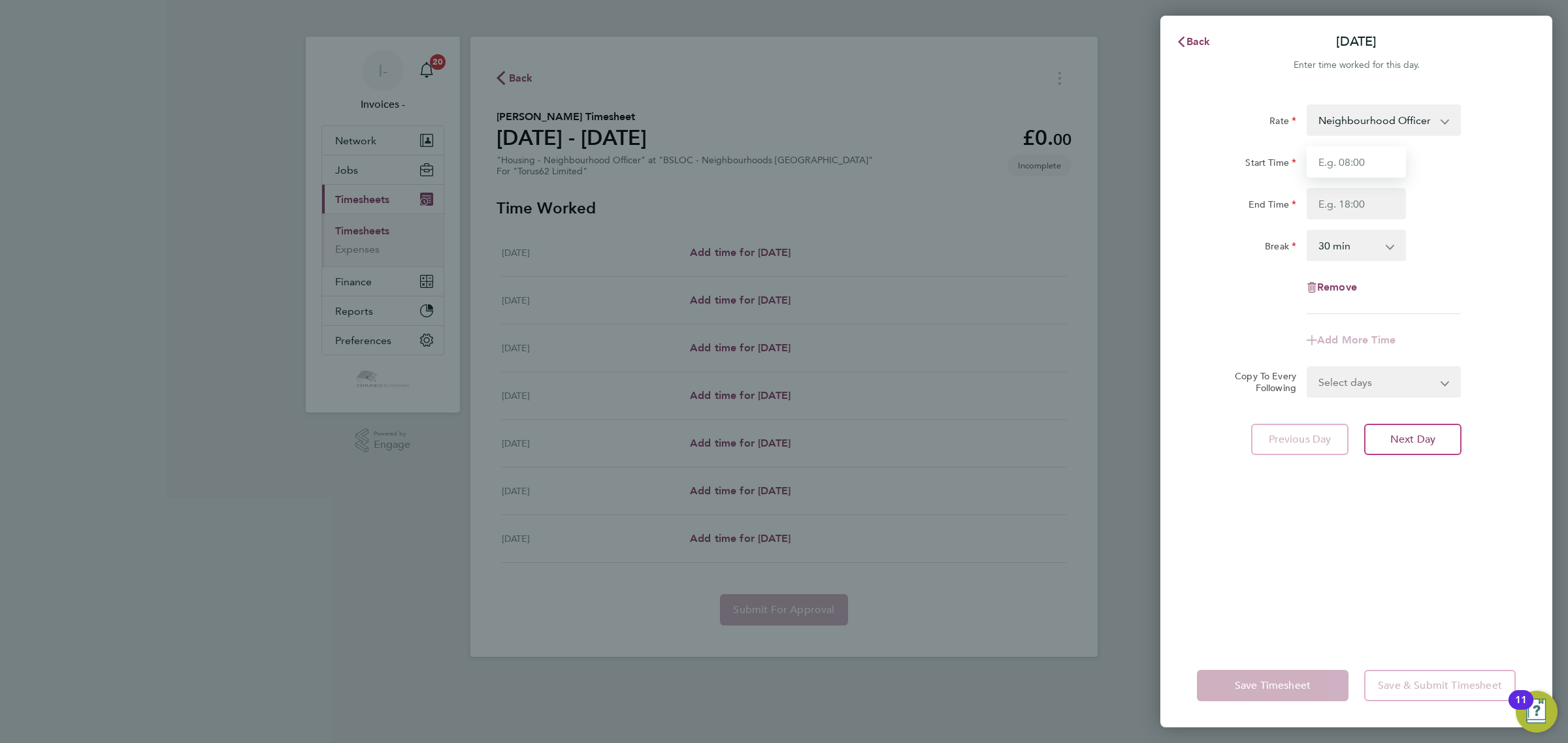
click at [1355, 165] on input "Start Time" at bounding box center [1356, 161] width 99 height 31
type input "08:30"
type input "16:00"
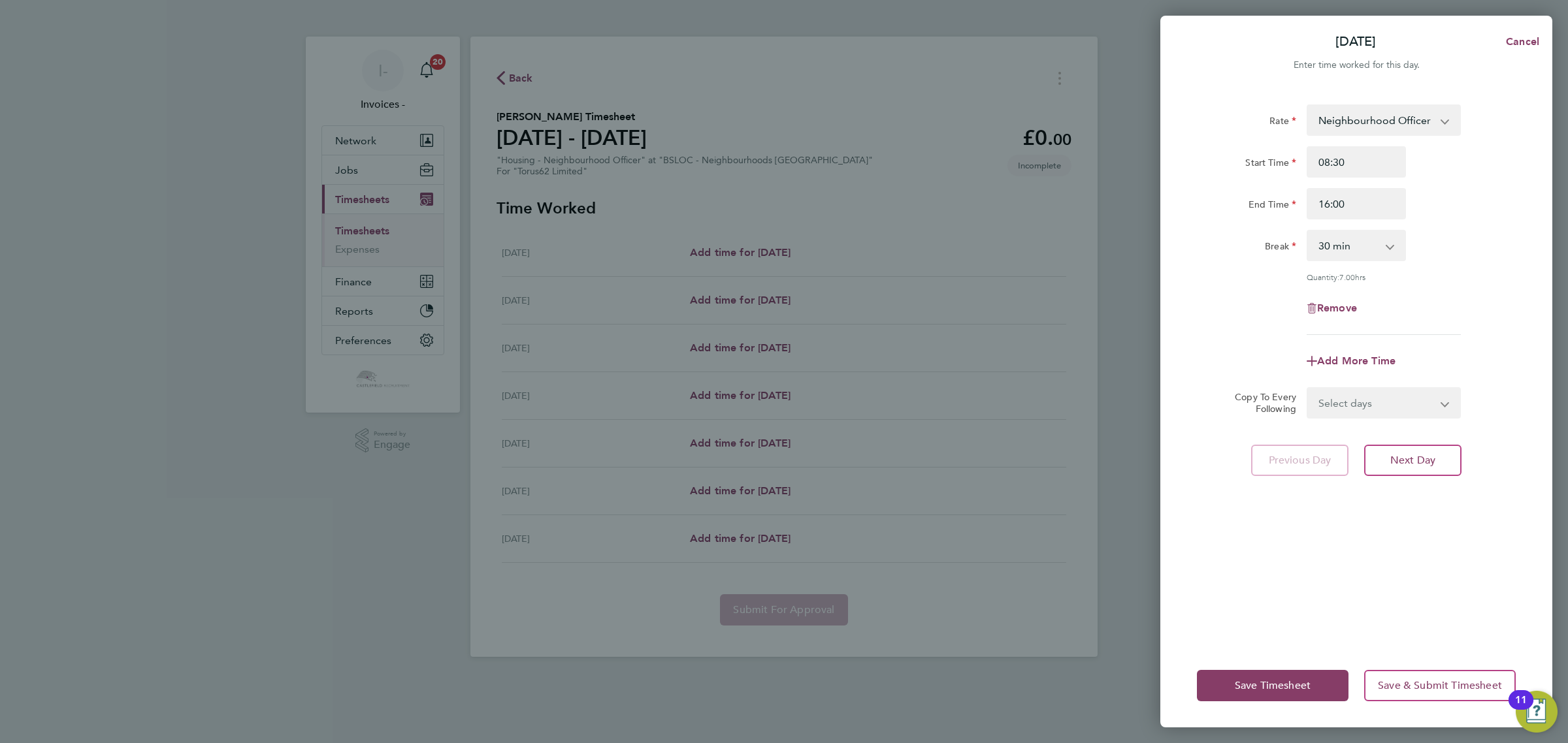
drag, startPoint x: 1464, startPoint y: 239, endPoint x: 1355, endPoint y: 454, distance: 241.1
click at [1464, 240] on div "Break 0 min 15 min 30 min 45 min 60 min 75 min 90 min" at bounding box center [1355, 245] width 329 height 31
drag, startPoint x: 1379, startPoint y: 450, endPoint x: 1359, endPoint y: 263, distance: 188.1
click at [1380, 449] on button "Next Day" at bounding box center [1412, 460] width 97 height 31
select select "30"
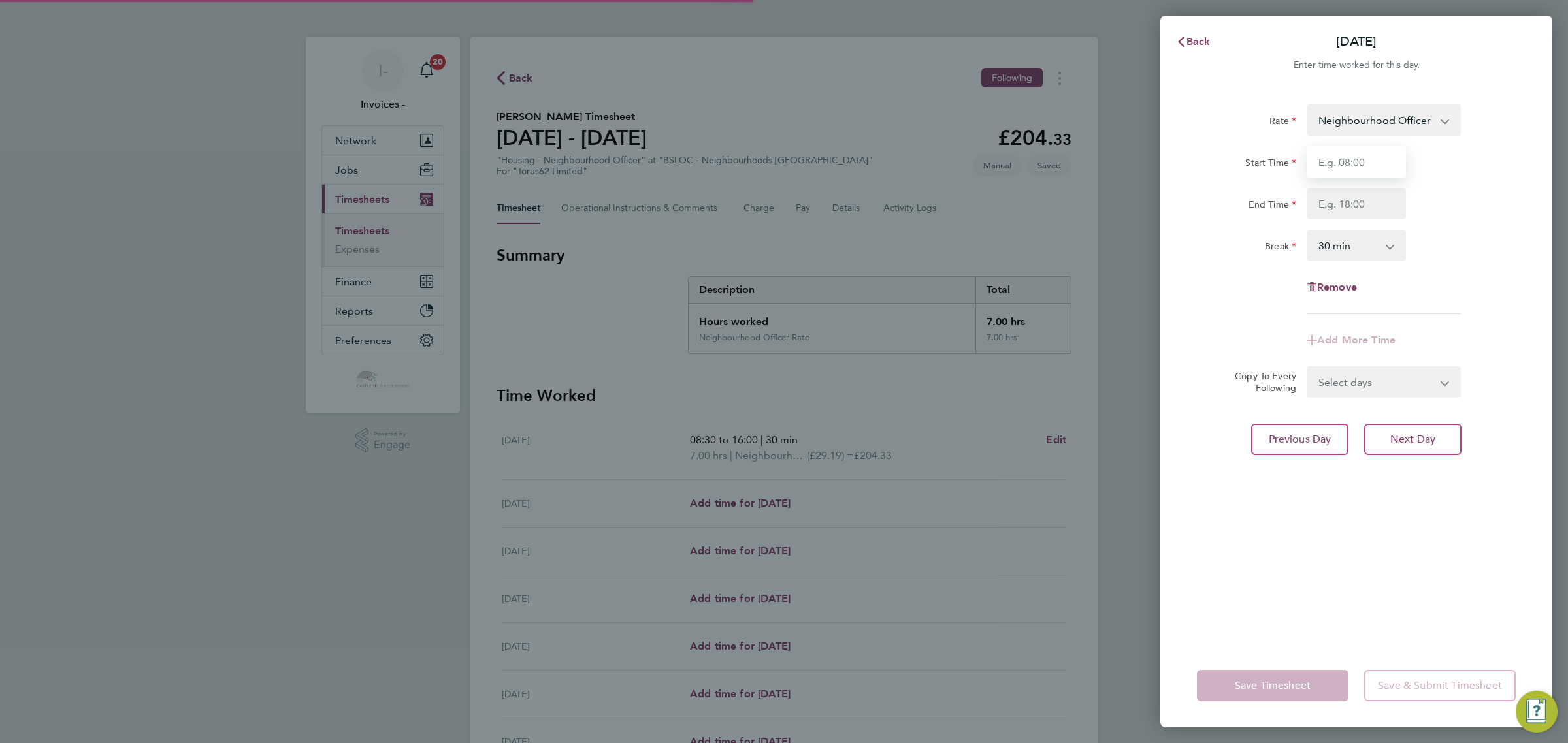
click at [1337, 165] on input "Start Time" at bounding box center [1356, 161] width 99 height 31
type input "08:30"
type input "16:15"
click at [1440, 189] on div "End Time 16:15" at bounding box center [1355, 204] width 329 height 31
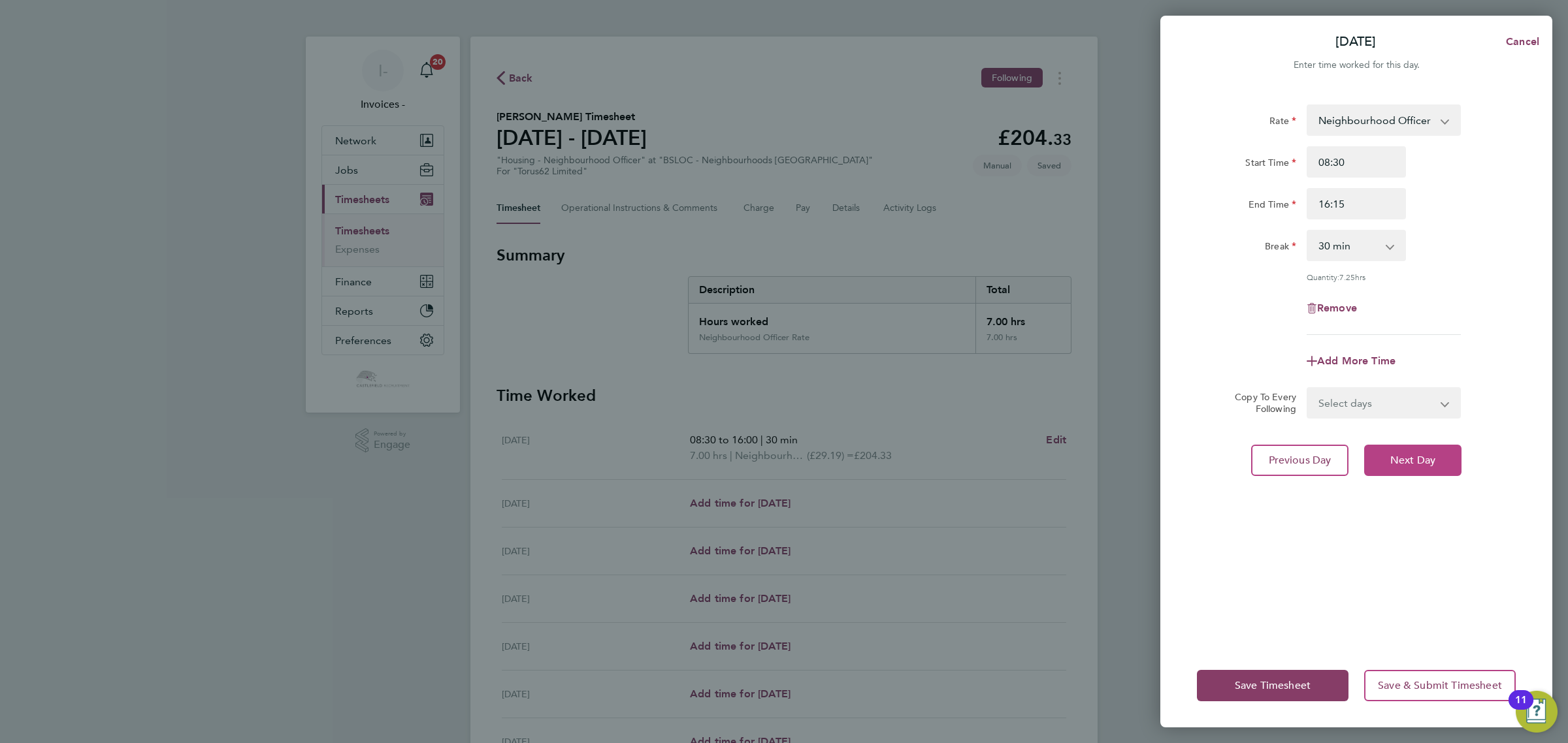
click at [1384, 459] on button "Next Day" at bounding box center [1412, 460] width 97 height 31
select select "30"
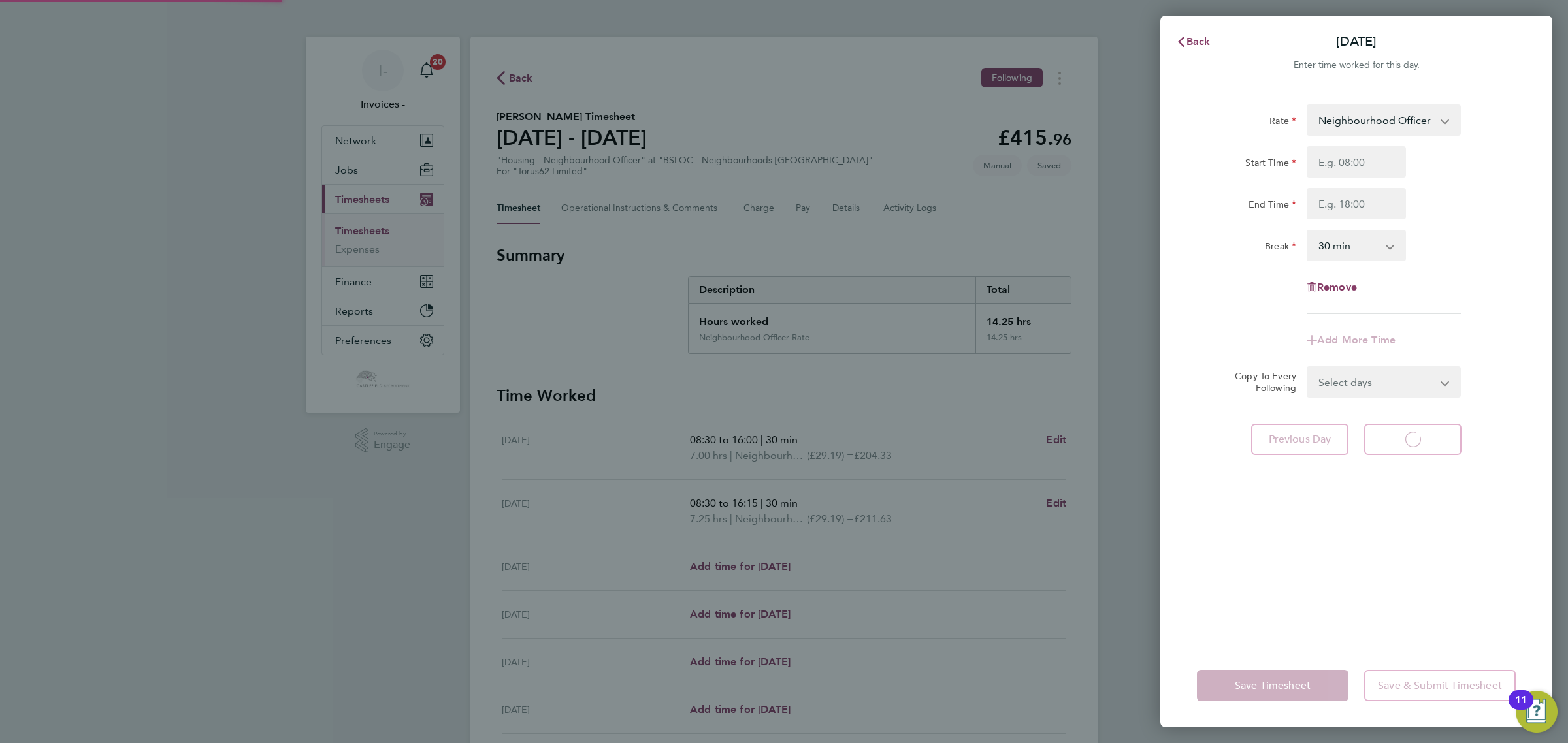
select select "30"
click at [1328, 160] on input "Start Time" at bounding box center [1356, 161] width 99 height 31
type input "08:30"
type input "16:00"
drag, startPoint x: 1455, startPoint y: 214, endPoint x: 1424, endPoint y: 425, distance: 213.3
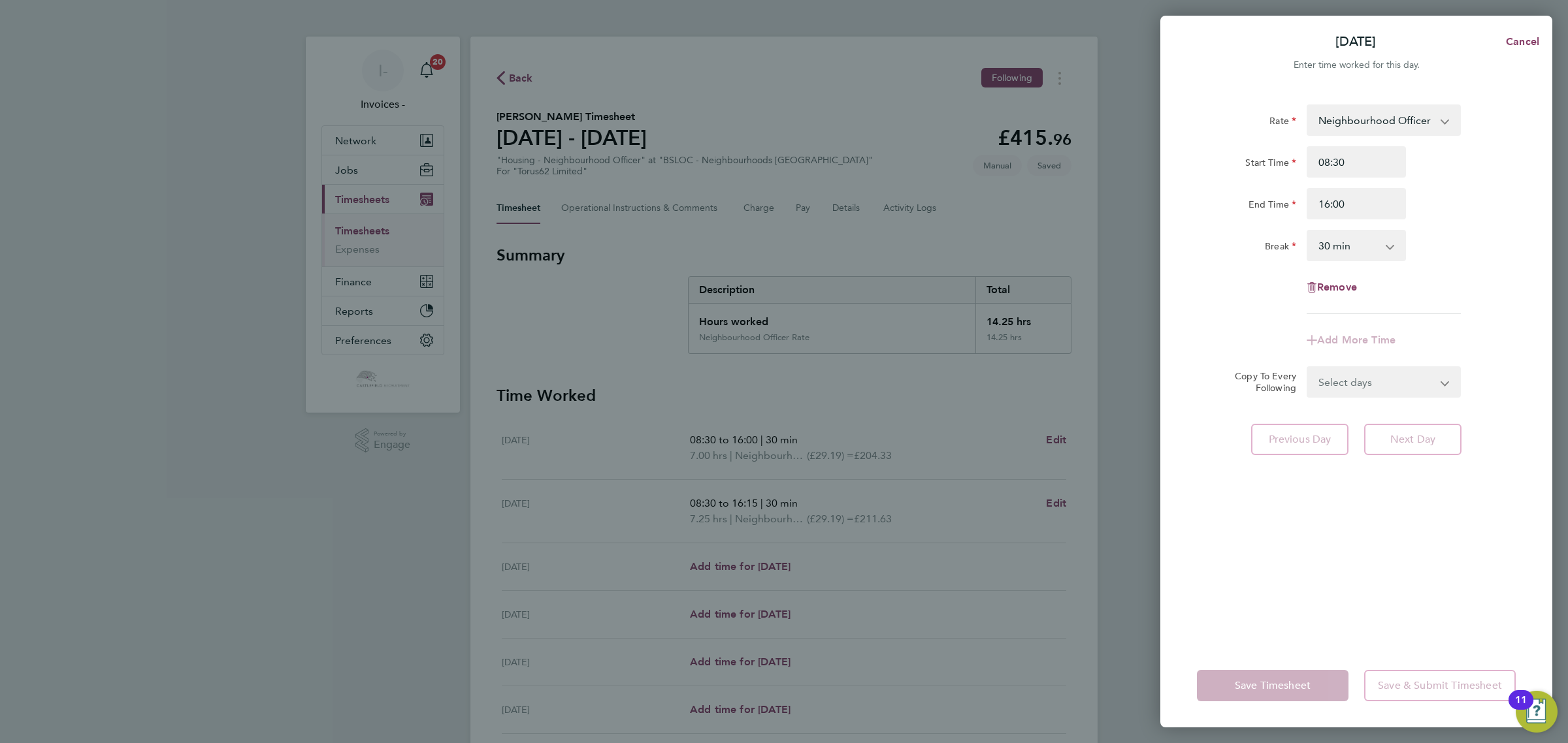
click at [1455, 216] on div "End Time 16:00" at bounding box center [1355, 204] width 329 height 31
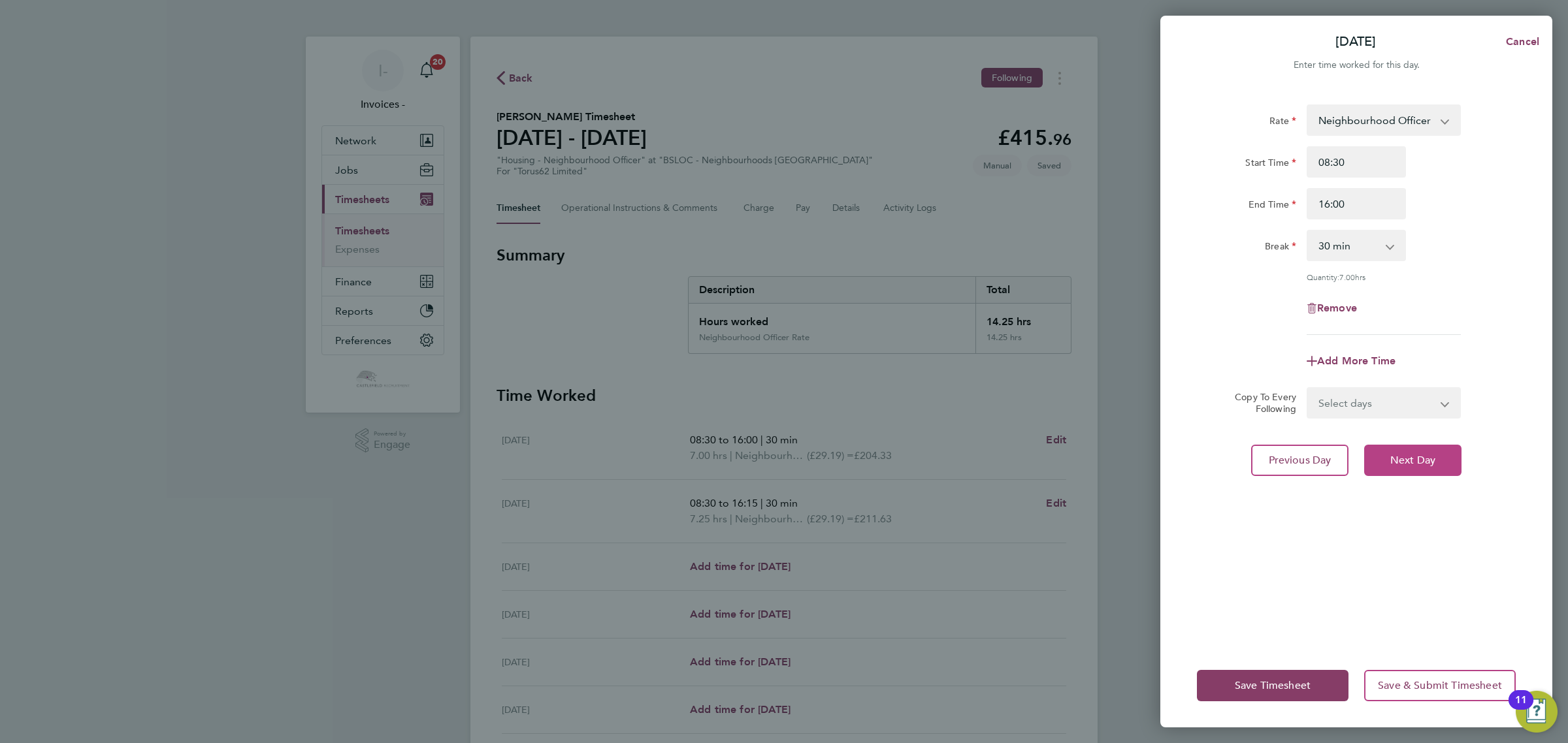
click at [1414, 458] on span "Next Day" at bounding box center [1412, 460] width 45 height 13
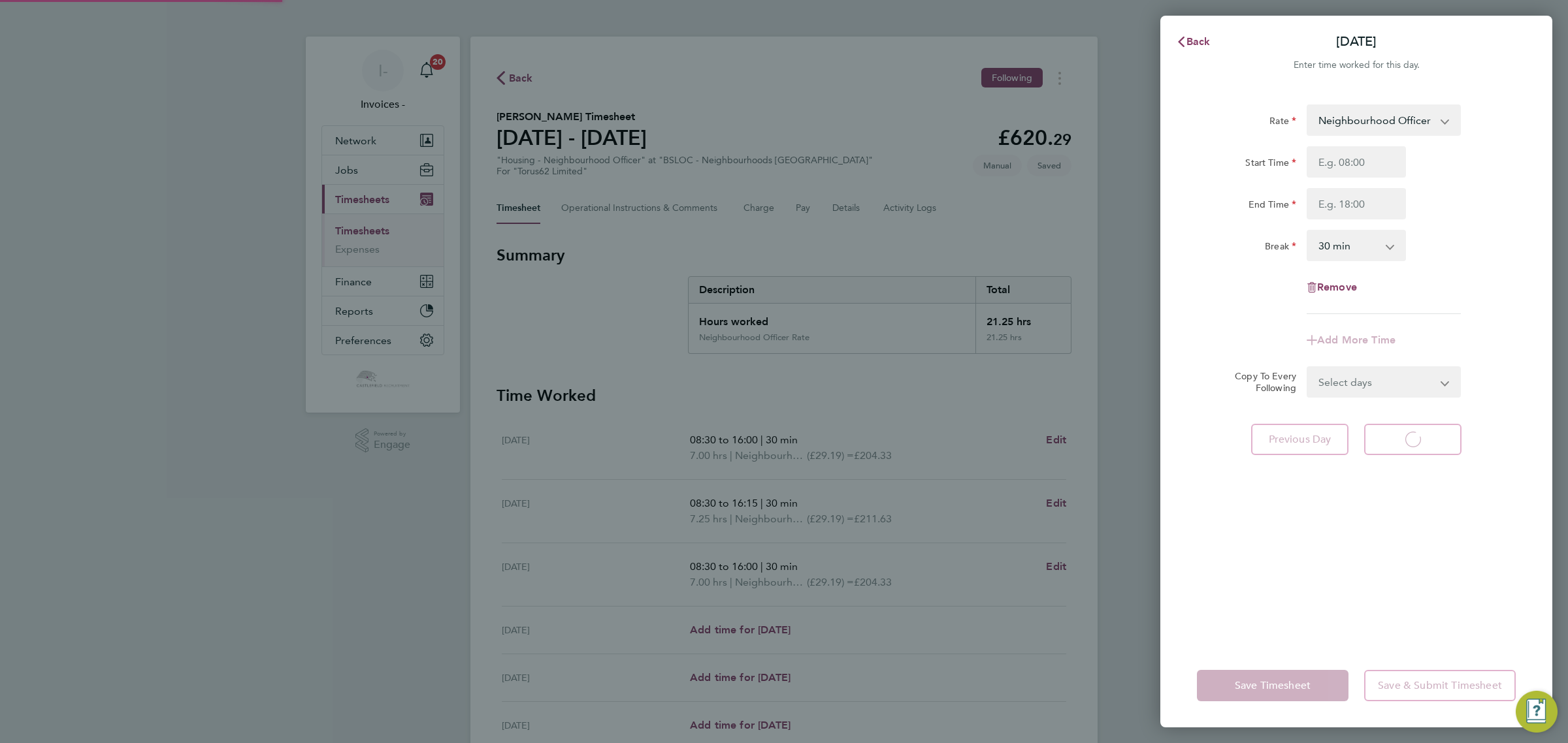
select select "30"
drag, startPoint x: 1316, startPoint y: 158, endPoint x: 1324, endPoint y: 164, distance: 10.0
click at [1324, 164] on input "Start Time" at bounding box center [1356, 161] width 99 height 31
type input "08:30"
type input "16:00"
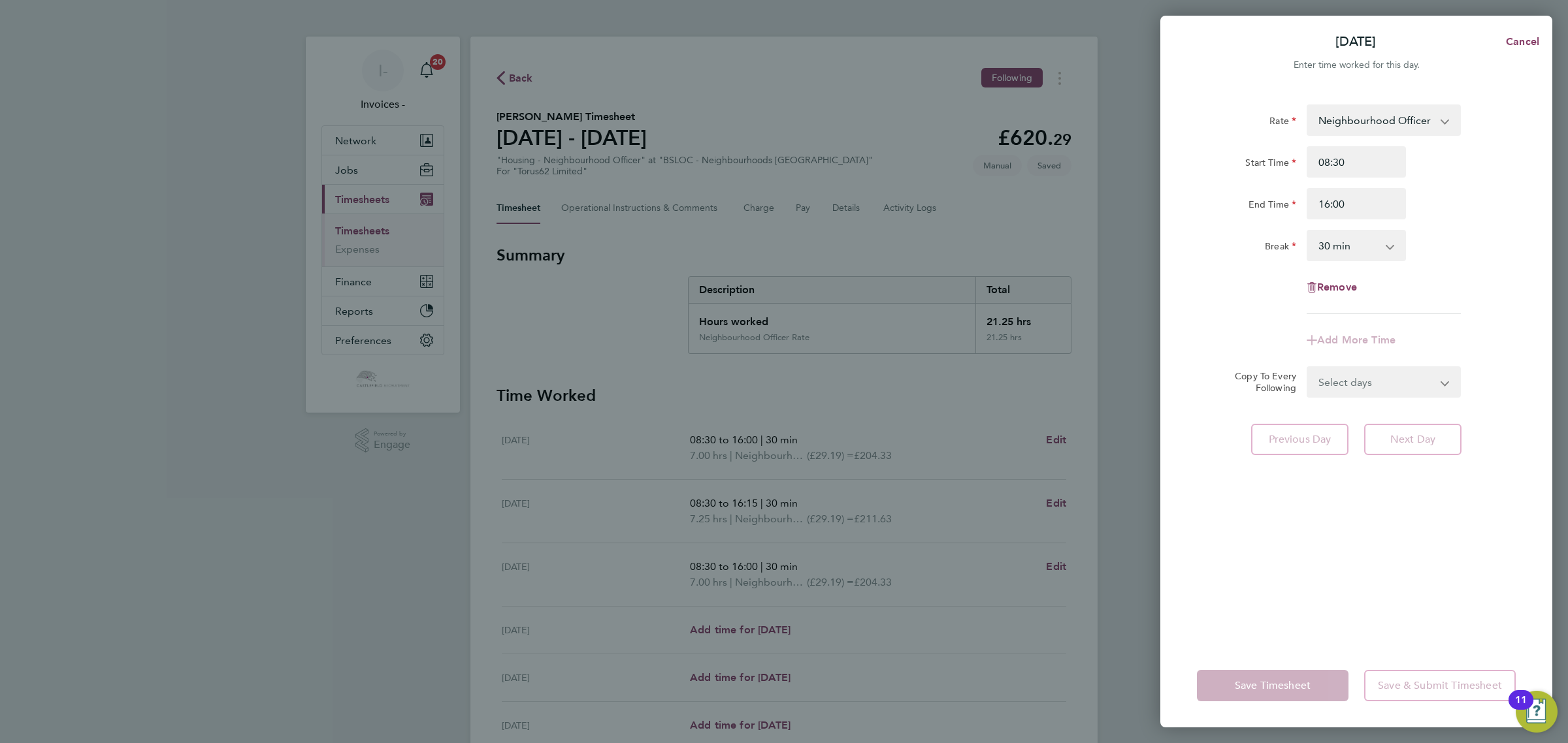
click at [1356, 248] on select "0 min 15 min 30 min 45 min 60 min 75 min 90 min" at bounding box center [1348, 246] width 81 height 29
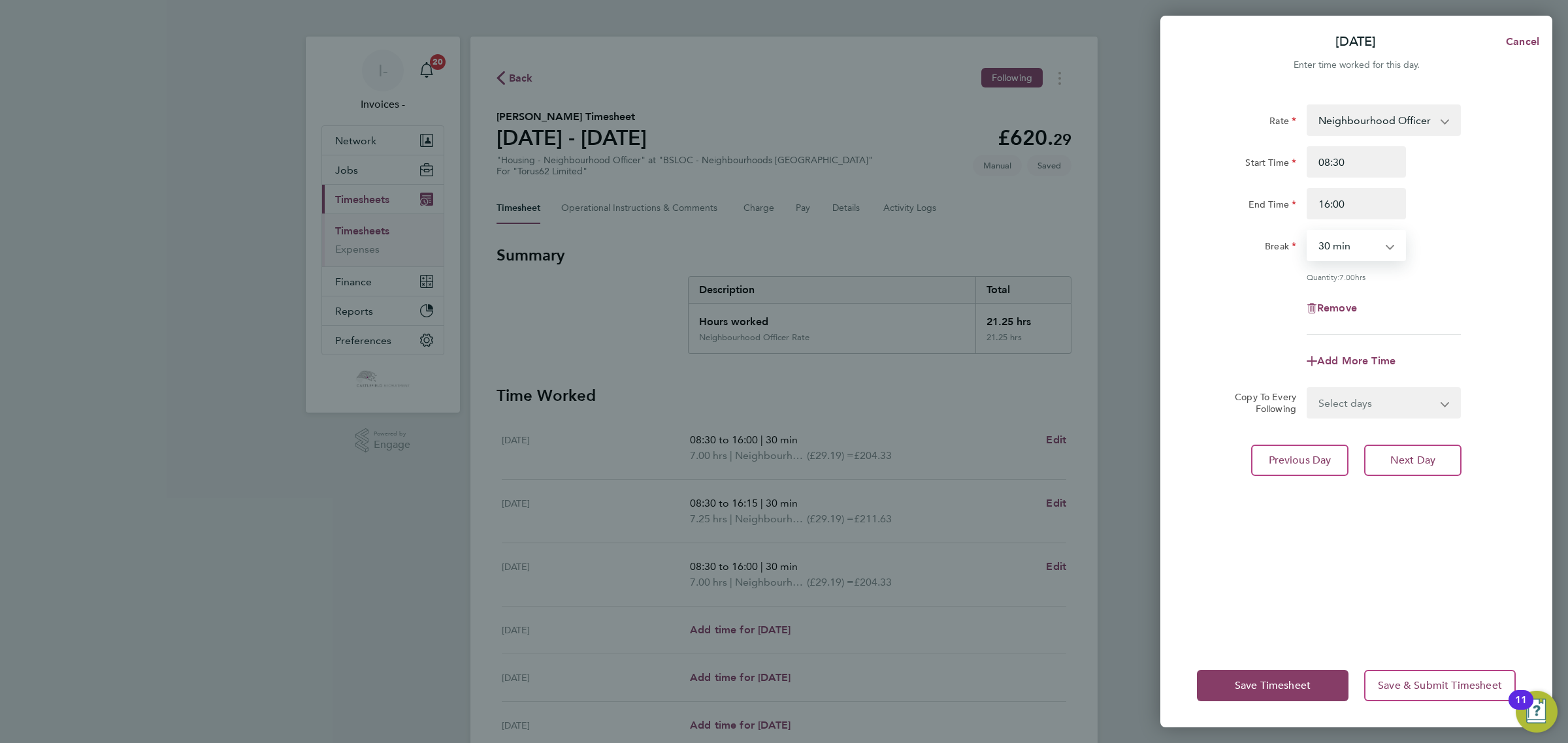
select select "15"
click at [1308, 231] on select "0 min 15 min 30 min 45 min 60 min 75 min 90 min" at bounding box center [1348, 246] width 81 height 29
click at [1390, 445] on button "Next Day" at bounding box center [1412, 460] width 97 height 31
select select "30"
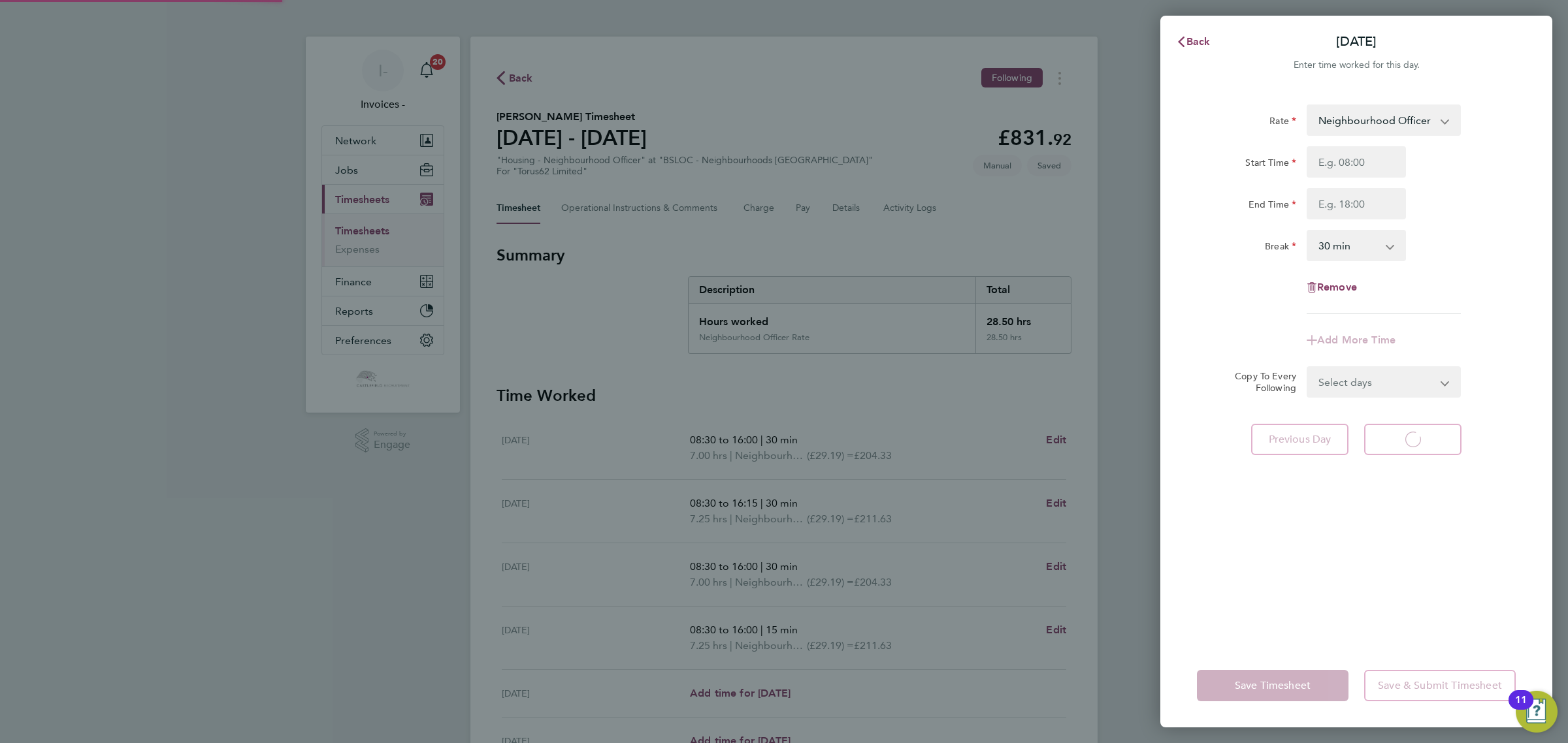
select select "30"
click at [1338, 167] on input "Start Time" at bounding box center [1356, 161] width 99 height 31
type input "08:30"
type input "16:00"
click at [1435, 248] on div "Break 0 min 15 min 30 min 45 min 60 min 75 min 90 min" at bounding box center [1355, 245] width 329 height 31
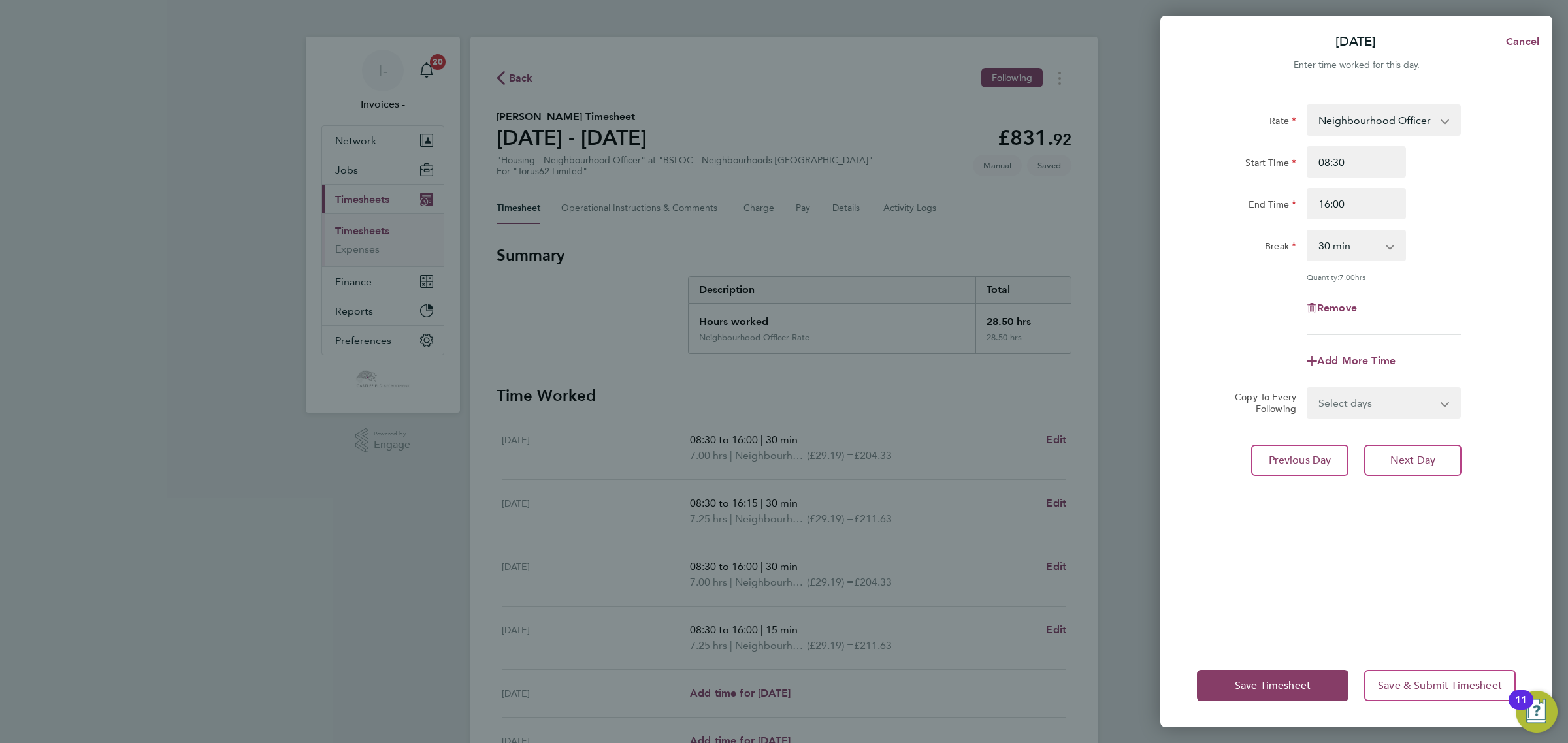
click at [1360, 245] on select "0 min 15 min 30 min 45 min 60 min 75 min 90 min" at bounding box center [1348, 246] width 81 height 29
select select "0"
click at [1308, 231] on select "0 min 15 min 30 min 45 min 60 min 75 min 90 min" at bounding box center [1348, 246] width 81 height 29
click at [1266, 683] on span "Save Timesheet" at bounding box center [1273, 685] width 76 height 13
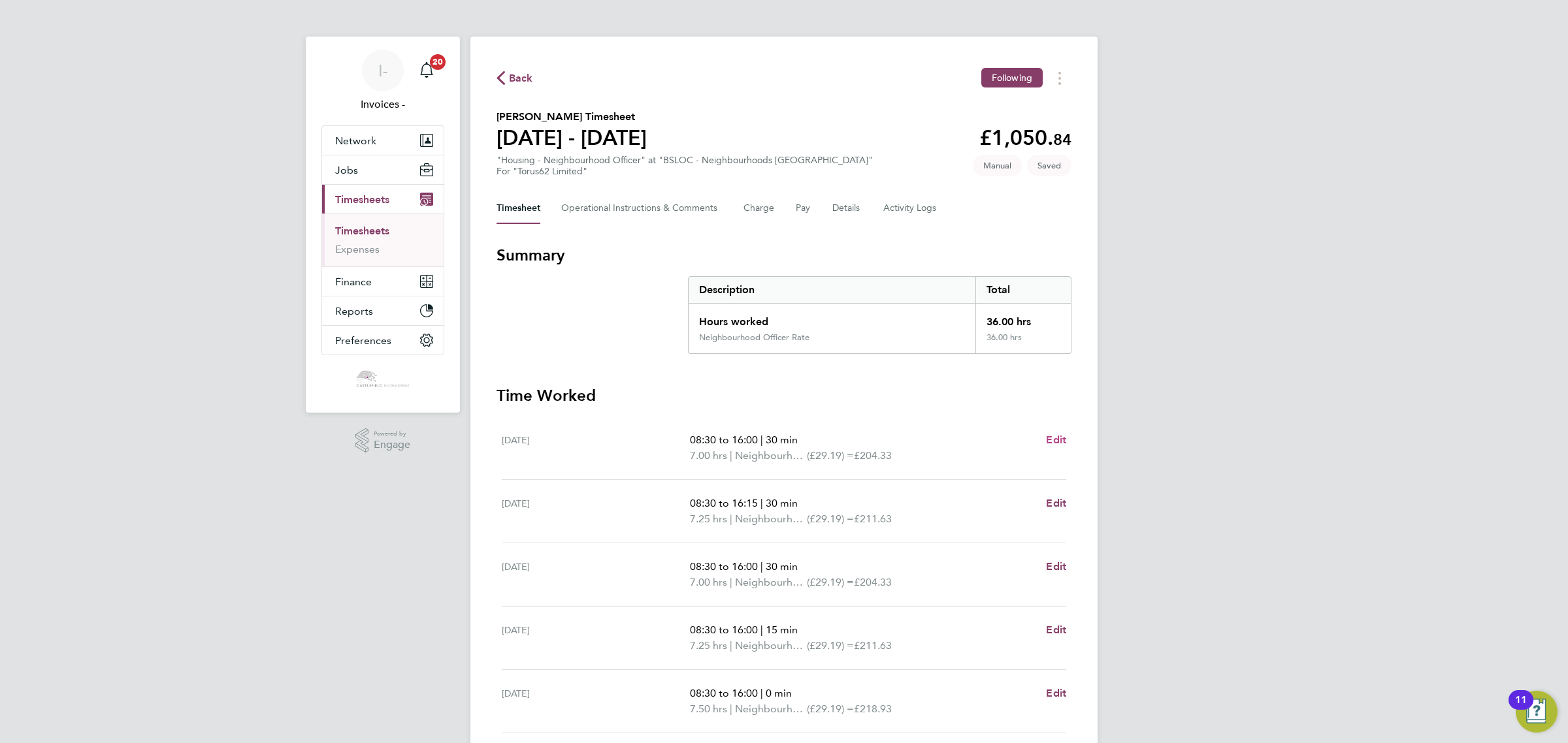
click at [1052, 437] on span "Edit" at bounding box center [1055, 440] width 20 height 12
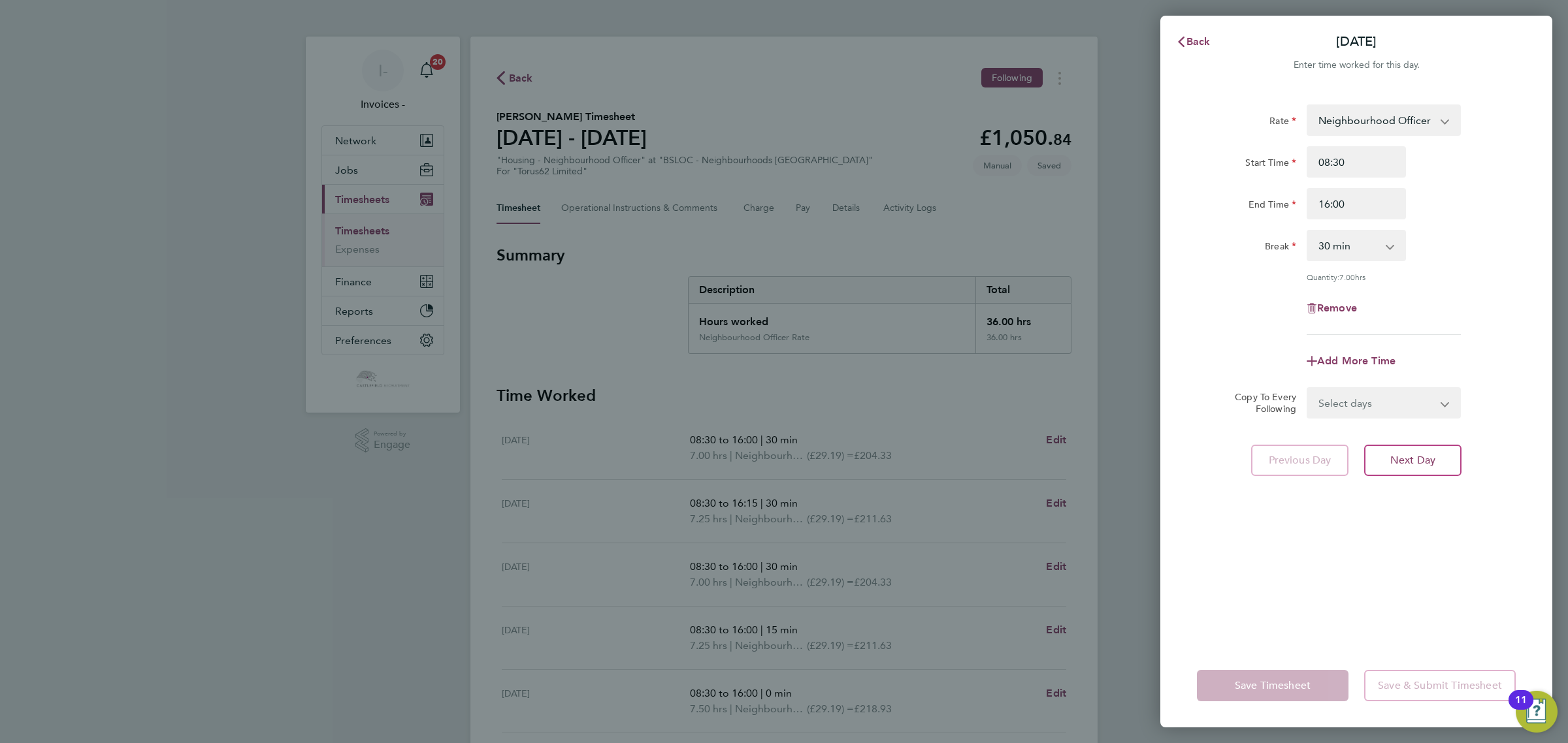
click at [1326, 242] on select "0 min 15 min 30 min 45 min 60 min 75 min 90 min" at bounding box center [1348, 246] width 81 height 29
select select "0"
click at [1308, 231] on select "0 min 15 min 30 min 45 min 60 min 75 min 90 min" at bounding box center [1348, 246] width 81 height 29
click at [1271, 686] on span "Save Timesheet" at bounding box center [1273, 685] width 76 height 13
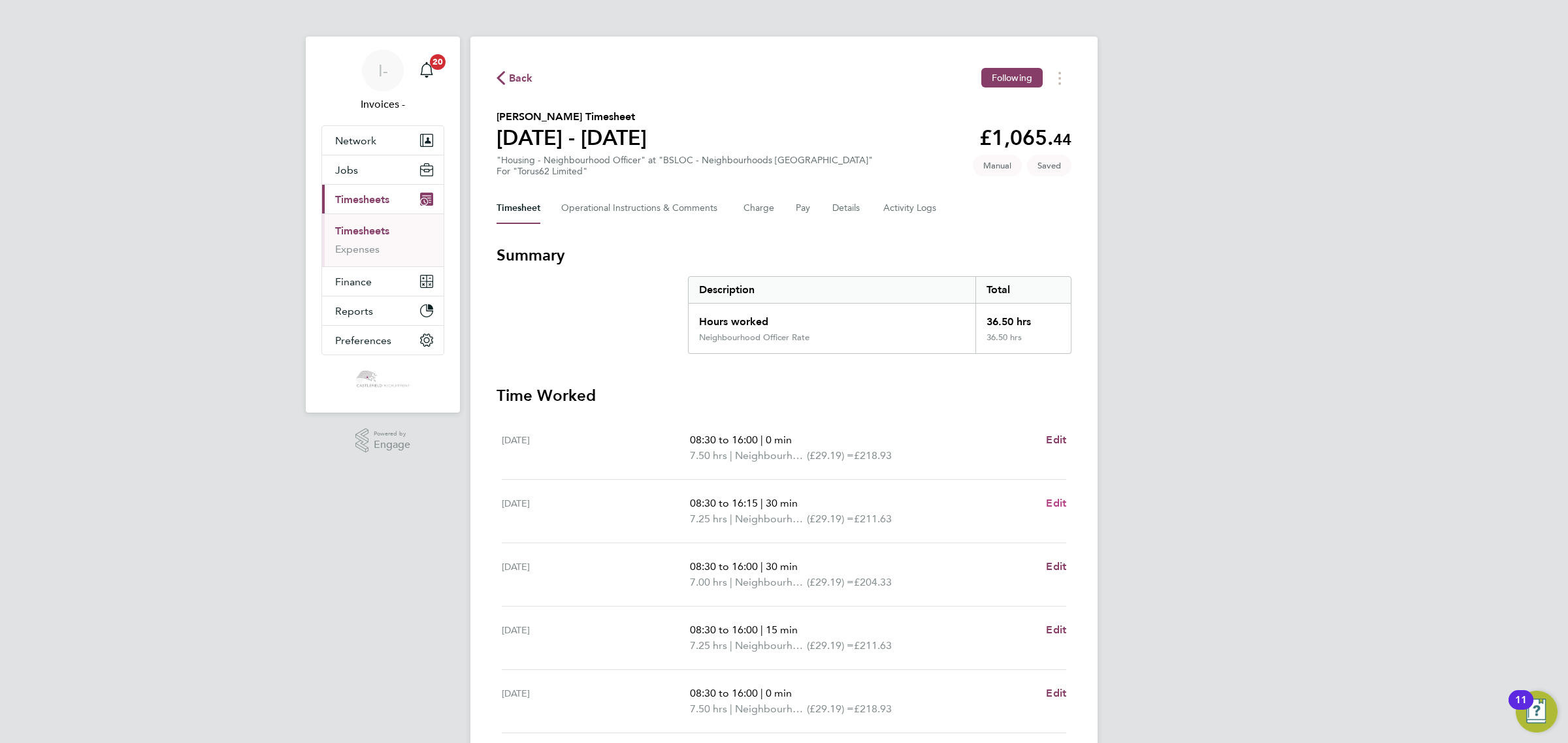
click at [1054, 502] on span "Edit" at bounding box center [1055, 503] width 20 height 12
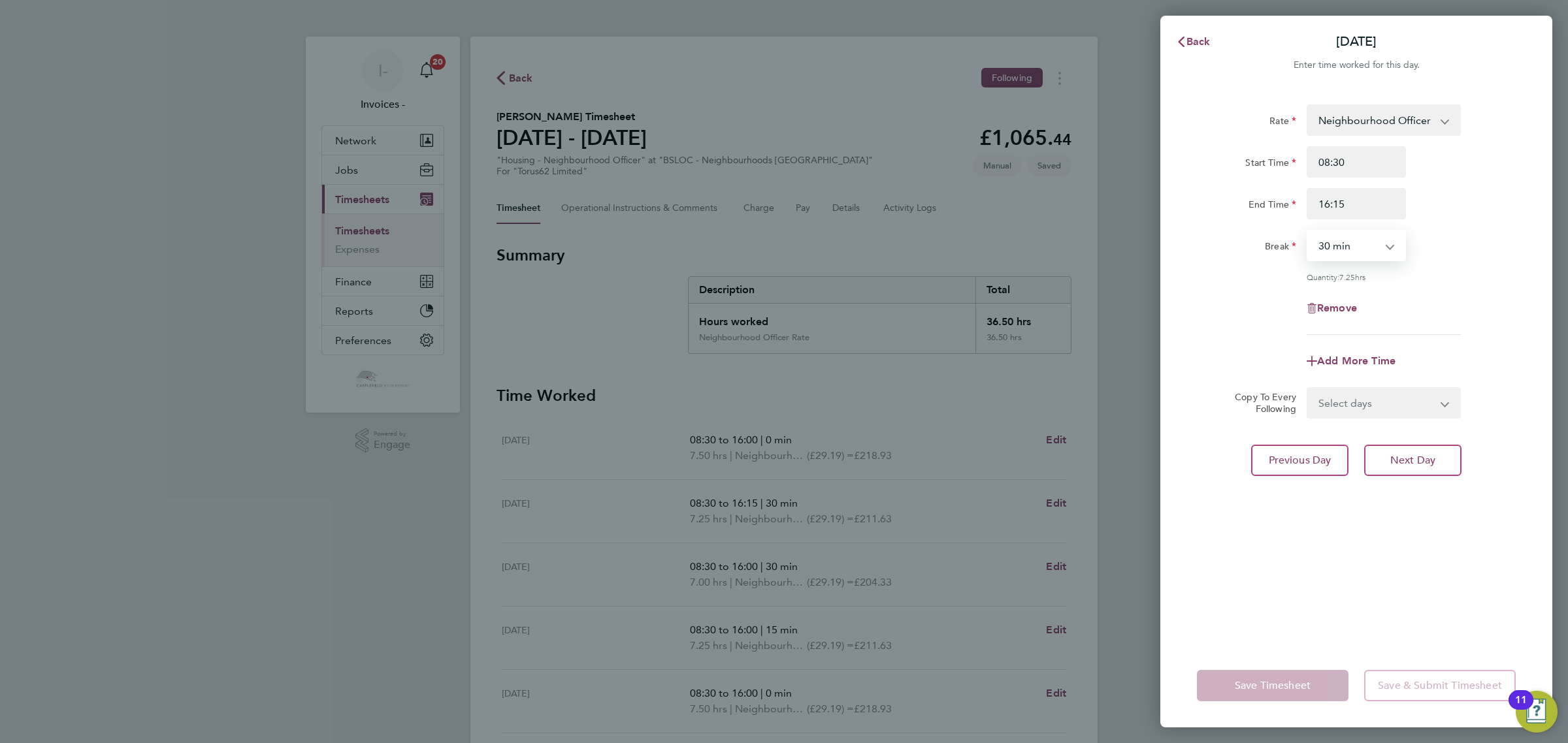
click at [1340, 239] on select "0 min 15 min 30 min 45 min 60 min 75 min 90 min" at bounding box center [1348, 246] width 81 height 29
select select "0"
click at [1308, 231] on select "0 min 15 min 30 min 45 min 60 min 75 min 90 min" at bounding box center [1348, 246] width 81 height 29
click at [1253, 679] on span "Save Timesheet" at bounding box center [1273, 685] width 76 height 13
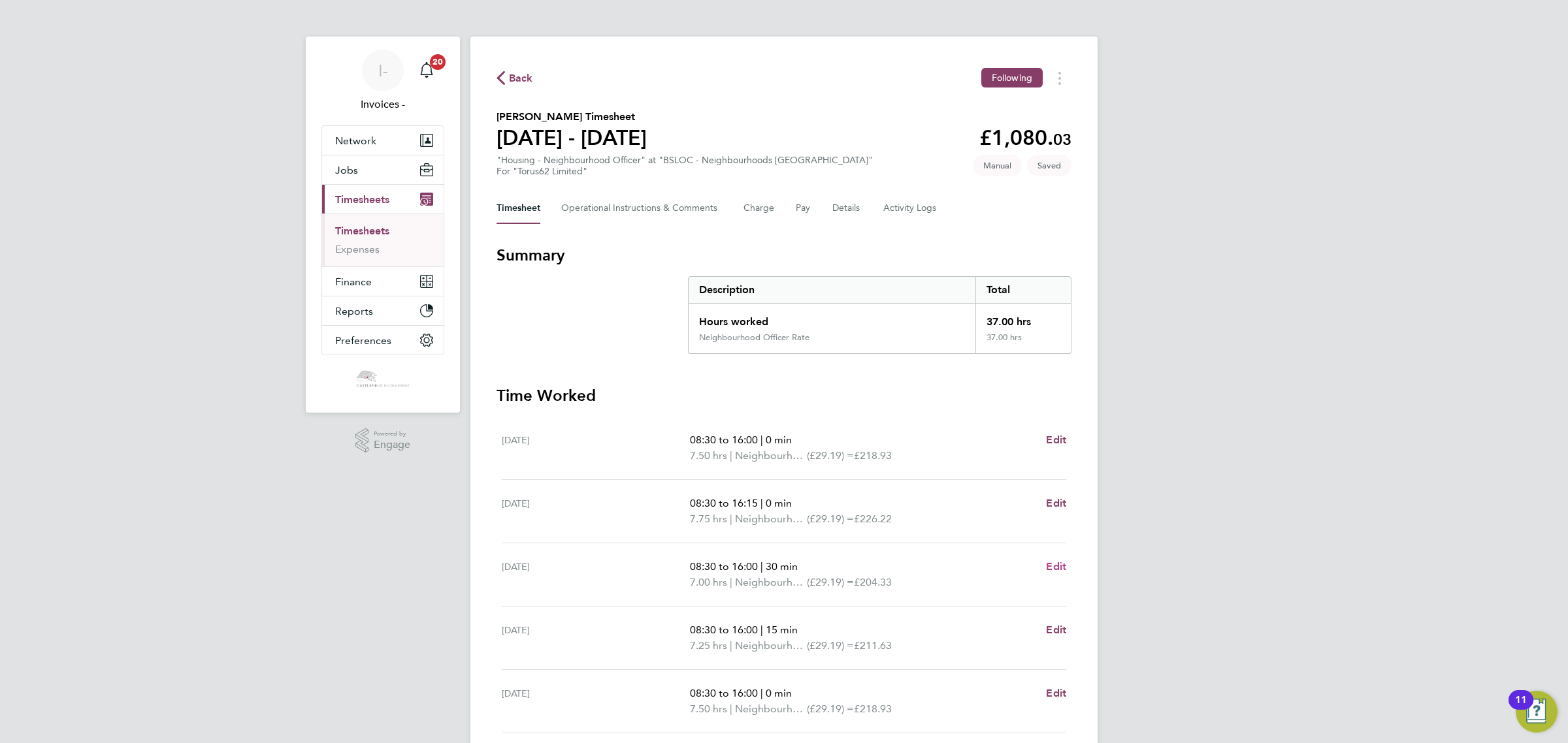
click at [1059, 565] on span "Edit" at bounding box center [1055, 566] width 20 height 12
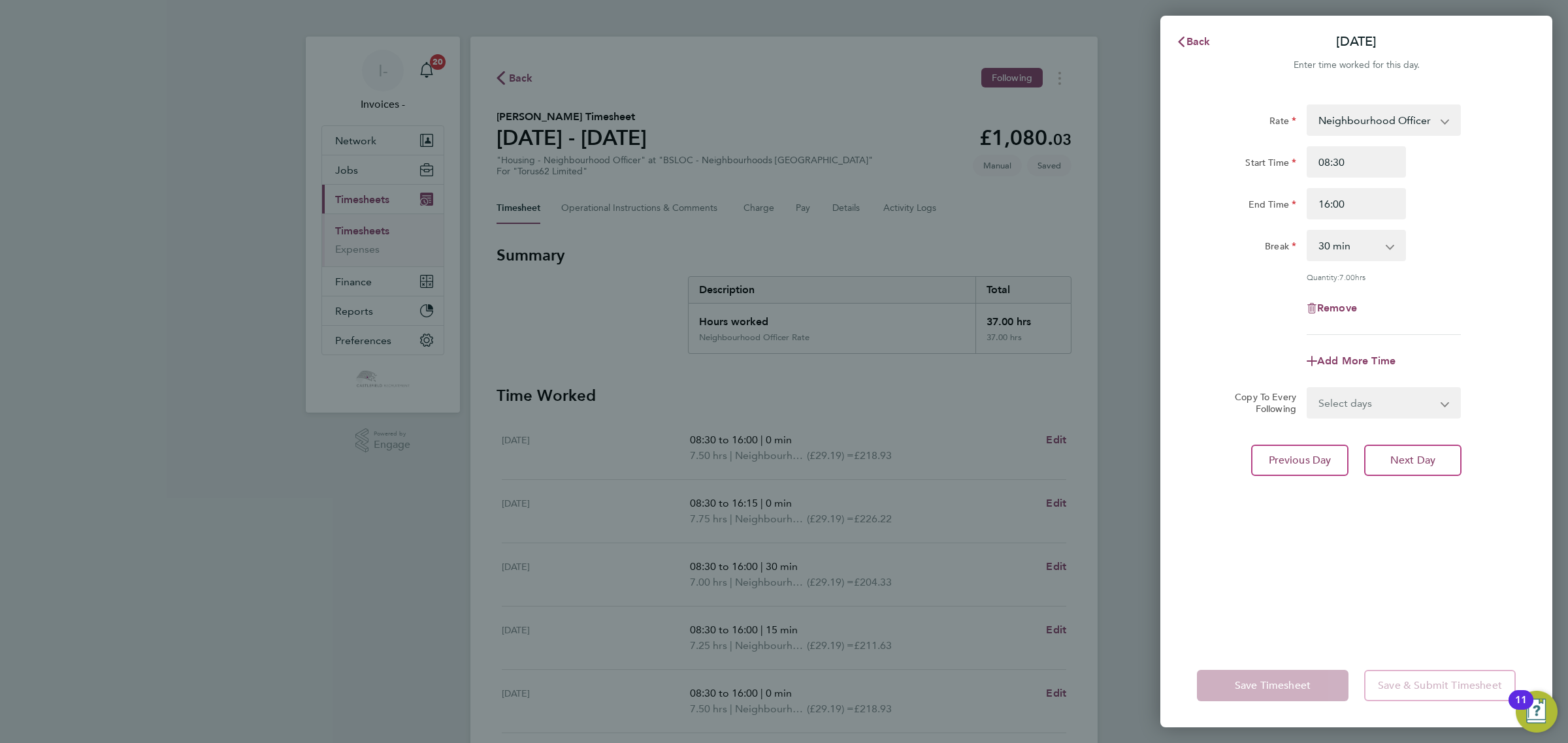
click at [1362, 242] on select "0 min 15 min 30 min 45 min 60 min 75 min 90 min" at bounding box center [1348, 246] width 81 height 29
select select "15"
click at [1308, 231] on select "0 min 15 min 30 min 45 min 60 min 75 min 90 min" at bounding box center [1348, 246] width 81 height 29
click at [1249, 684] on span "Save Timesheet" at bounding box center [1273, 685] width 76 height 13
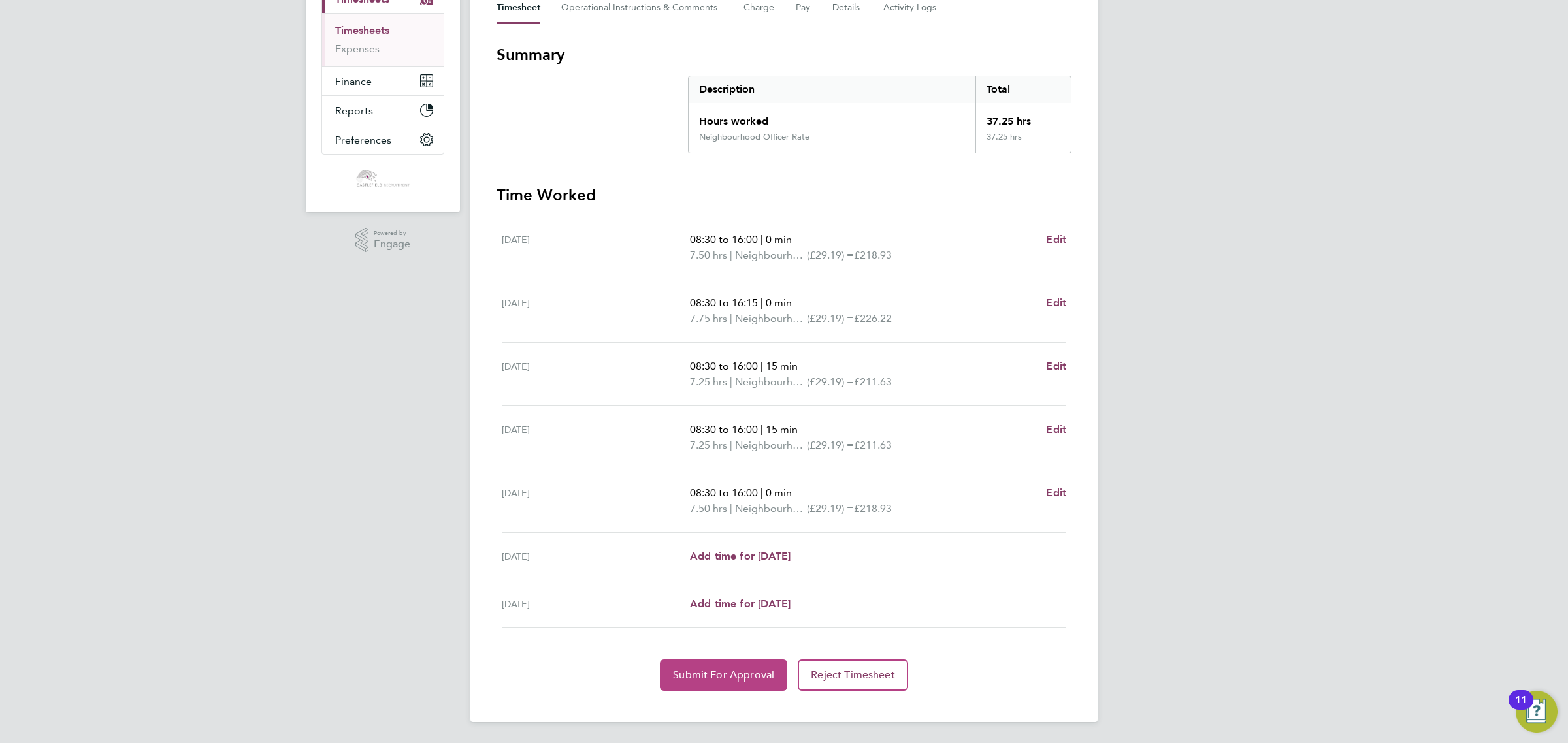
click at [713, 664] on button "Submit For Approval" at bounding box center [723, 675] width 128 height 31
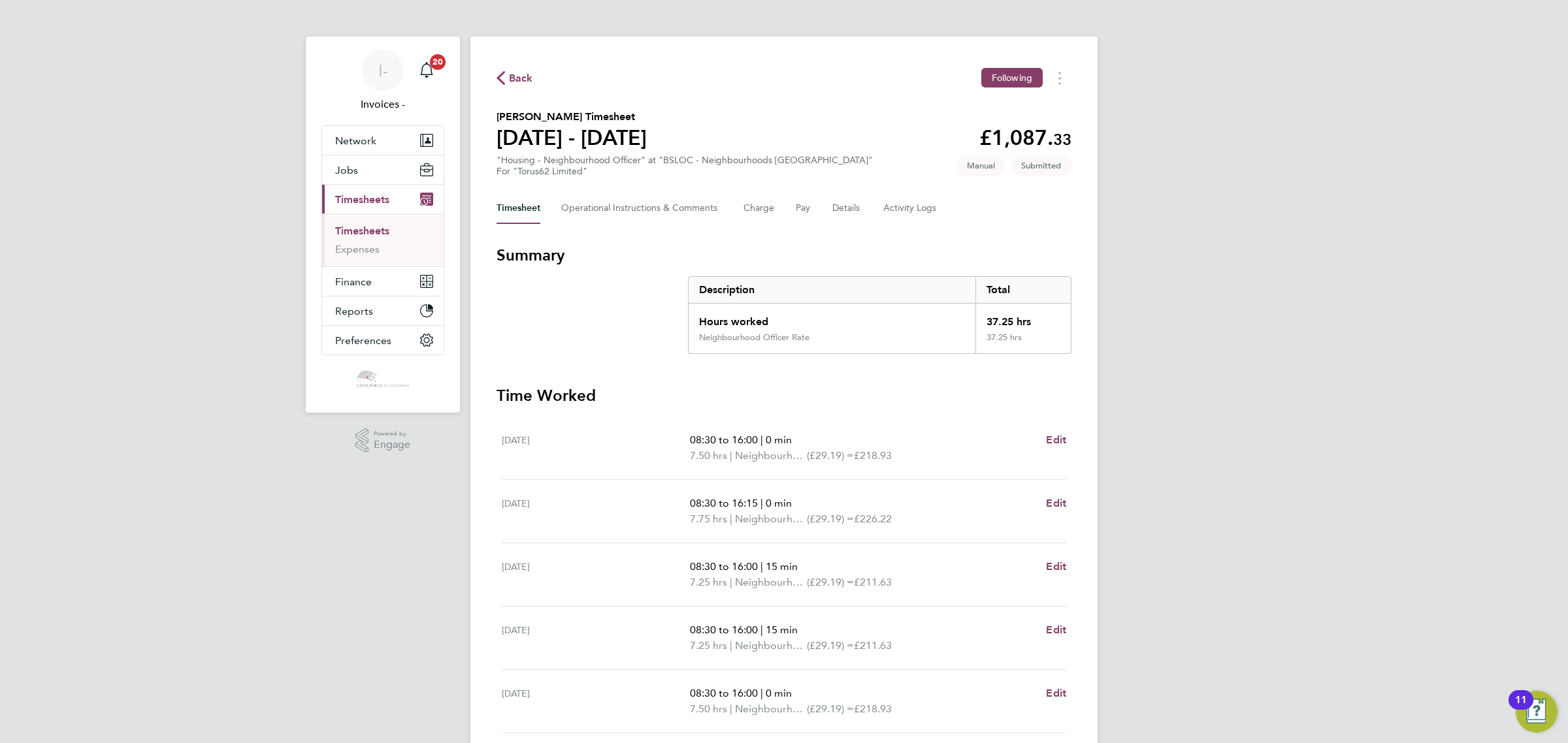
click at [514, 68] on div "Back Following" at bounding box center [783, 77] width 575 height 20
click at [516, 79] on span "Back" at bounding box center [520, 78] width 24 height 16
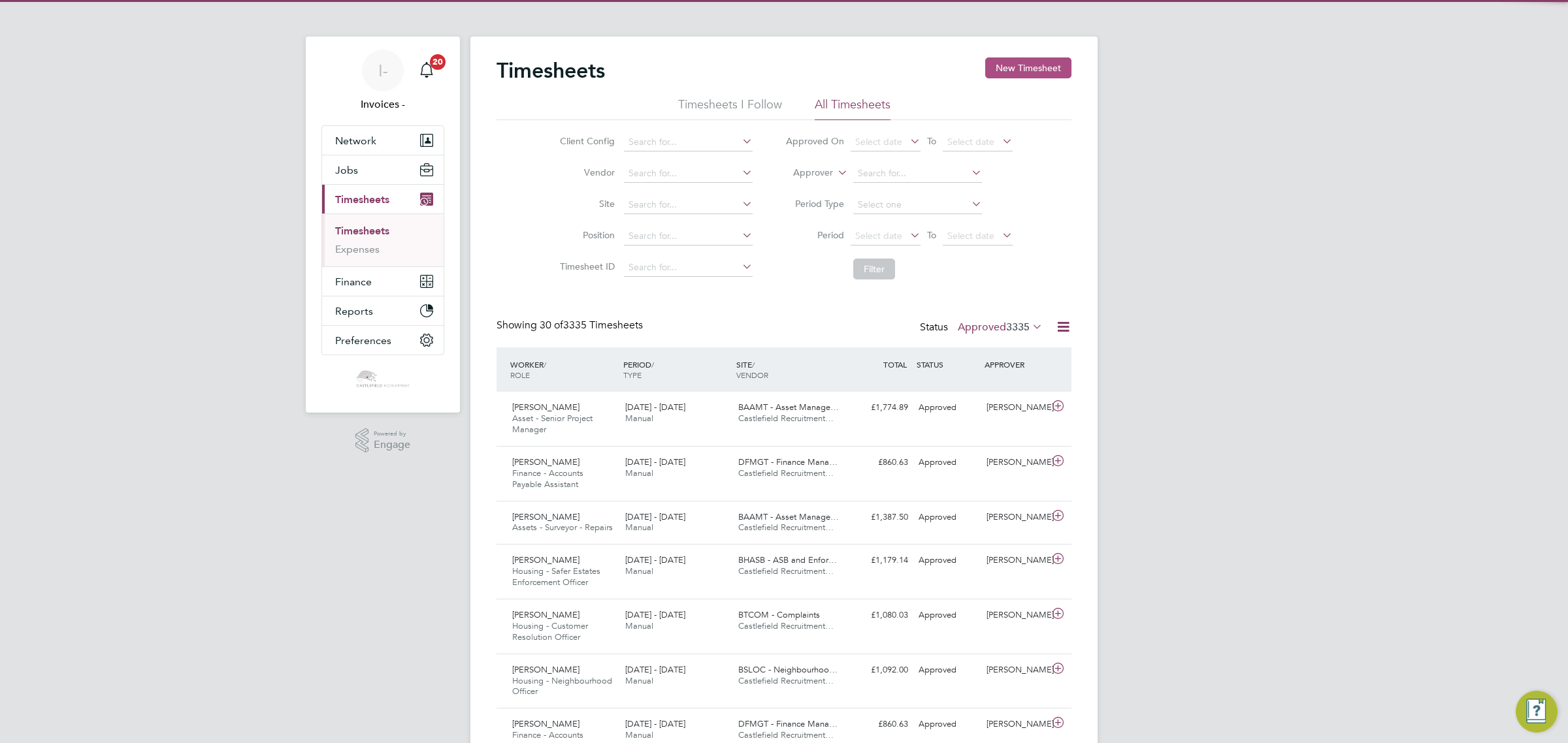
click at [991, 62] on button "New Timesheet" at bounding box center [1028, 68] width 86 height 21
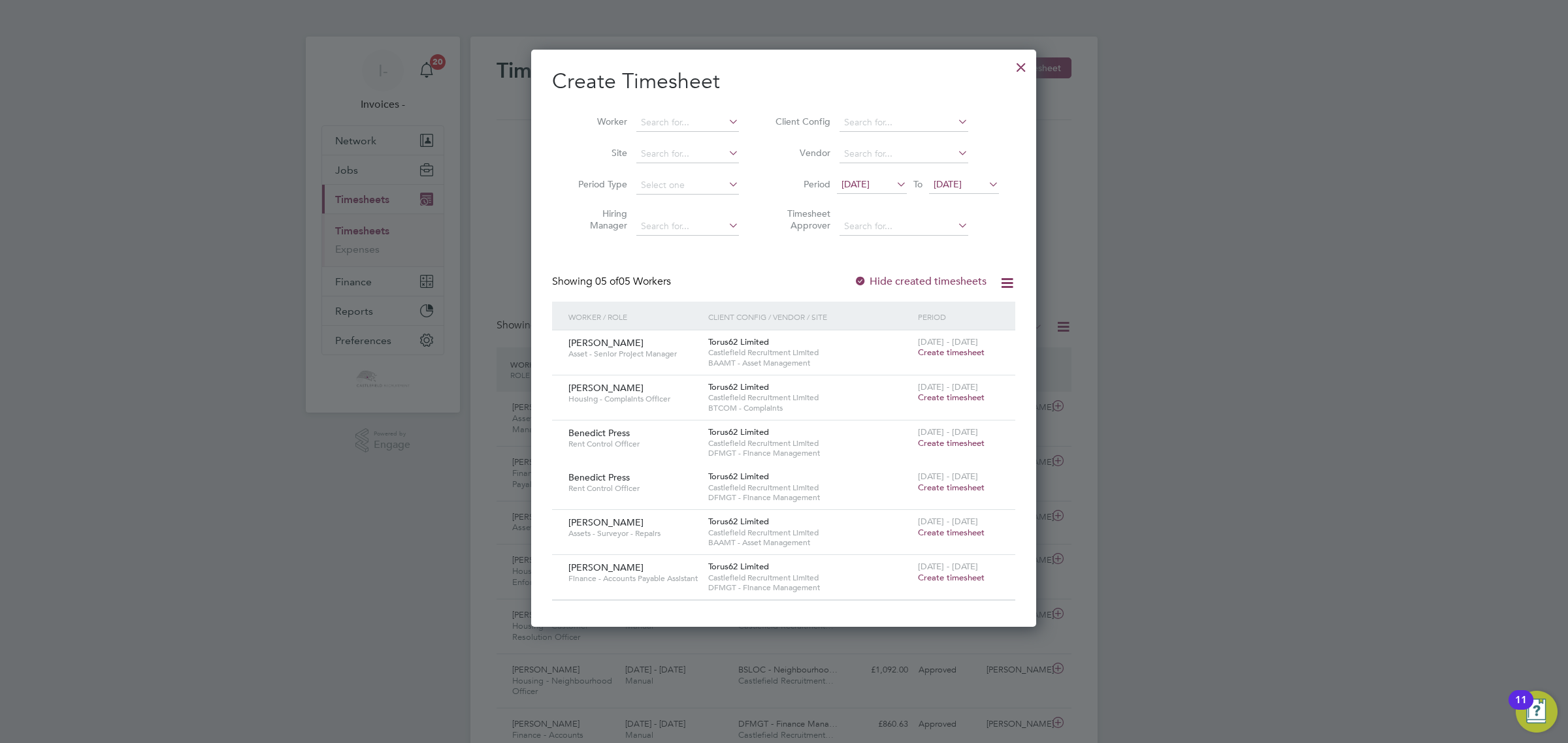
click at [932, 527] on span "Create timesheet" at bounding box center [951, 533] width 67 height 11
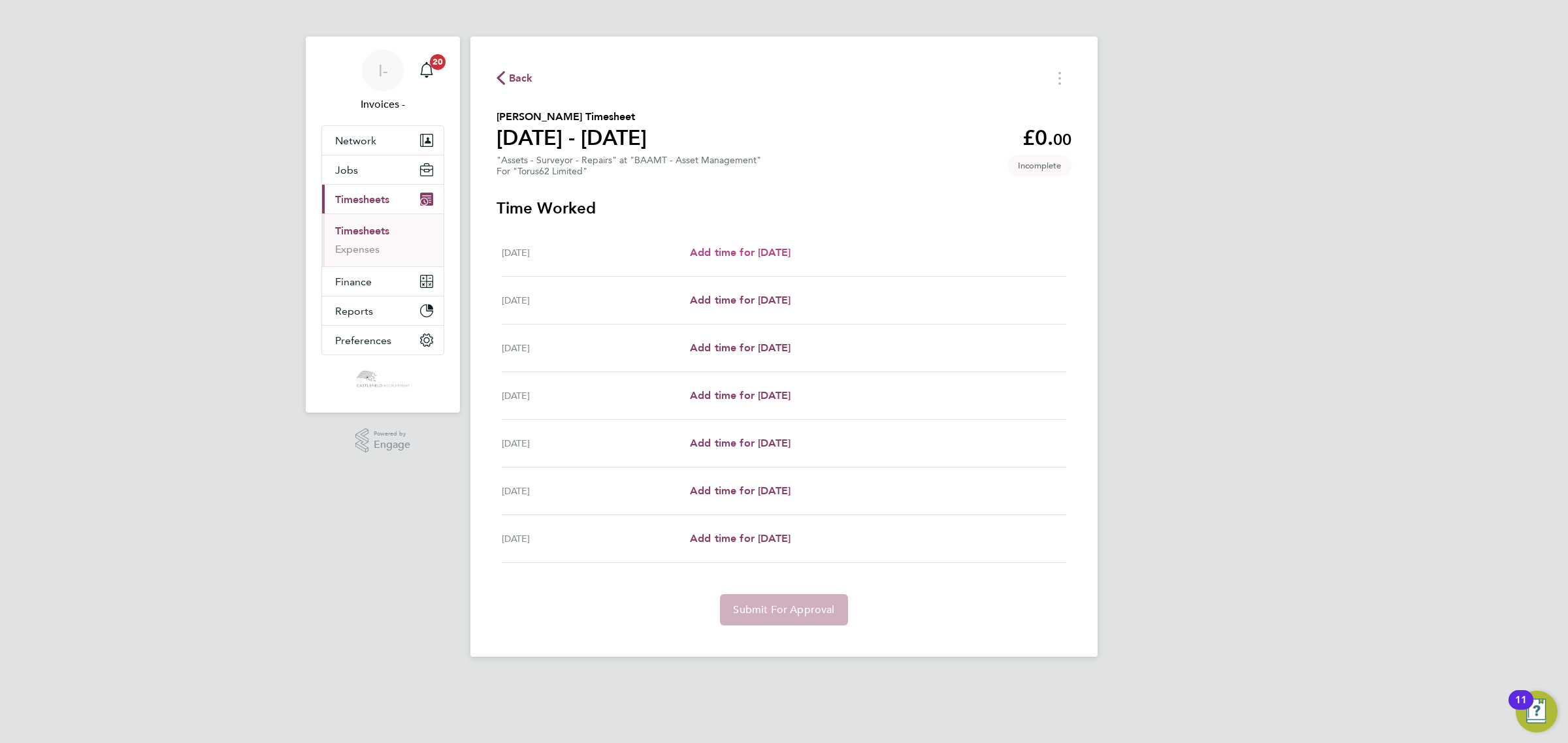
click at [766, 255] on span "Add time for [DATE]" at bounding box center [741, 252] width 101 height 12
select select "30"
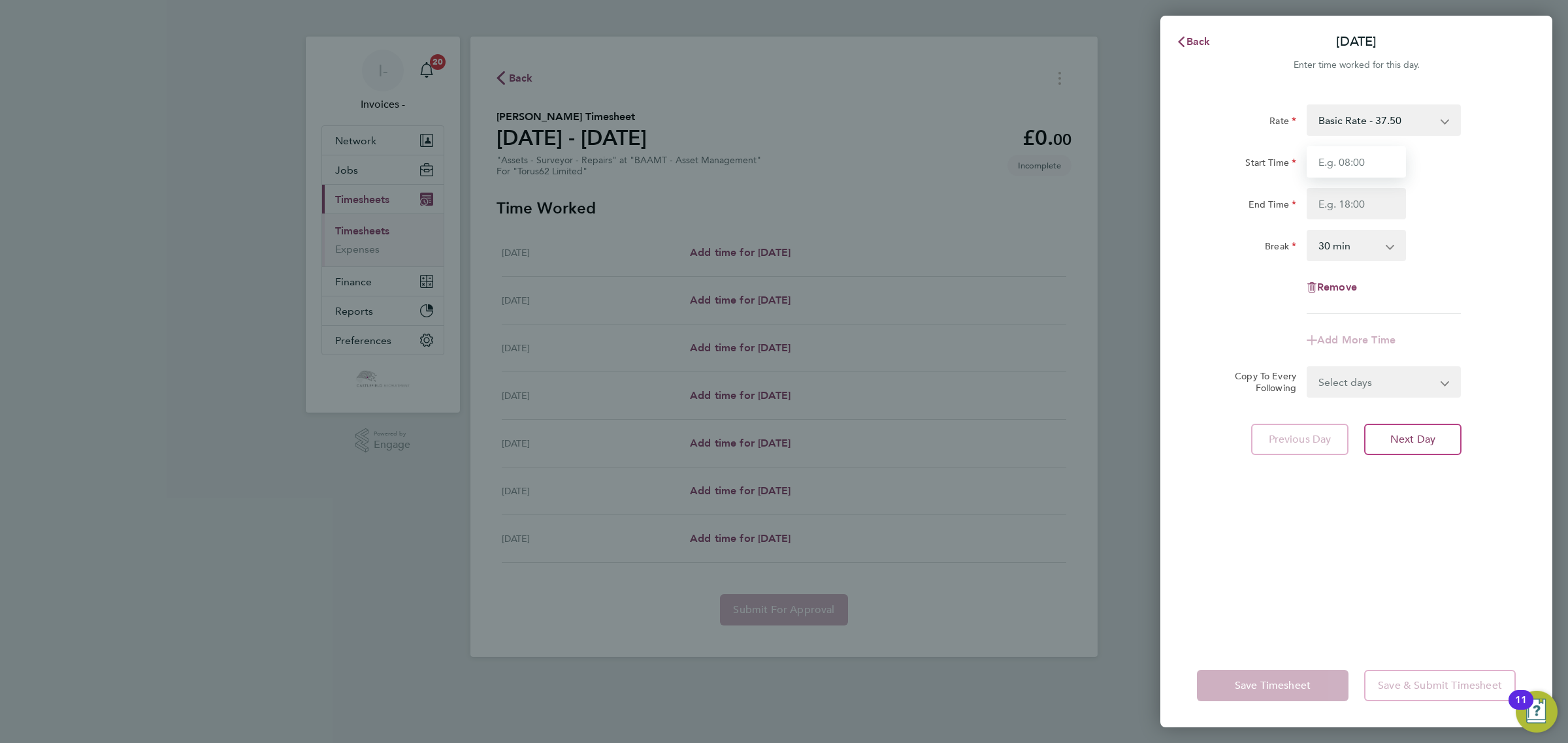
click at [1342, 158] on input "Start Time" at bounding box center [1356, 161] width 99 height 31
type input "08:30"
type input "17:00"
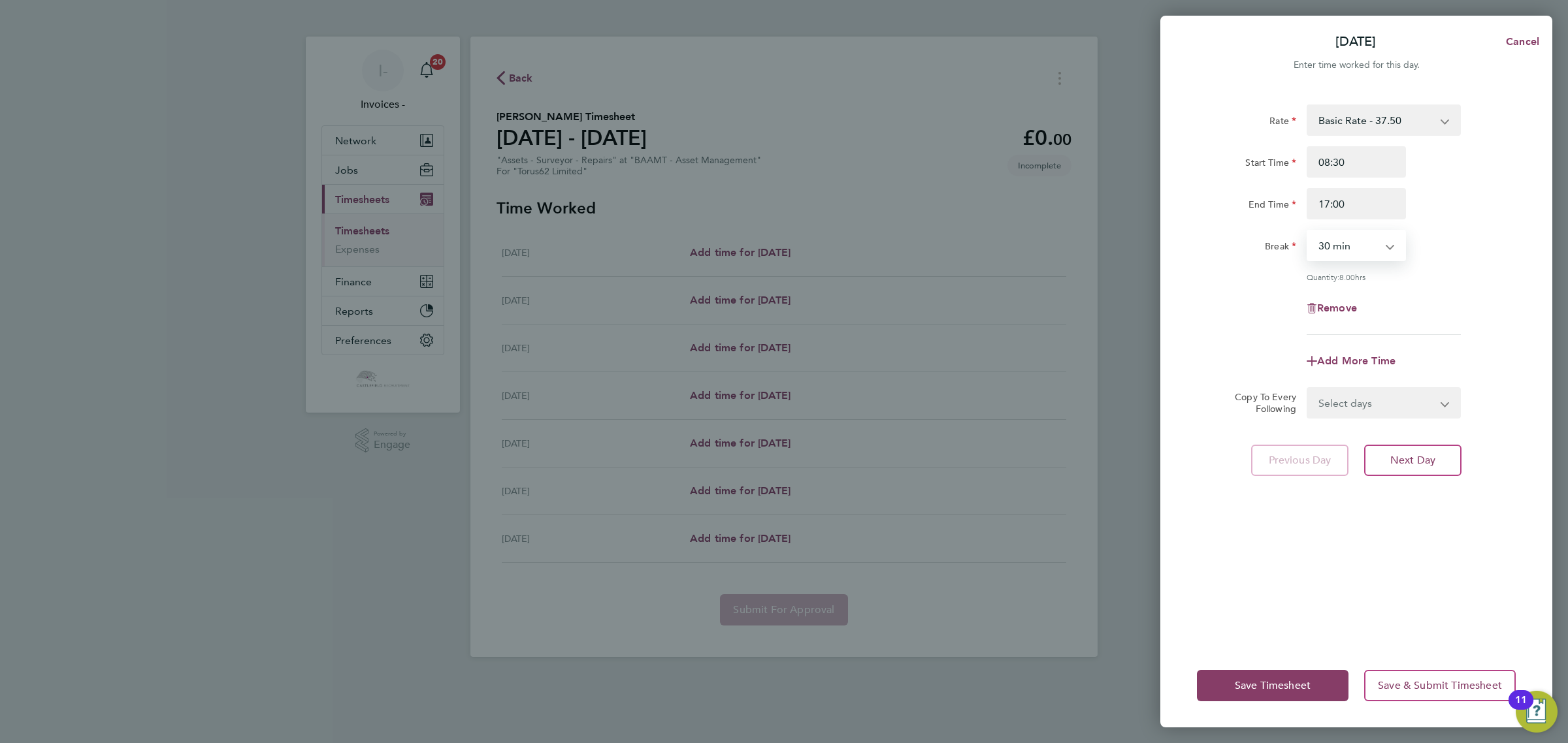
click at [1350, 406] on select "Select days Day Weekday (Mon-Fri) Weekend (Sat-Sun) [DATE] [DATE] [DATE] [DATE]…" at bounding box center [1376, 403] width 137 height 29
select select "WEEKDAY"
click at [1308, 388] on select "Select days Day Weekday (Mon-Fri) Weekend (Sat-Sun) [DATE] [DATE] [DATE] [DATE]…" at bounding box center [1376, 403] width 137 height 29
click at [1330, 437] on select "[DATE] [DATE] [DATE] [DATE] [DATE] [DATE]" at bounding box center [1375, 445] width 136 height 29
select select "[DATE]"
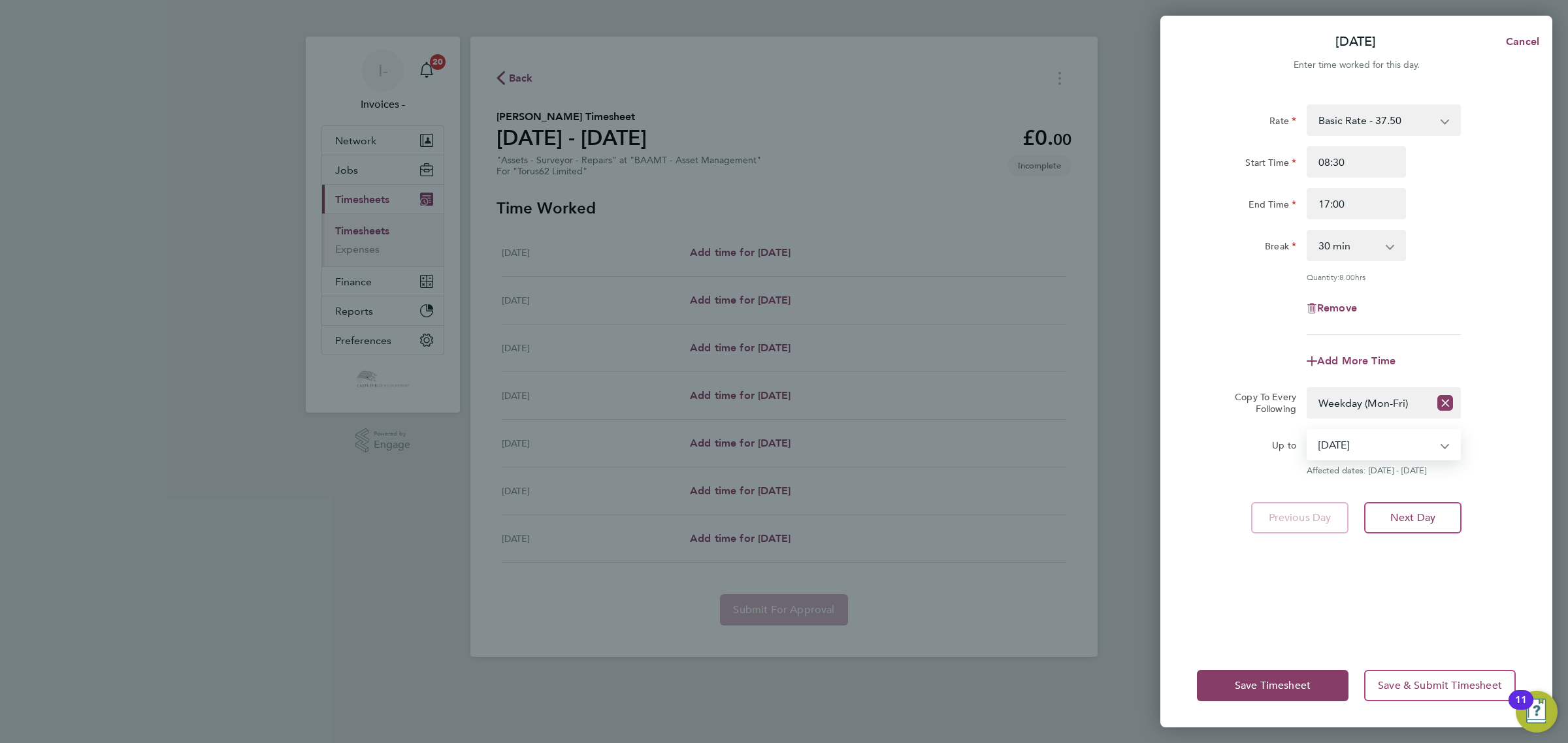
click at [1308, 430] on select "[DATE] [DATE] [DATE] [DATE] [DATE] [DATE]" at bounding box center [1375, 445] width 136 height 29
click at [1274, 684] on span "Save Timesheet" at bounding box center [1273, 685] width 76 height 13
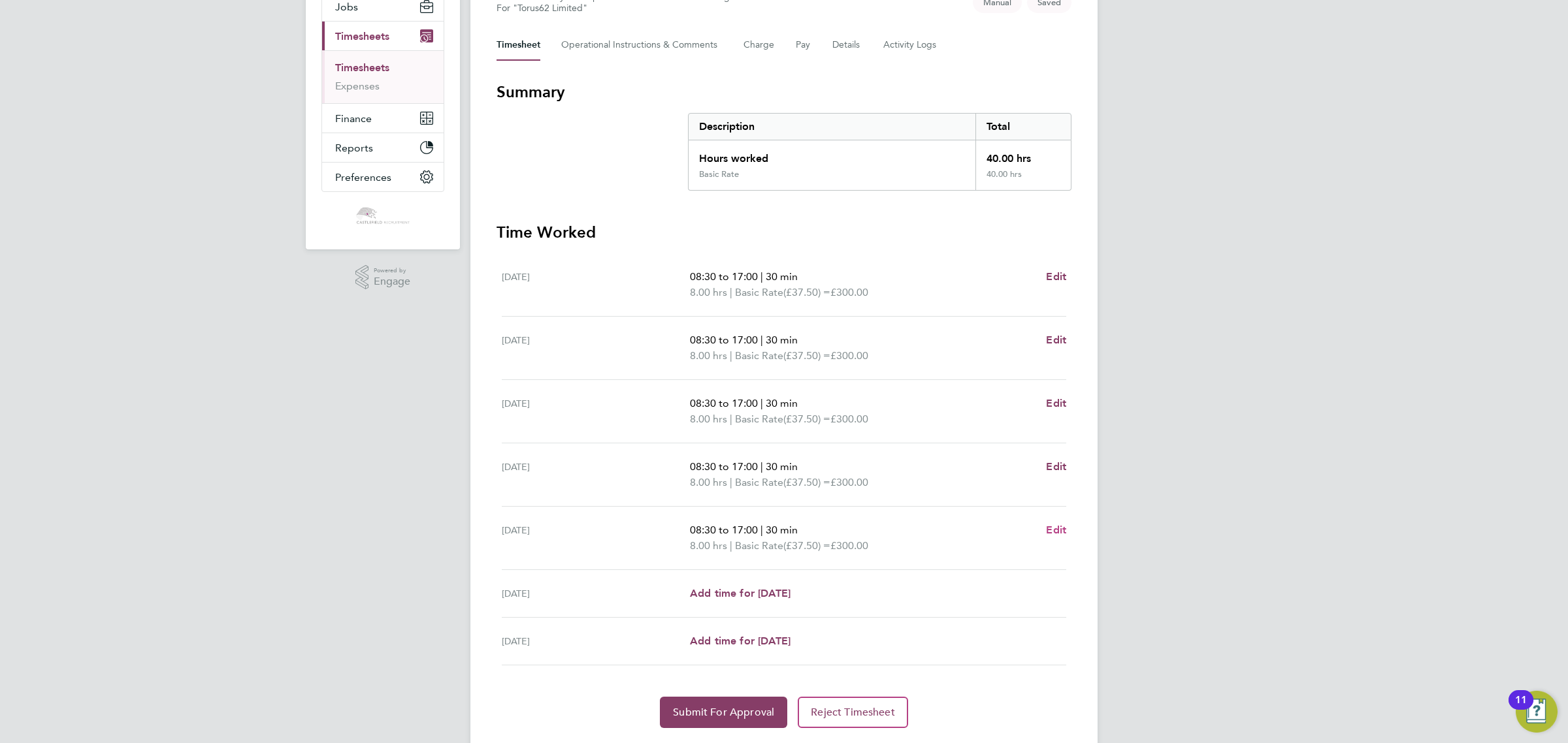
click at [1055, 528] on span "Edit" at bounding box center [1055, 530] width 20 height 12
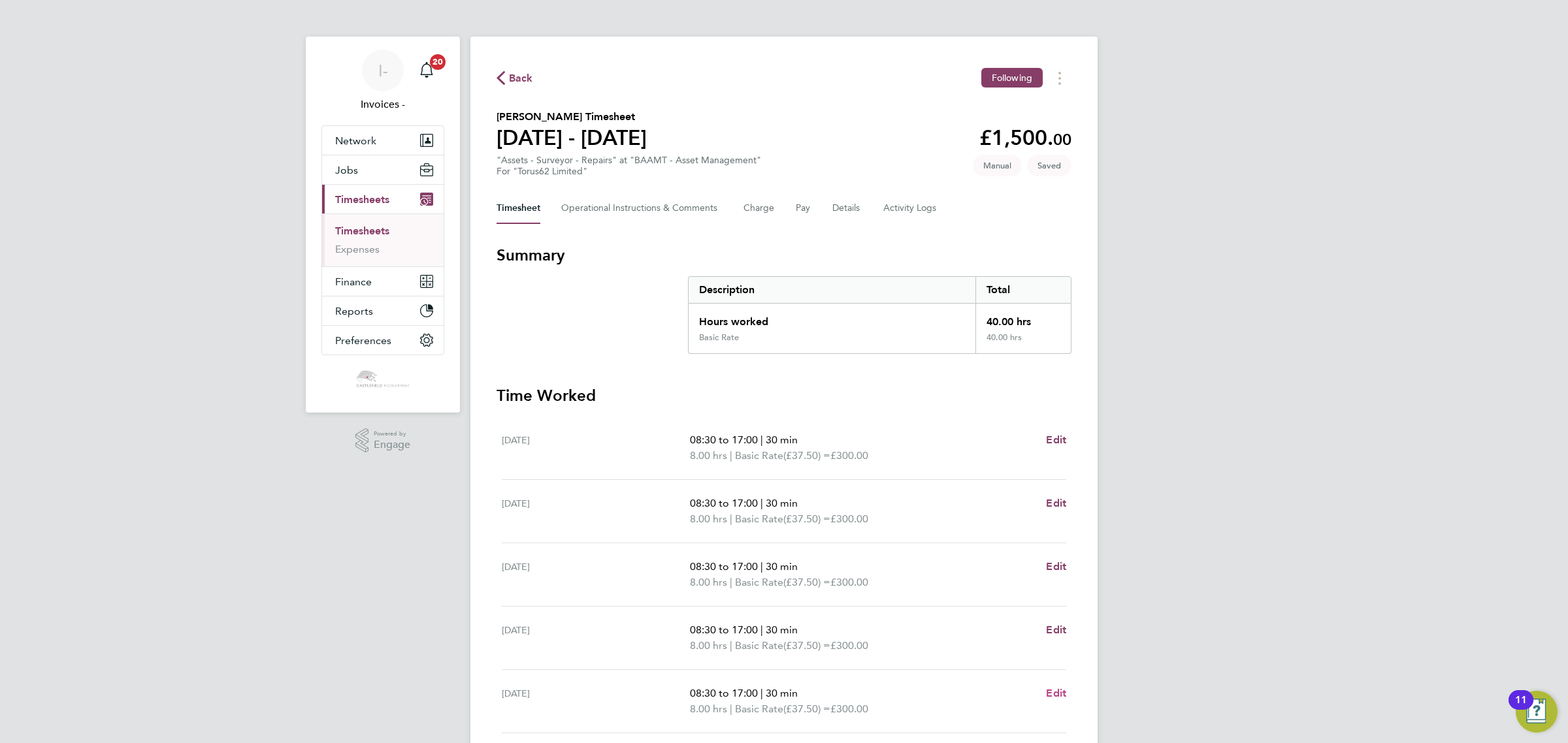
select select "30"
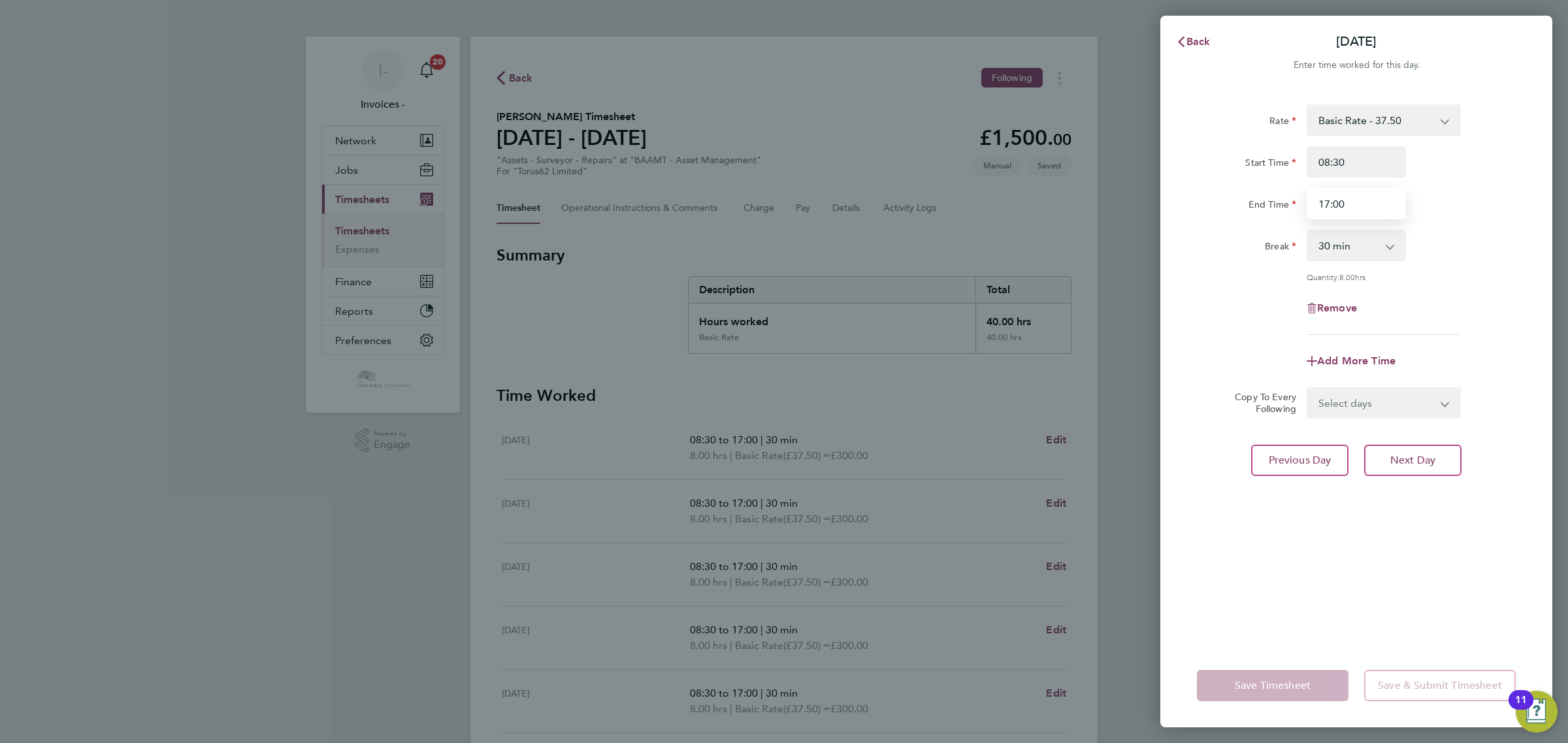
drag, startPoint x: 1355, startPoint y: 203, endPoint x: 1262, endPoint y: 203, distance: 93.0
click at [1262, 203] on div "End Time 17:00" at bounding box center [1355, 204] width 329 height 31
type input "13:30"
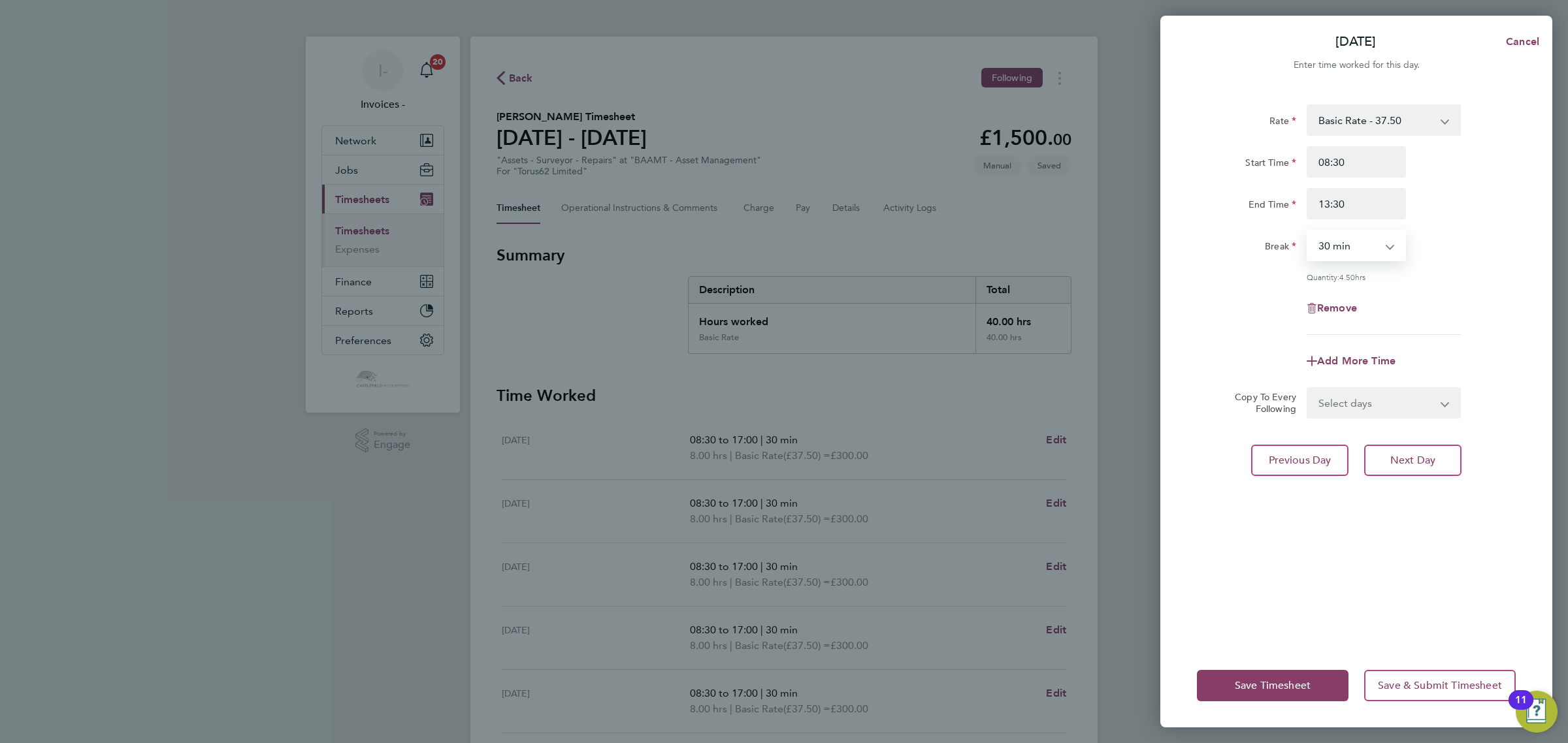
drag, startPoint x: 1343, startPoint y: 240, endPoint x: 1348, endPoint y: 256, distance: 16.8
click at [1343, 240] on select "0 min 15 min 30 min 45 min 60 min 75 min 90 min" at bounding box center [1348, 246] width 81 height 29
select select "0"
click at [1308, 231] on select "0 min 15 min 30 min 45 min 60 min 75 min 90 min" at bounding box center [1348, 246] width 81 height 29
click at [1284, 686] on span "Save Timesheet" at bounding box center [1273, 685] width 76 height 13
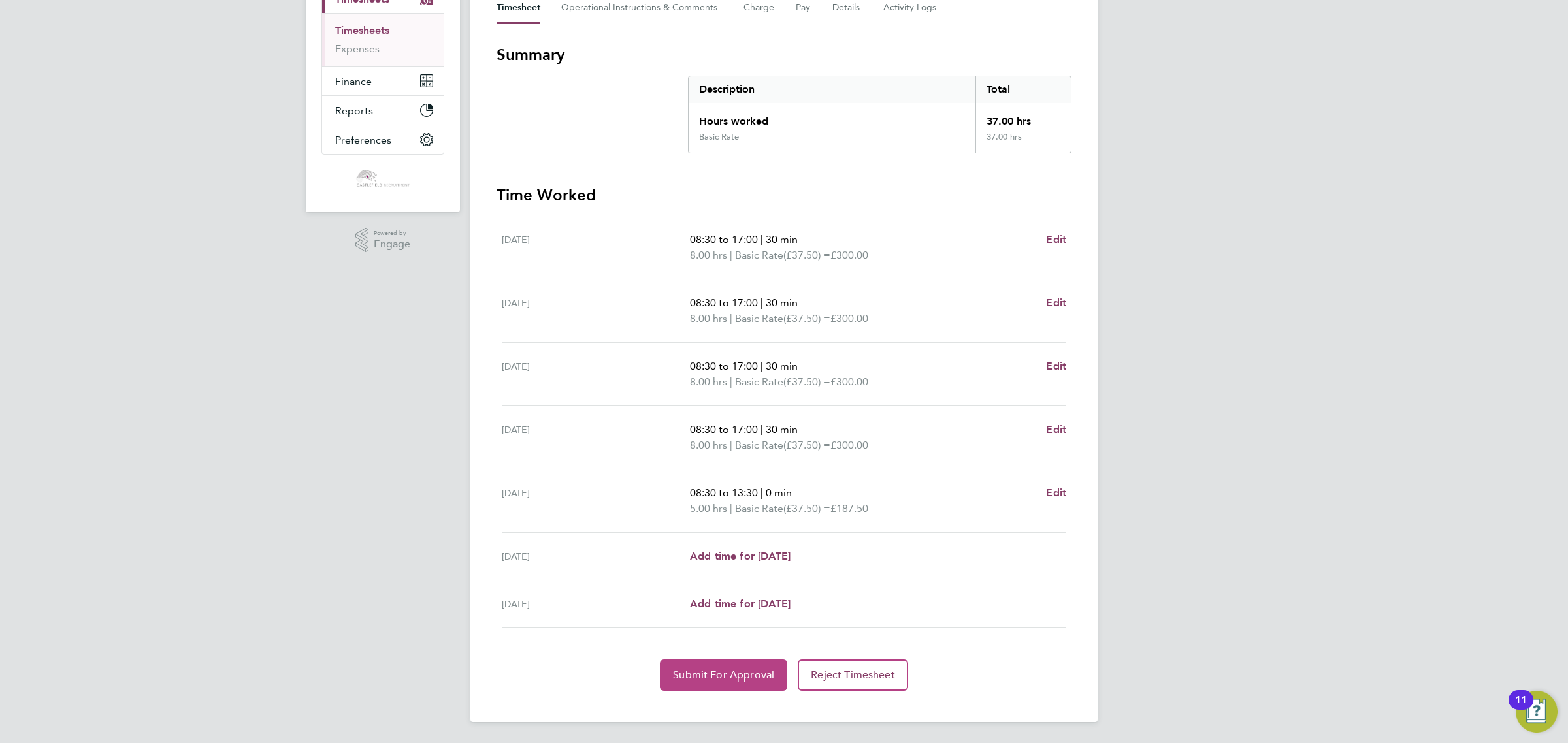
click at [729, 676] on span "Submit For Approval" at bounding box center [723, 675] width 101 height 13
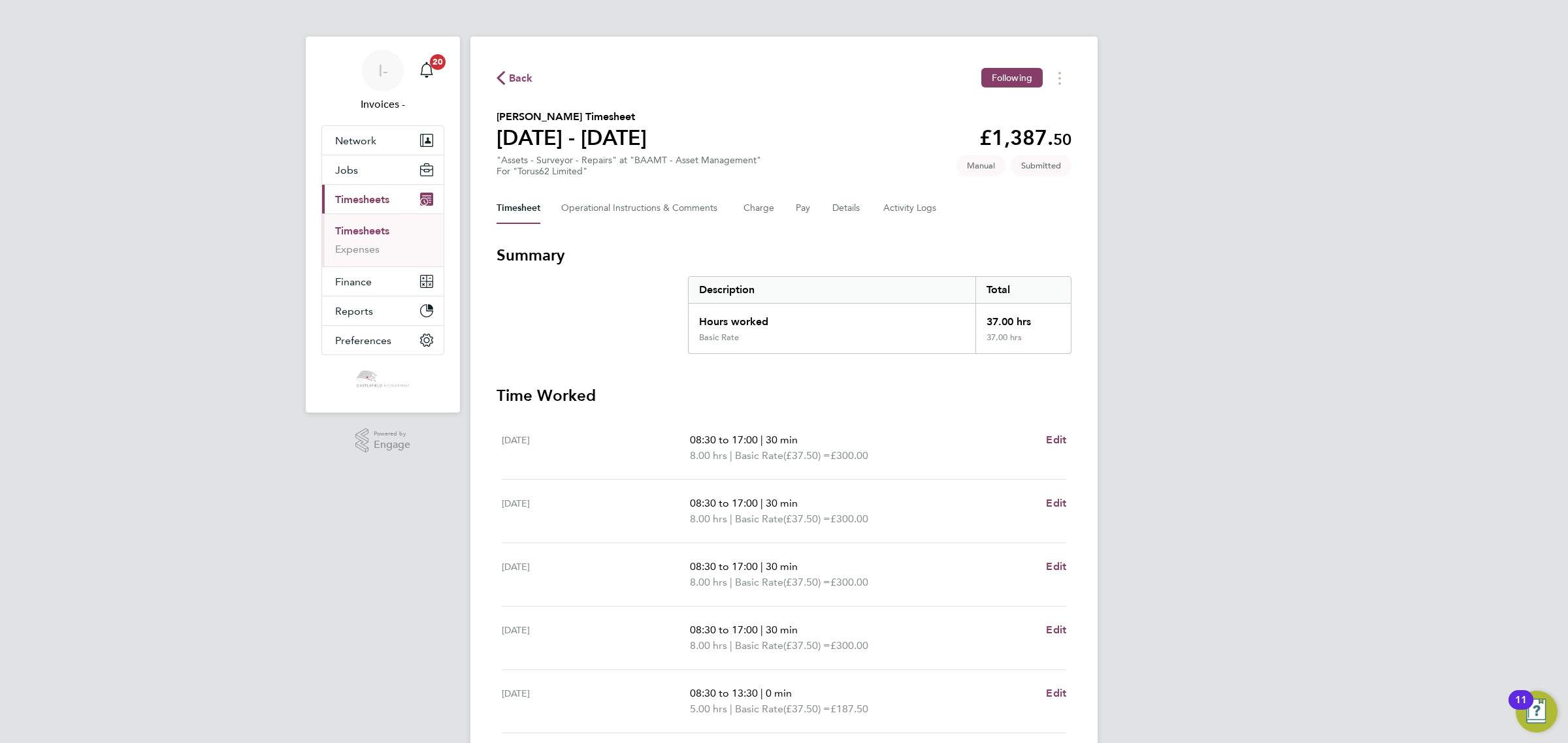
click at [518, 70] on button "Back" at bounding box center [514, 78] width 37 height 17
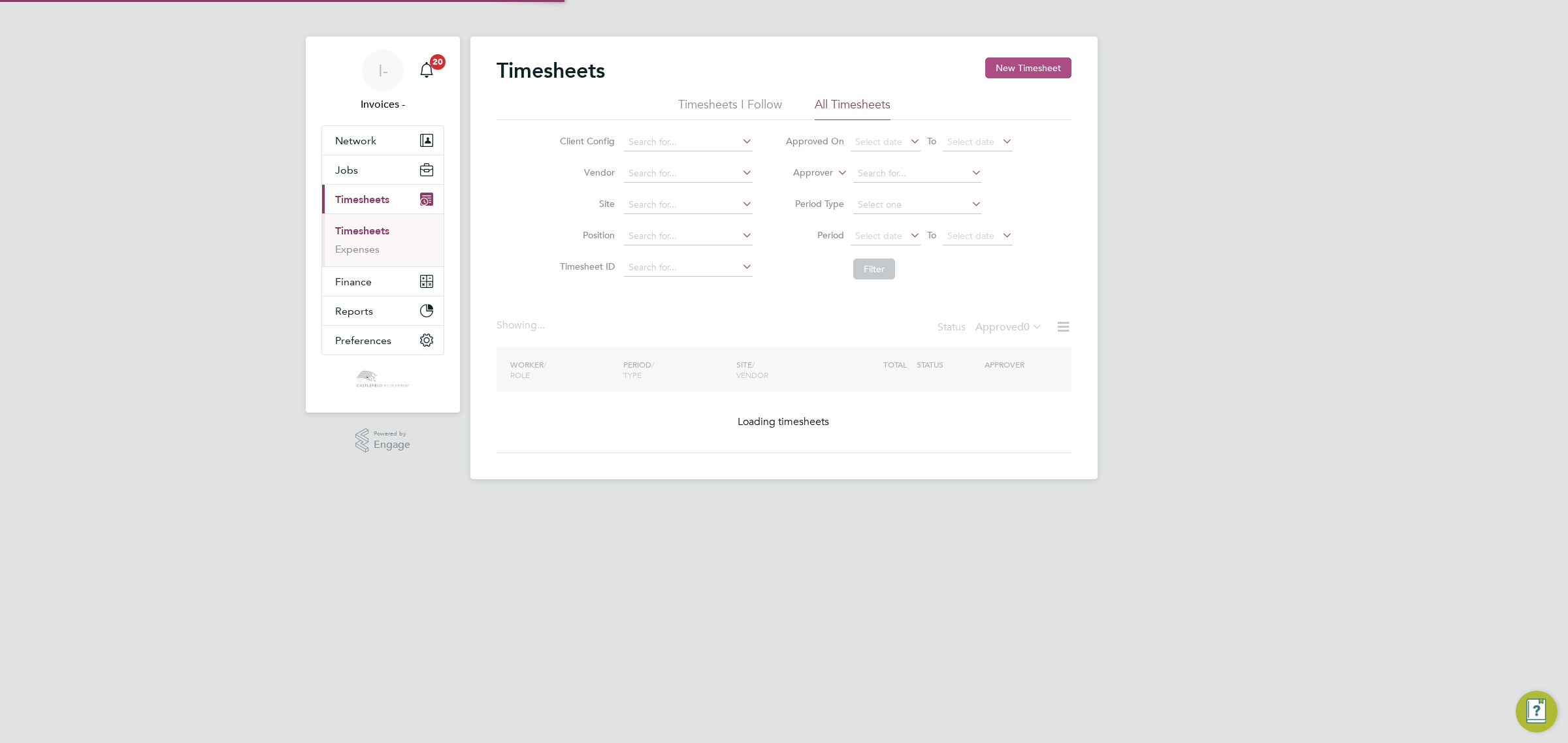
click at [1037, 57] on button "New Timesheet" at bounding box center [1028, 68] width 86 height 21
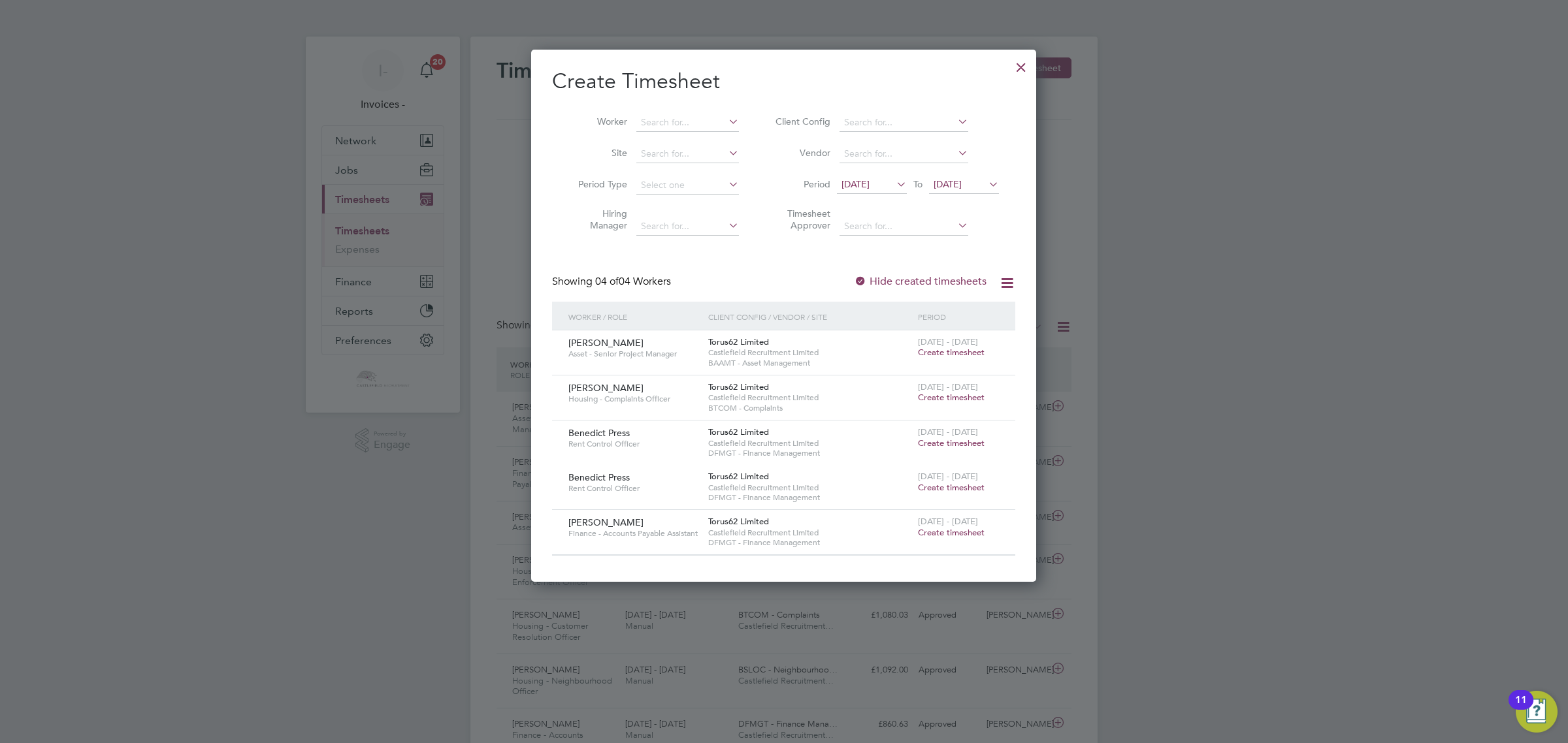
click at [932, 529] on span "Create timesheet" at bounding box center [951, 533] width 67 height 11
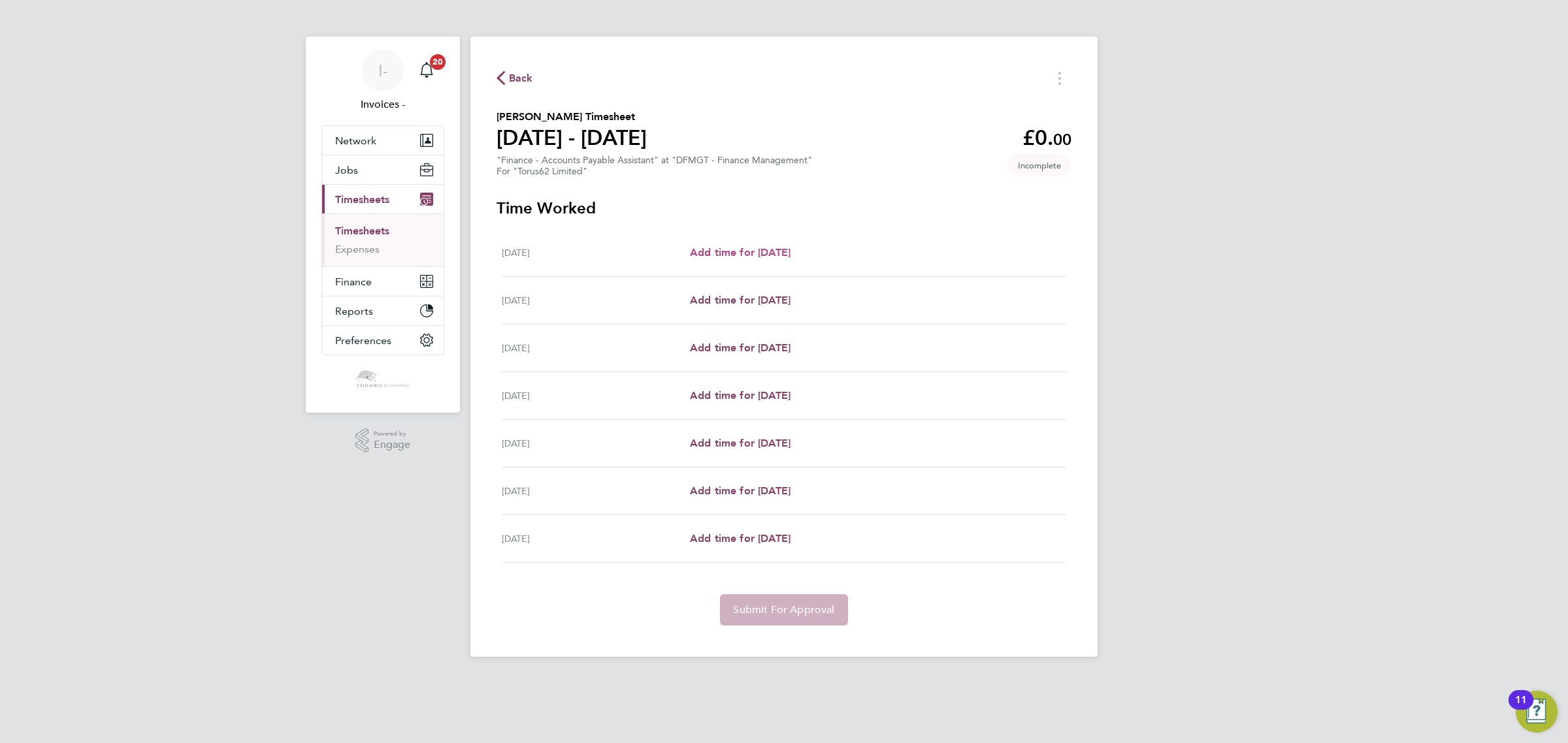
click at [766, 249] on span "Add time for [DATE]" at bounding box center [741, 252] width 101 height 12
select select "30"
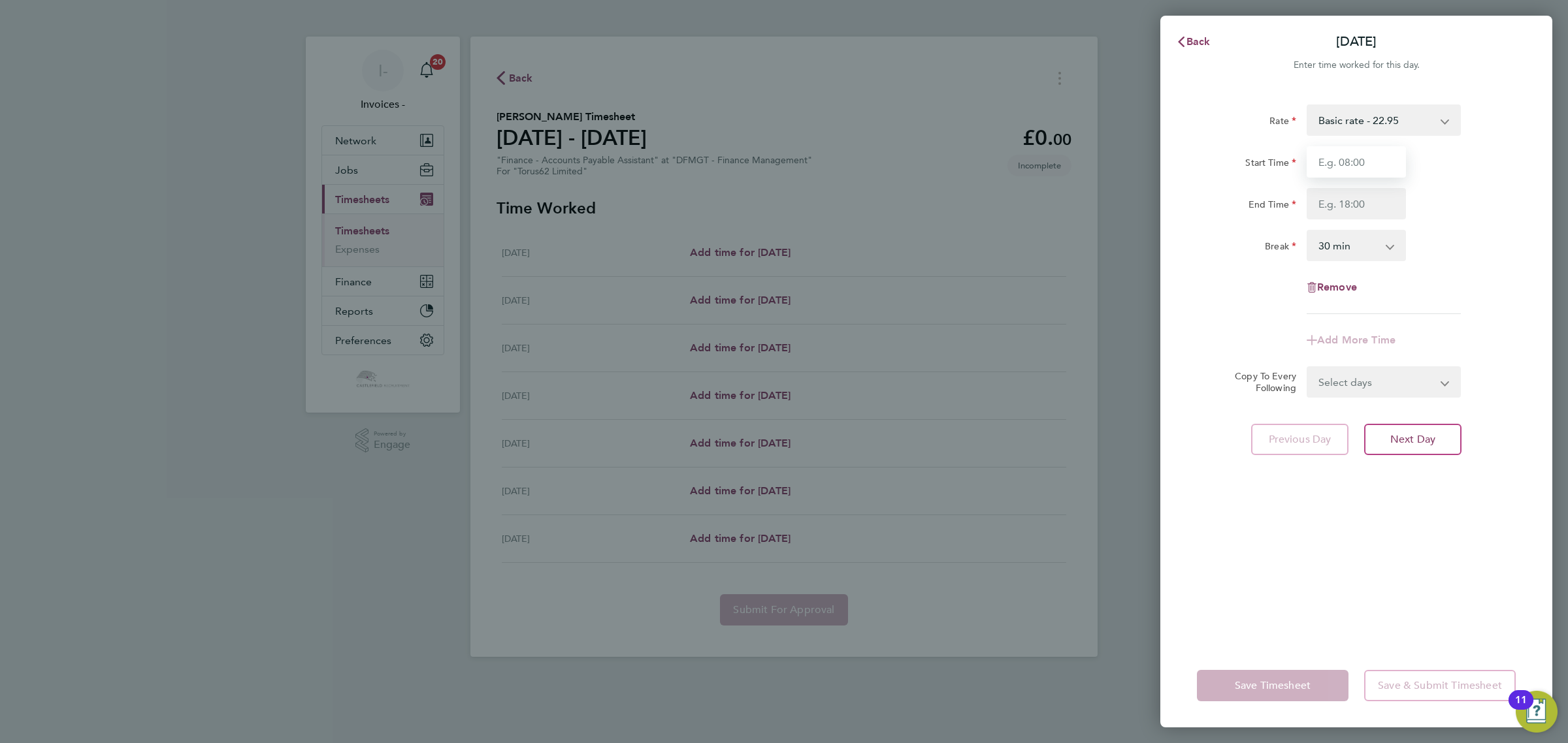
click at [1363, 148] on input "Start Time" at bounding box center [1356, 161] width 99 height 31
type input "08:30"
type input "16:30"
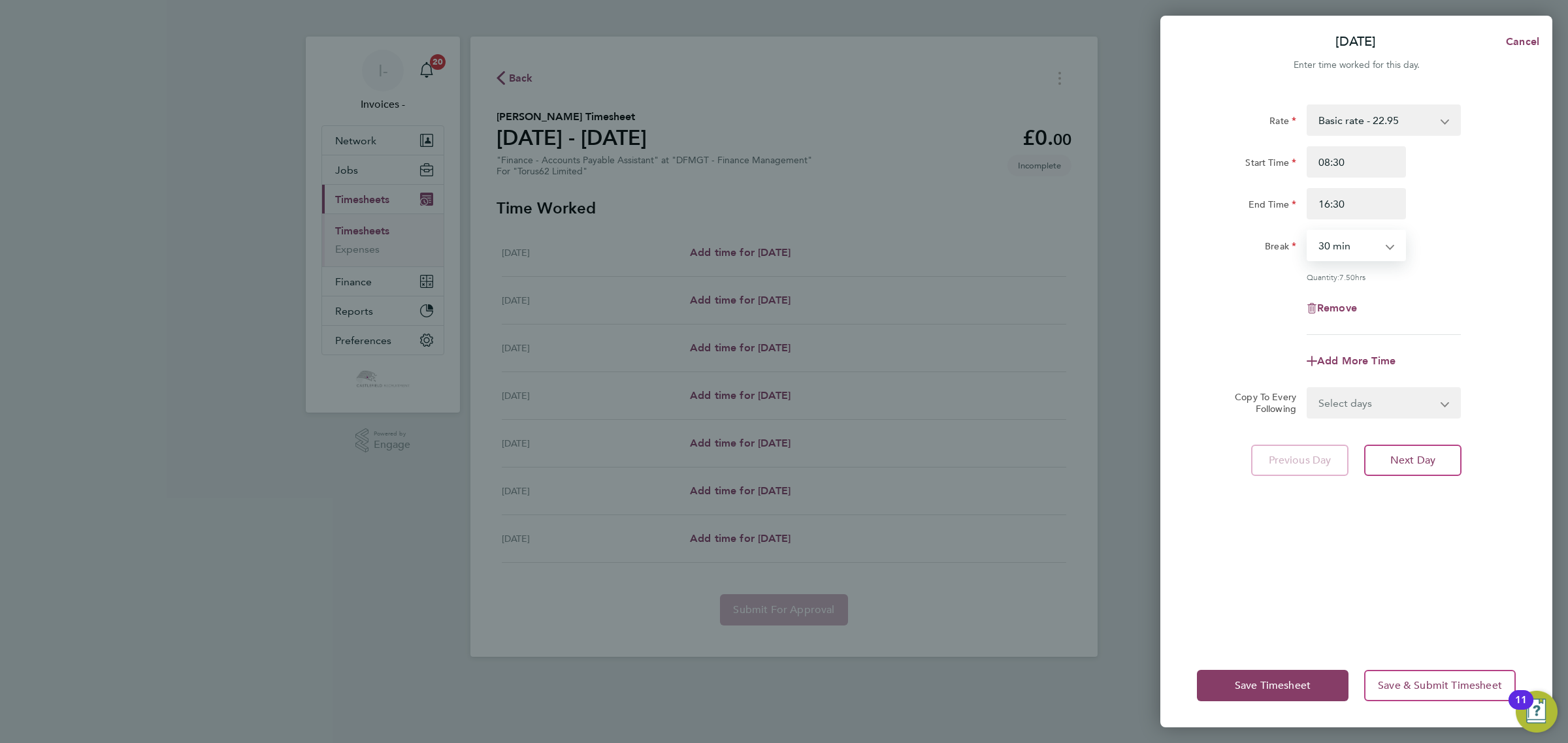
click at [1348, 408] on select "Select days Day Weekday (Mon-Fri) Weekend (Sat-Sun) [DATE] [DATE] [DATE] [DATE]…" at bounding box center [1376, 403] width 137 height 29
select select "WEEKDAY"
click at [1308, 388] on select "Select days Day Weekday (Mon-Fri) Weekend (Sat-Sun) [DATE] [DATE] [DATE] [DATE]…" at bounding box center [1376, 403] width 137 height 29
click at [1337, 455] on select "[DATE] [DATE] [DATE] [DATE] [DATE] [DATE]" at bounding box center [1375, 445] width 136 height 29
select select "[DATE]"
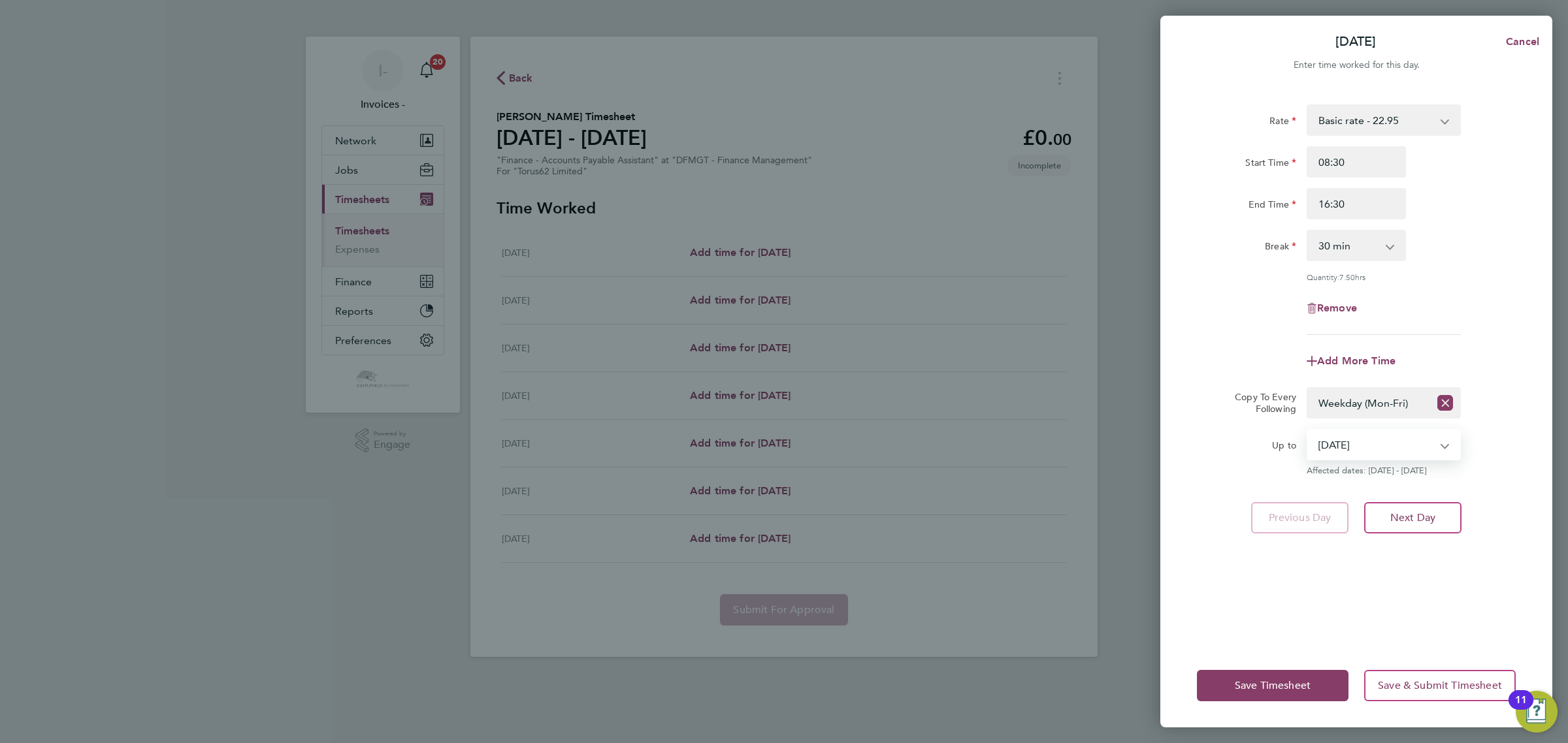
click at [1308, 430] on select "[DATE] [DATE] [DATE] [DATE] [DATE] [DATE]" at bounding box center [1375, 445] width 136 height 29
click at [1252, 686] on span "Save Timesheet" at bounding box center [1273, 685] width 76 height 13
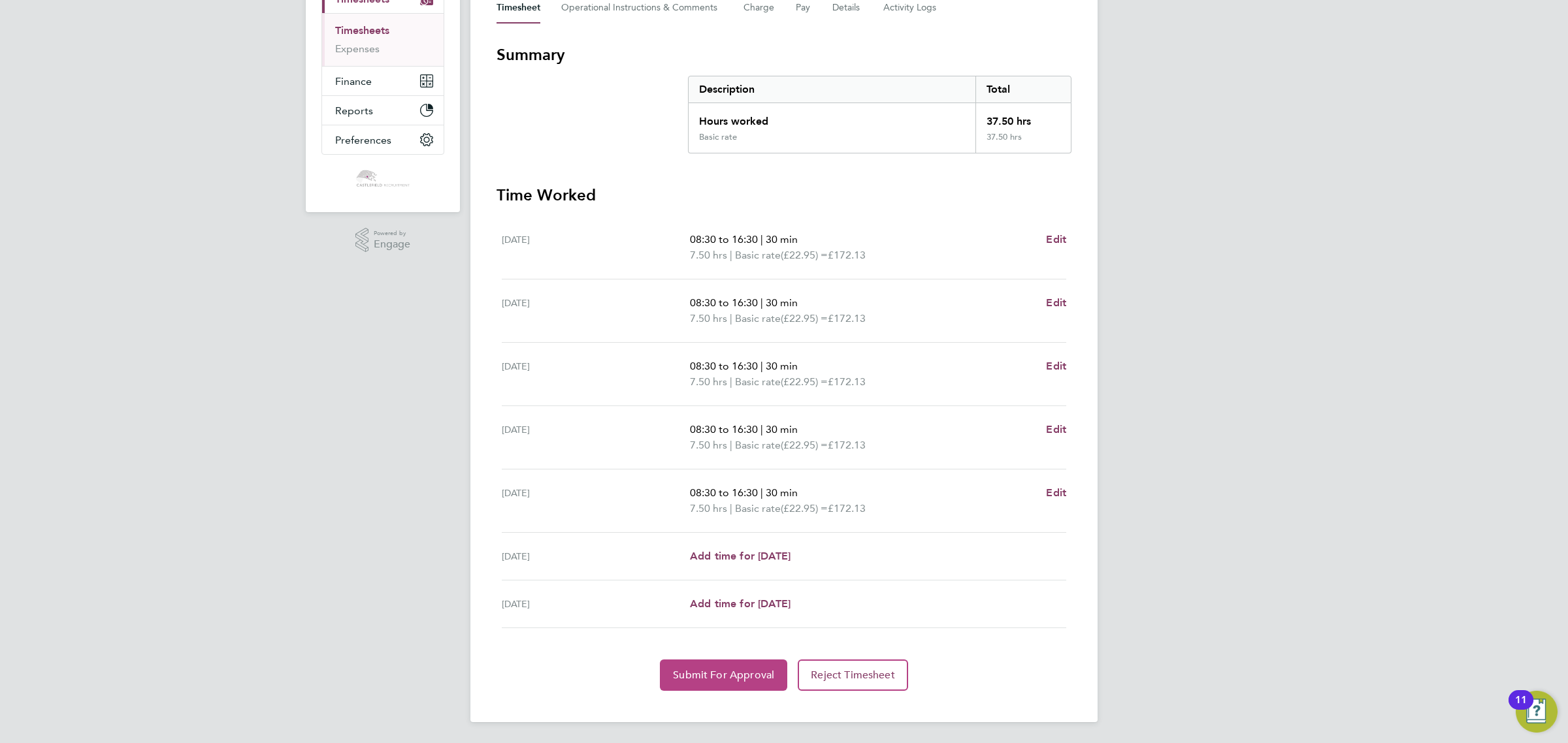
click at [724, 673] on span "Submit For Approval" at bounding box center [723, 675] width 101 height 13
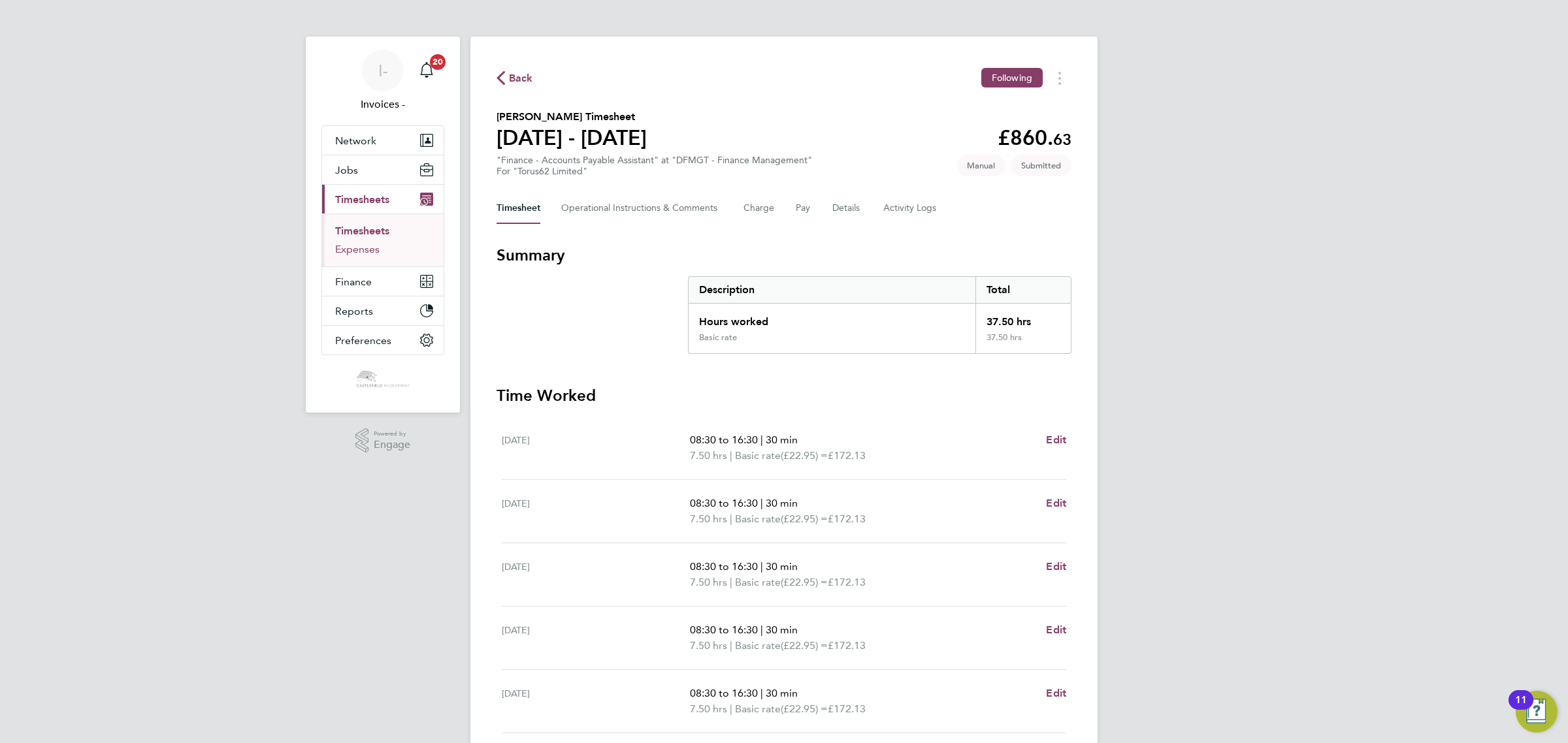
click at [362, 247] on link "Expenses" at bounding box center [357, 249] width 44 height 12
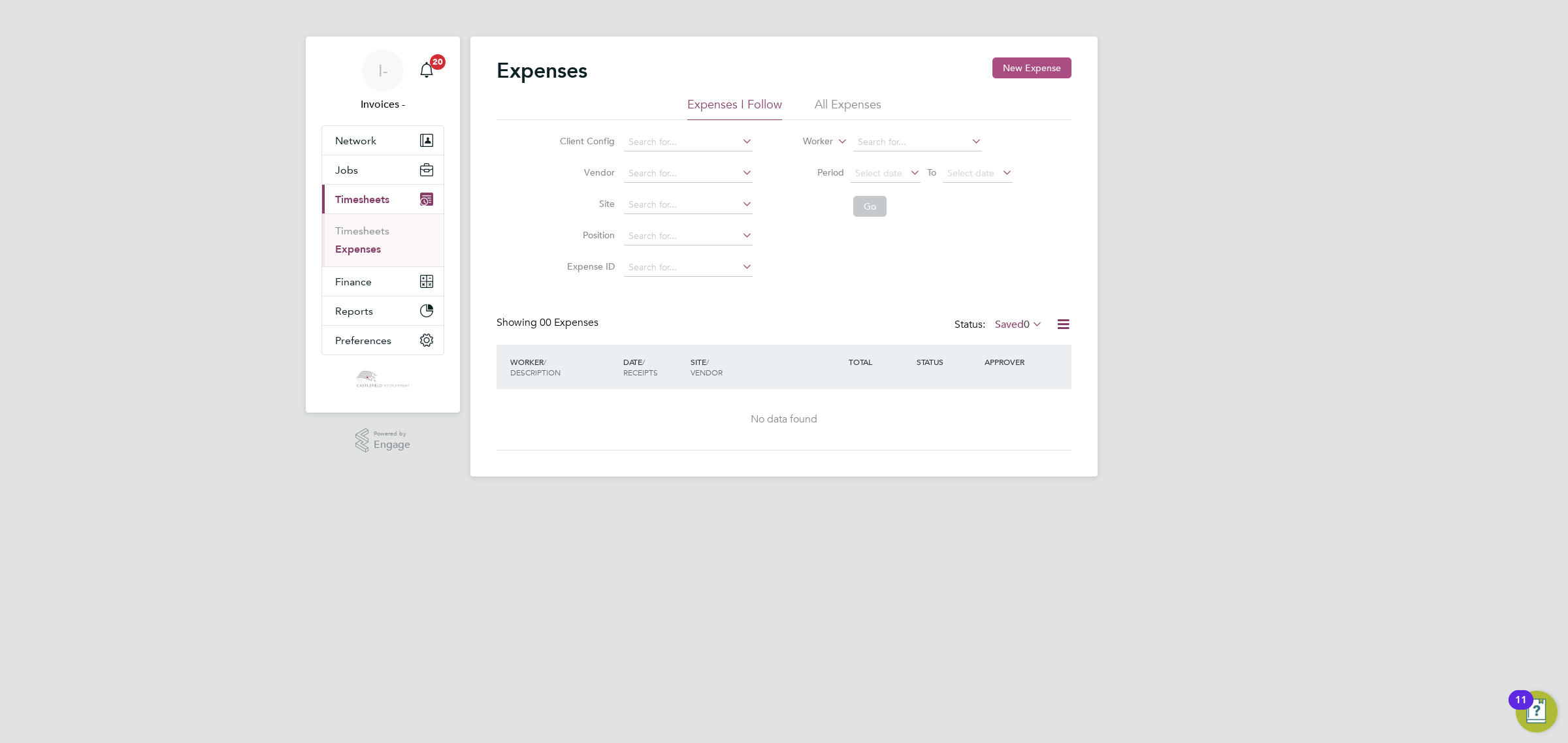
click at [1020, 64] on button "New Expense" at bounding box center [1032, 68] width 79 height 21
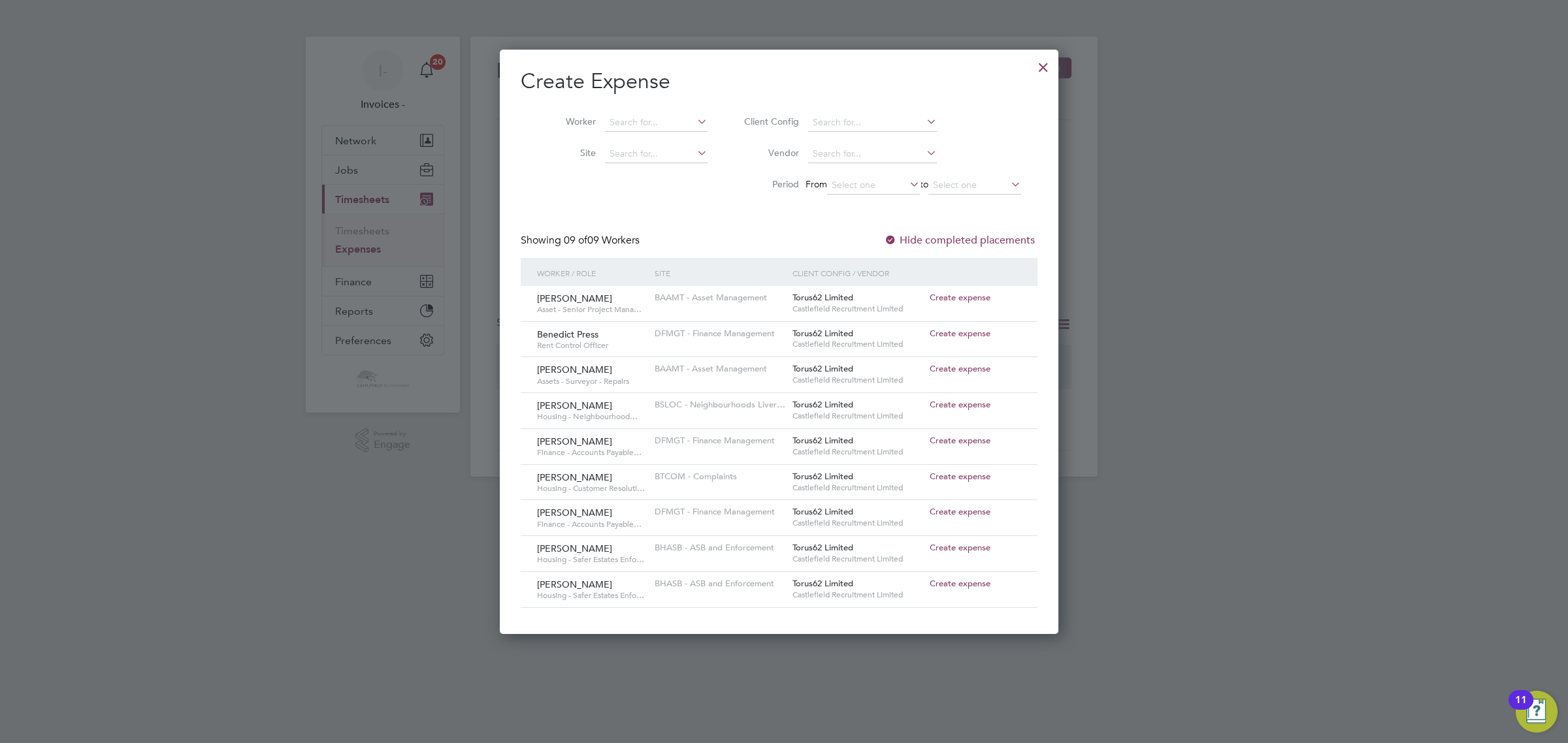
click at [966, 364] on span "Create expense" at bounding box center [960, 368] width 61 height 11
type input "[PERSON_NAME]"
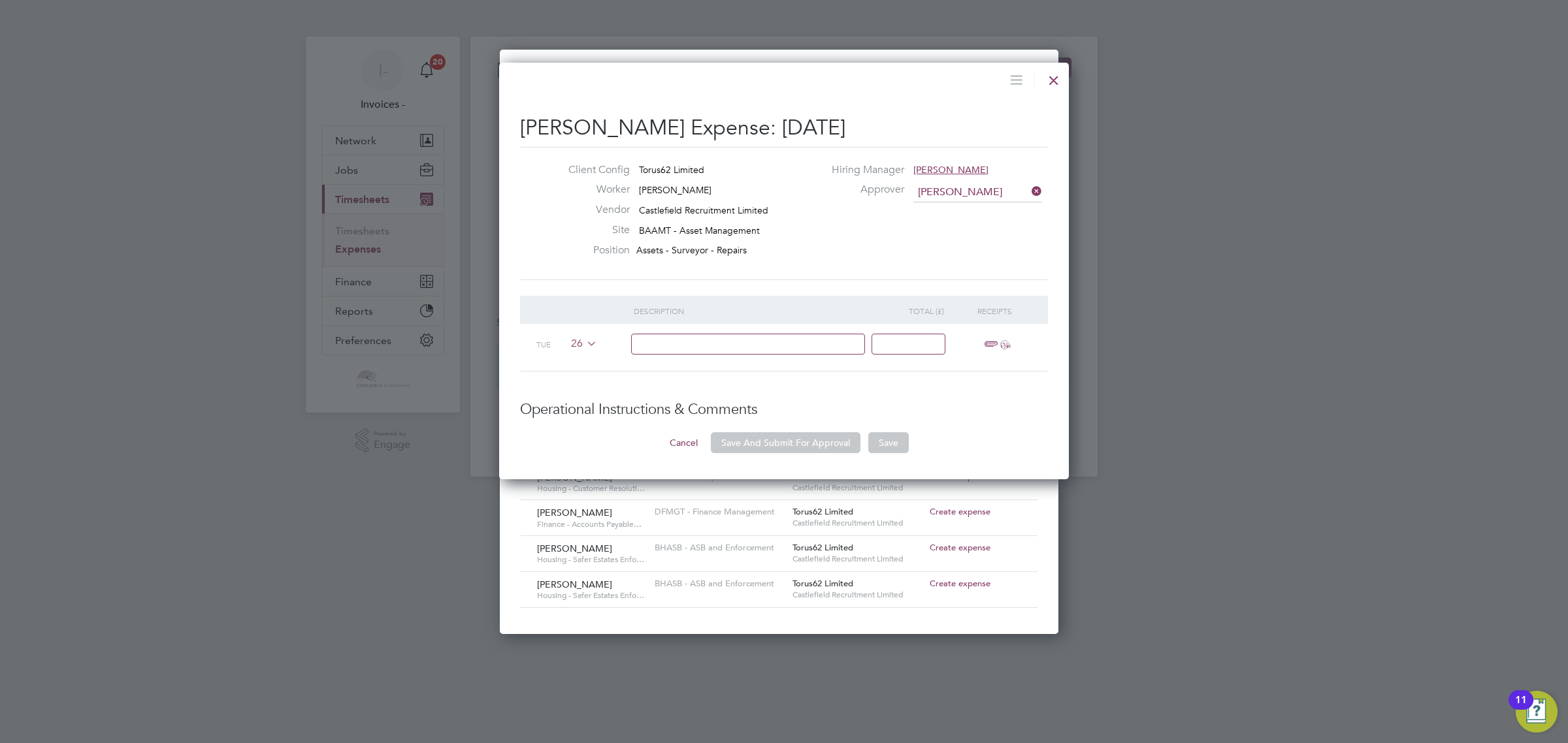
click at [584, 340] on icon at bounding box center [584, 343] width 0 height 10
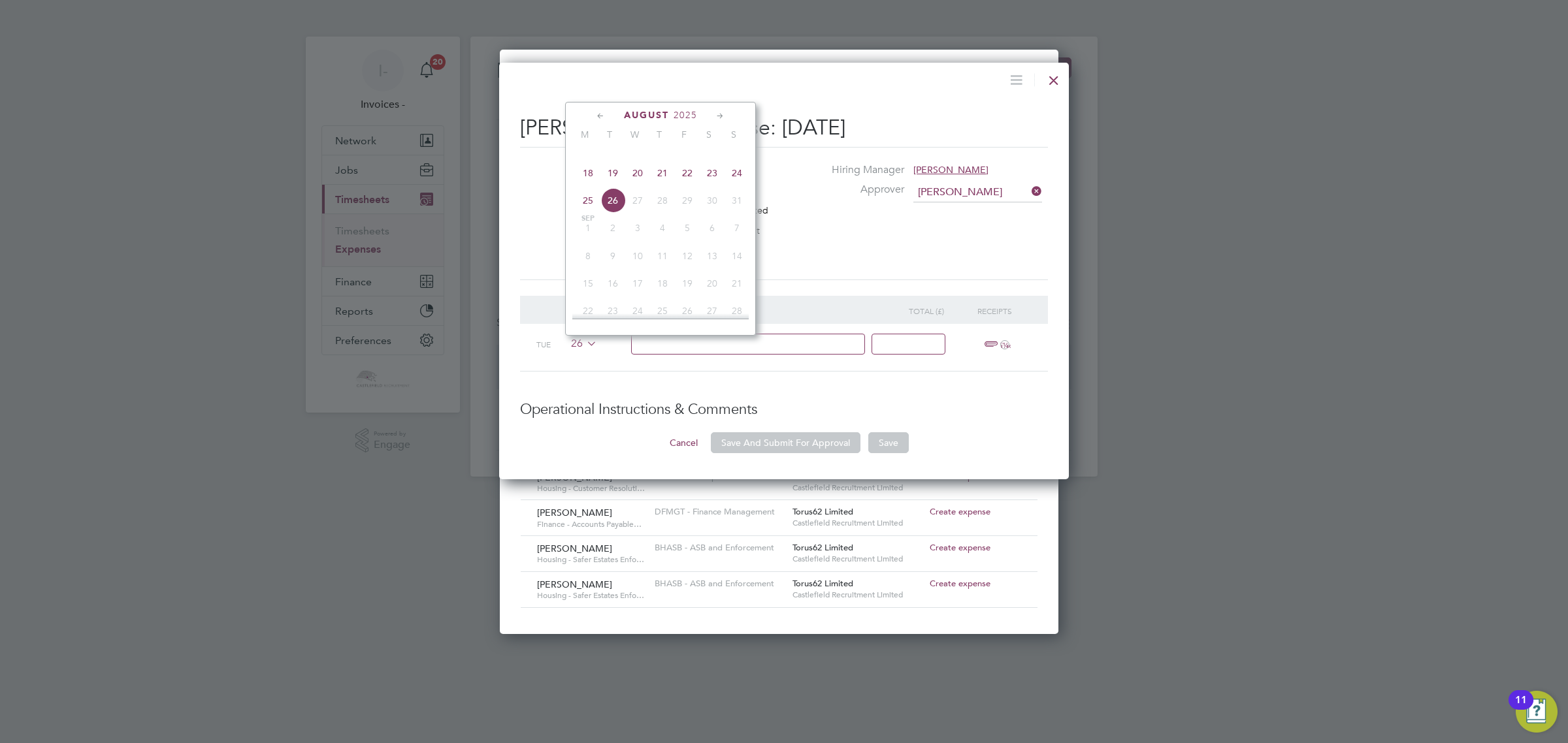
click at [733, 186] on span "24" at bounding box center [737, 173] width 25 height 25
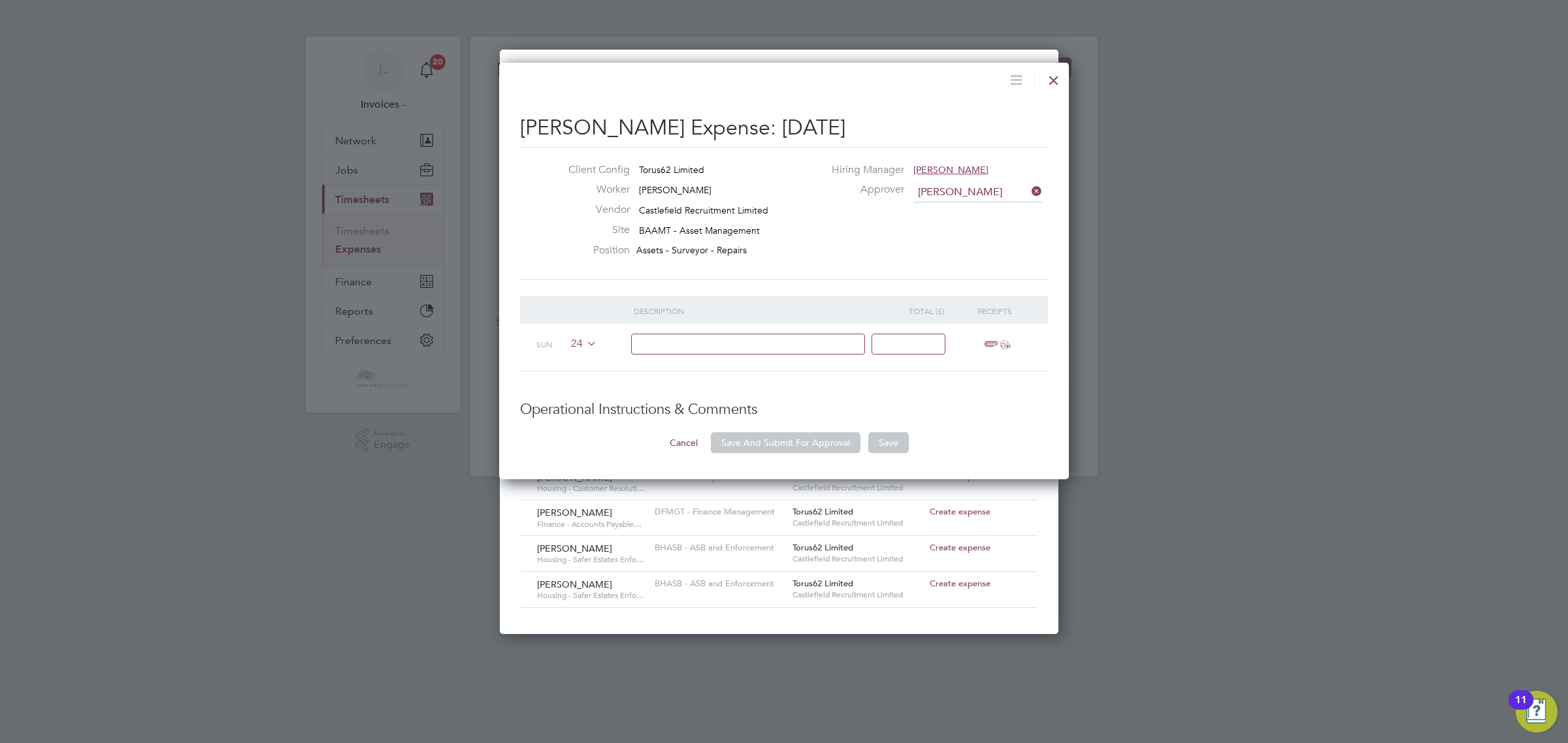
click at [703, 343] on input at bounding box center [748, 344] width 235 height 21
type input "Mileage"
type input "69.30"
click at [991, 343] on span "ï¼‹" at bounding box center [995, 344] width 29 height 16
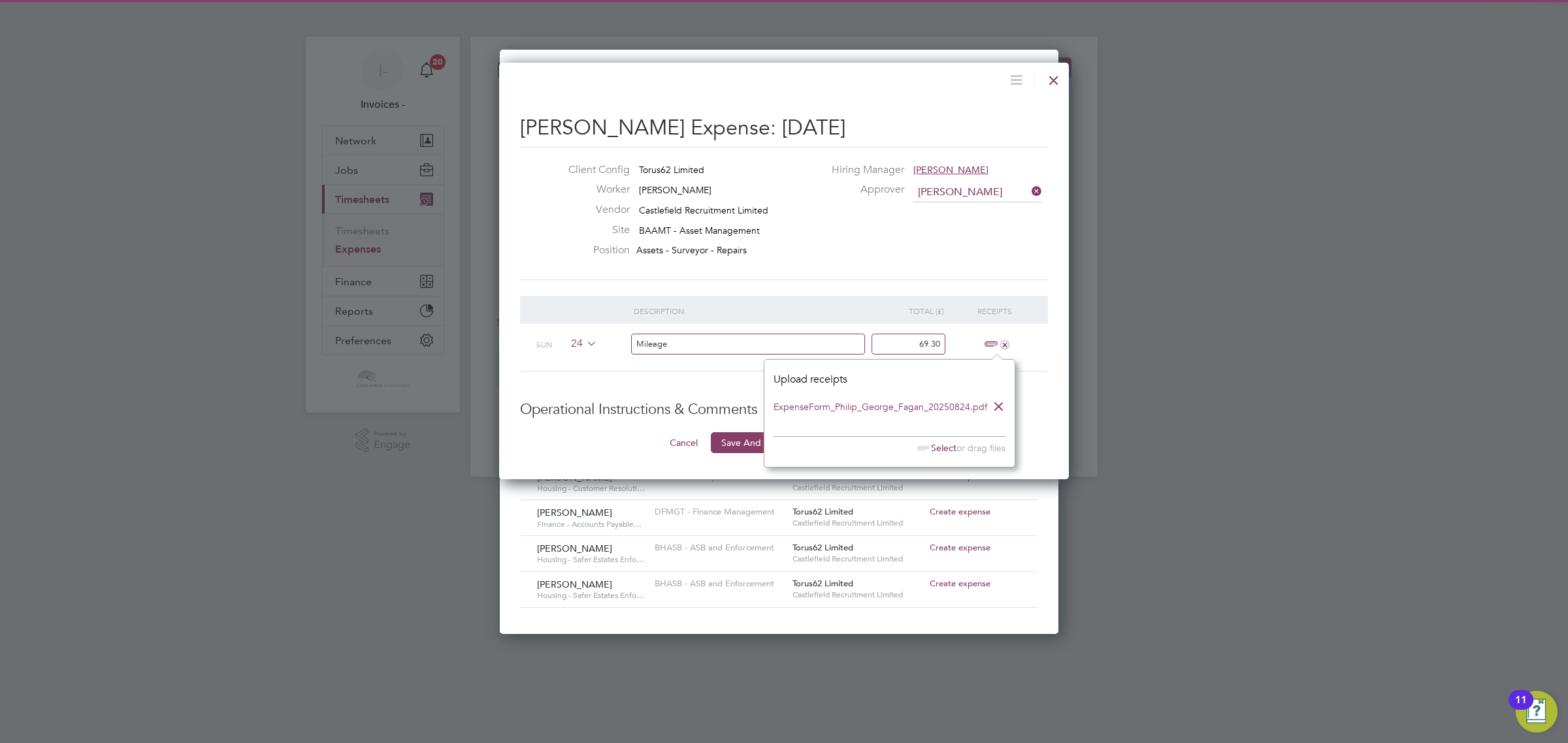
click at [683, 383] on li "Description Total (£) Receipts Sun 24 Mileage 69.30 +" at bounding box center [783, 348] width 528 height 105
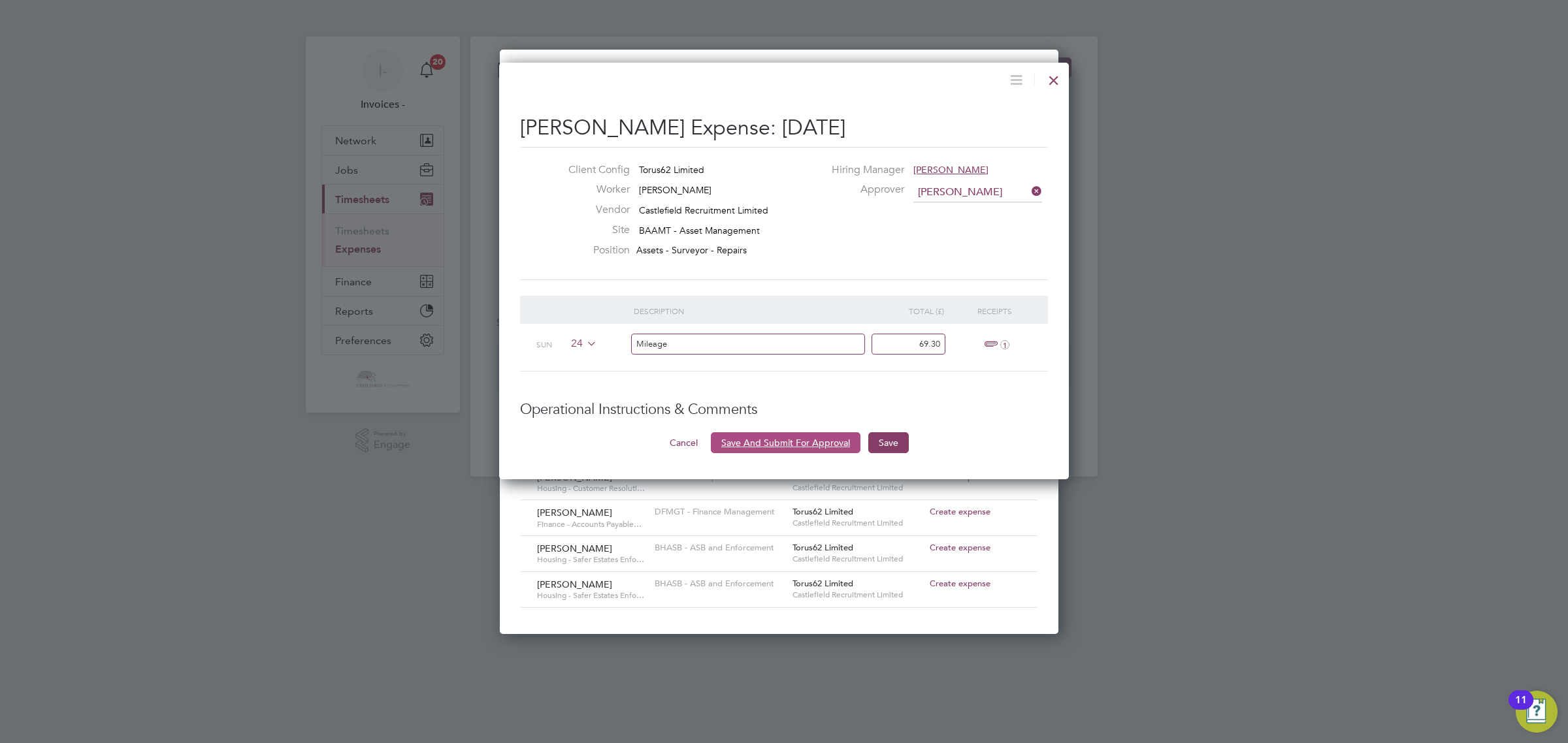
click at [745, 439] on button "Save And Submit For Approval" at bounding box center [785, 443] width 150 height 21
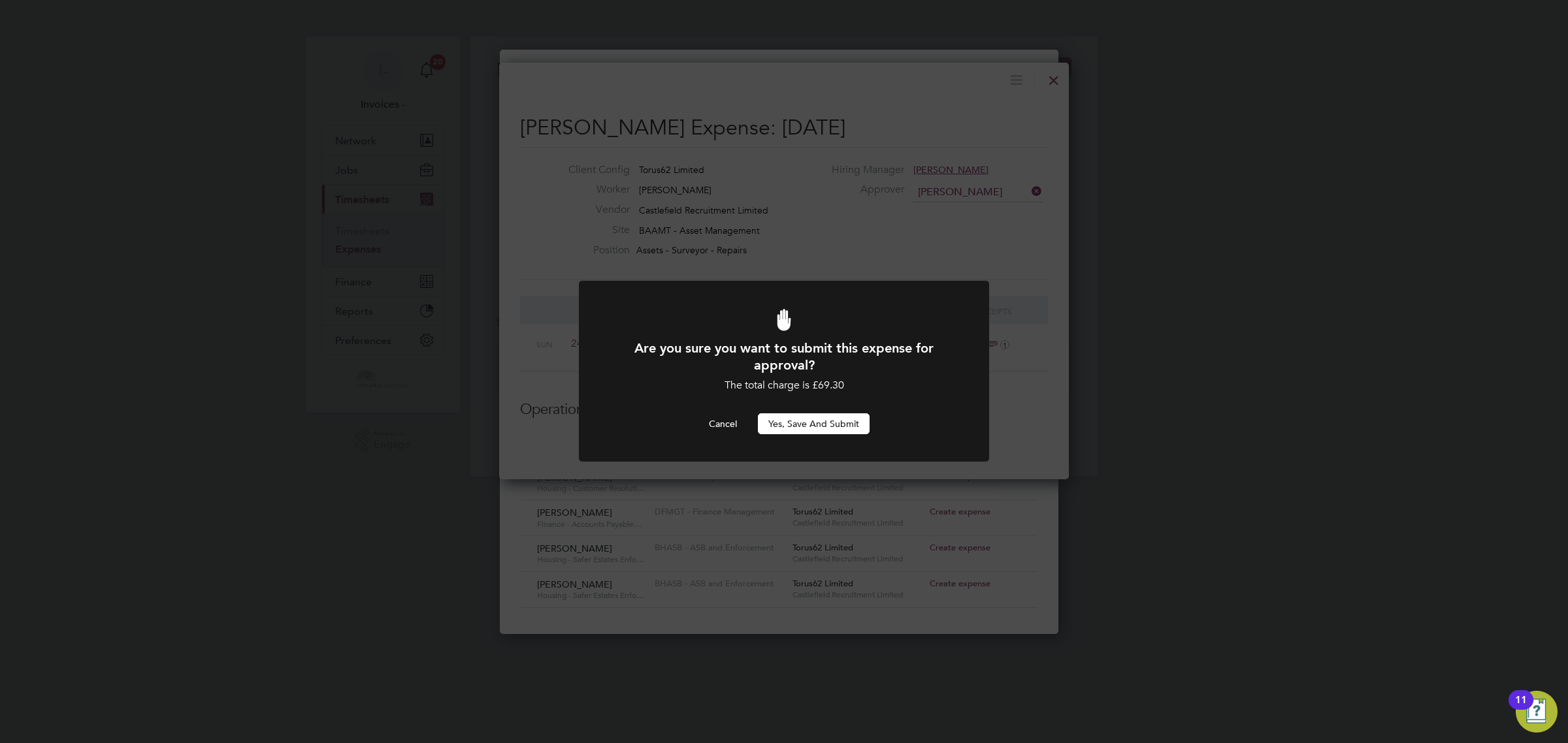
click at [816, 422] on button "Yes, Save and Submit" at bounding box center [814, 424] width 112 height 21
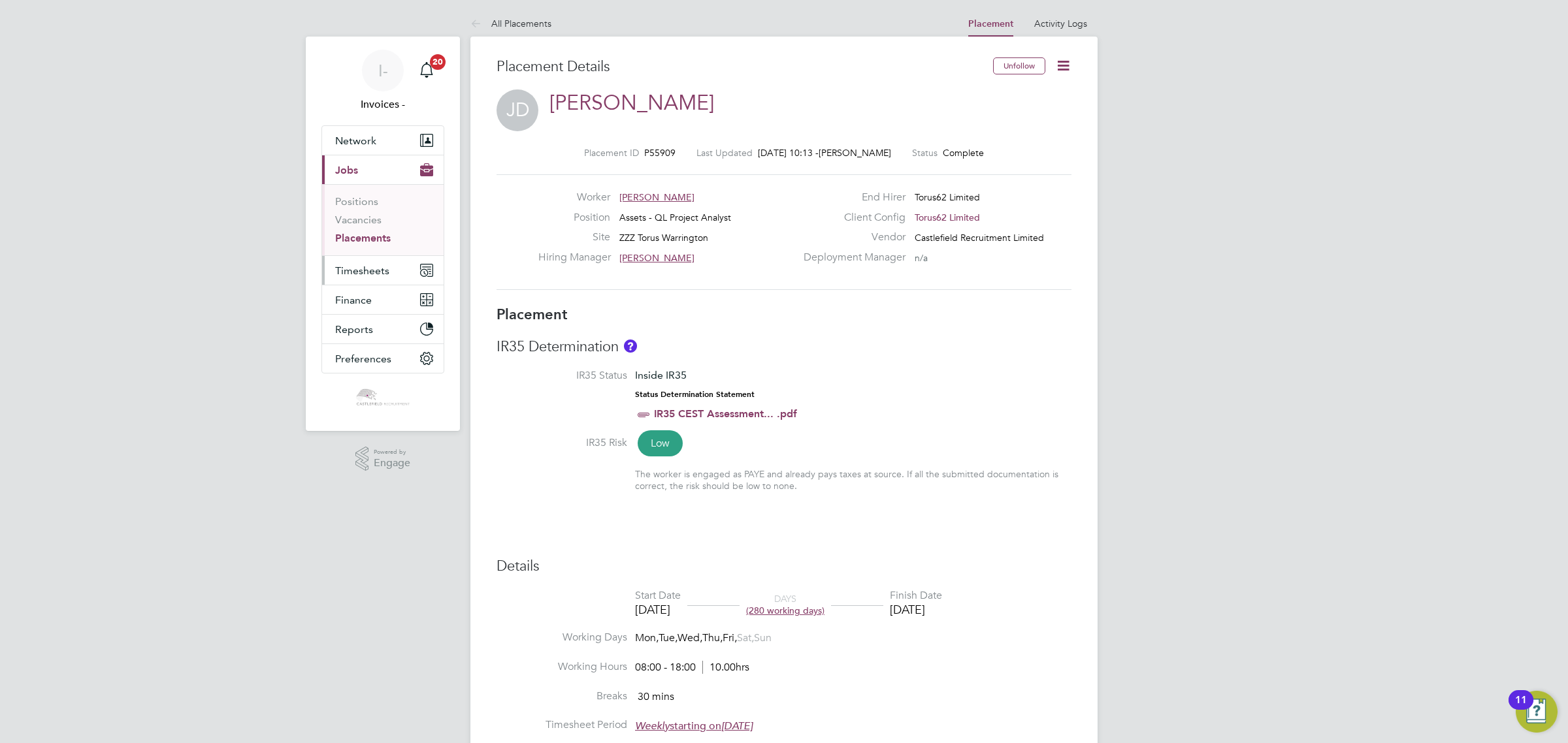
click at [386, 276] on span "Timesheets" at bounding box center [362, 270] width 55 height 12
click at [380, 232] on link "Timesheets" at bounding box center [362, 231] width 55 height 12
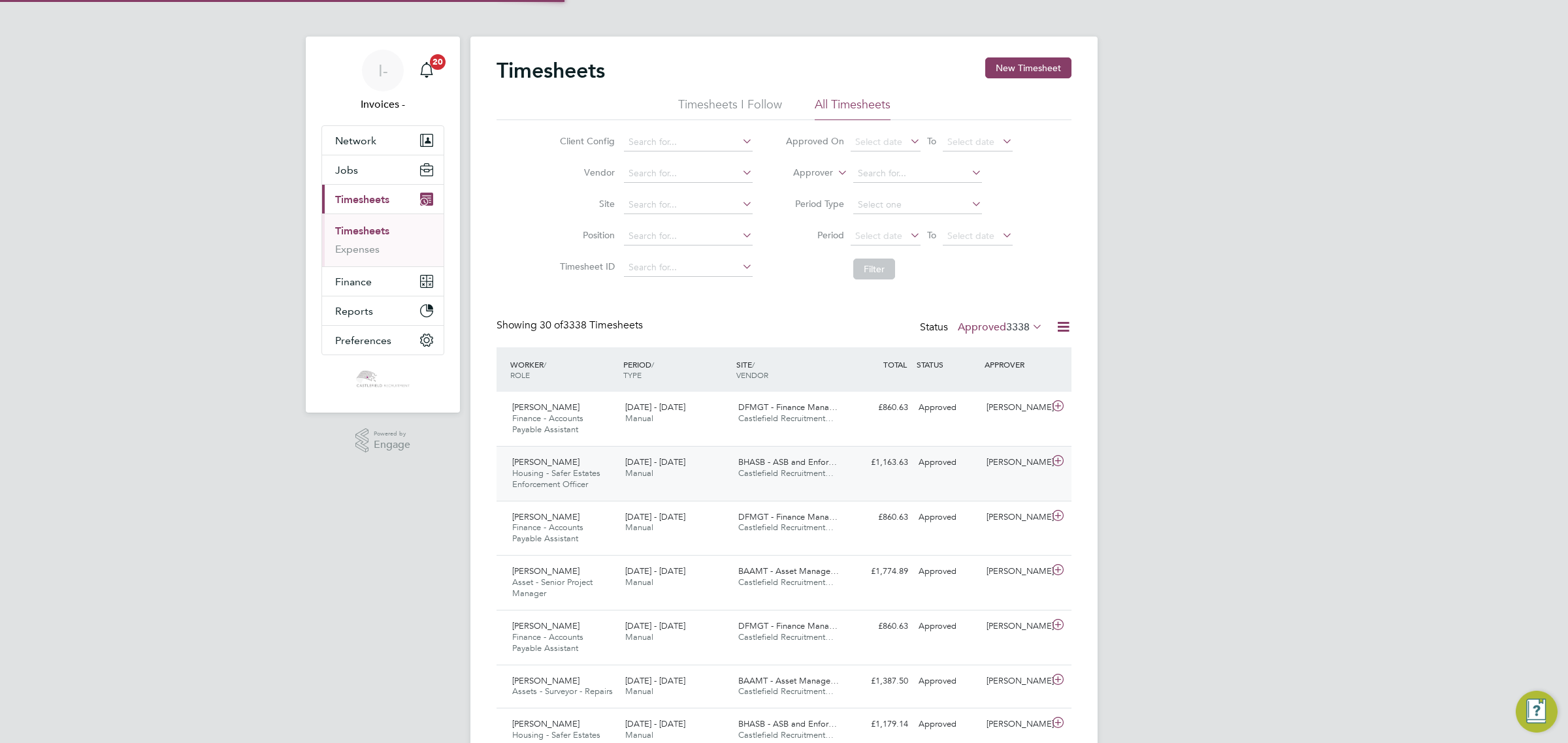
scroll to position [6, 6]
click at [595, 529] on div "Bolaji Okaigbua Finance - Accounts Payable Assistant 18 - 24 Aug 2025" at bounding box center [564, 528] width 113 height 43
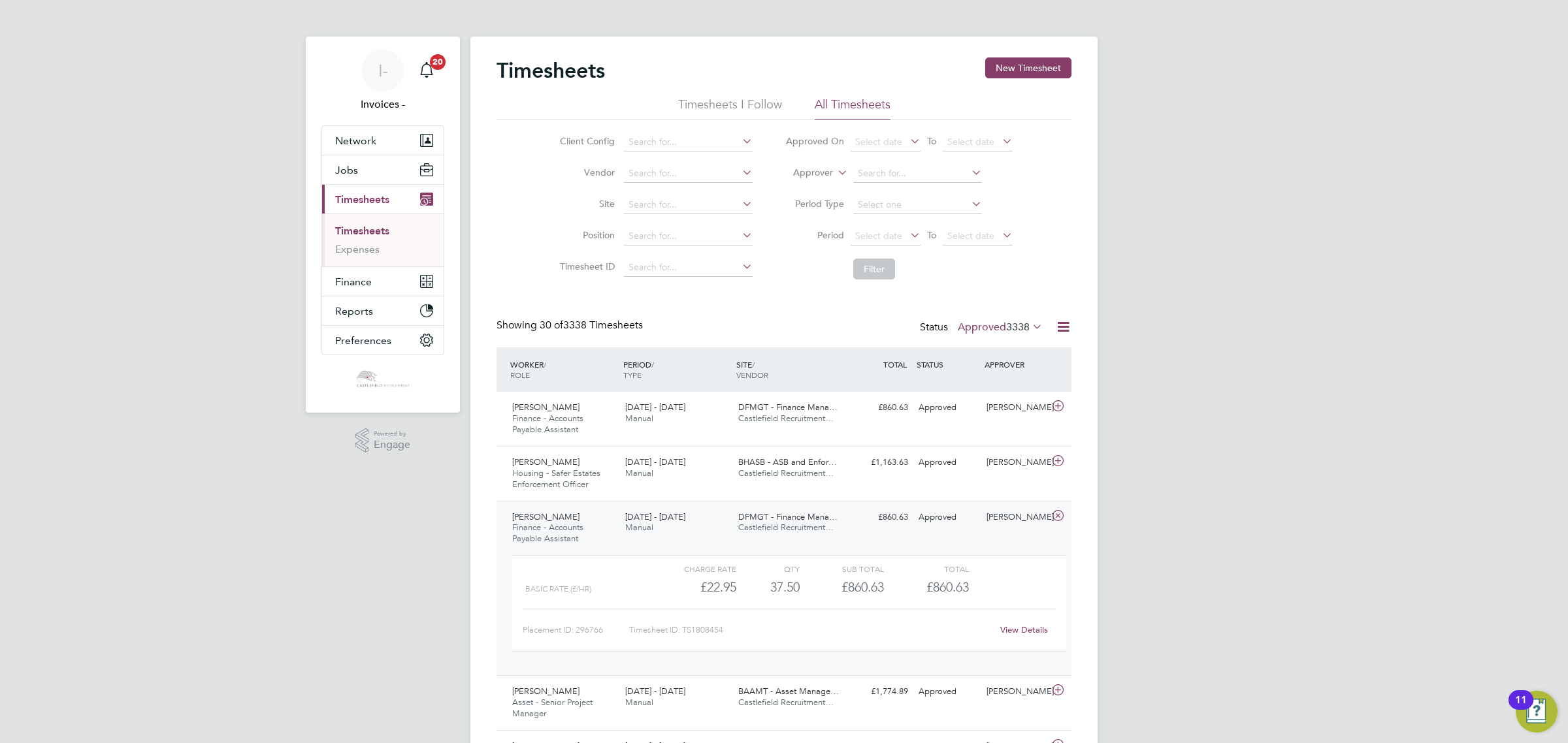
click at [620, 519] on div "18 - 24 Aug 2025 Manual" at bounding box center [676, 523] width 113 height 32
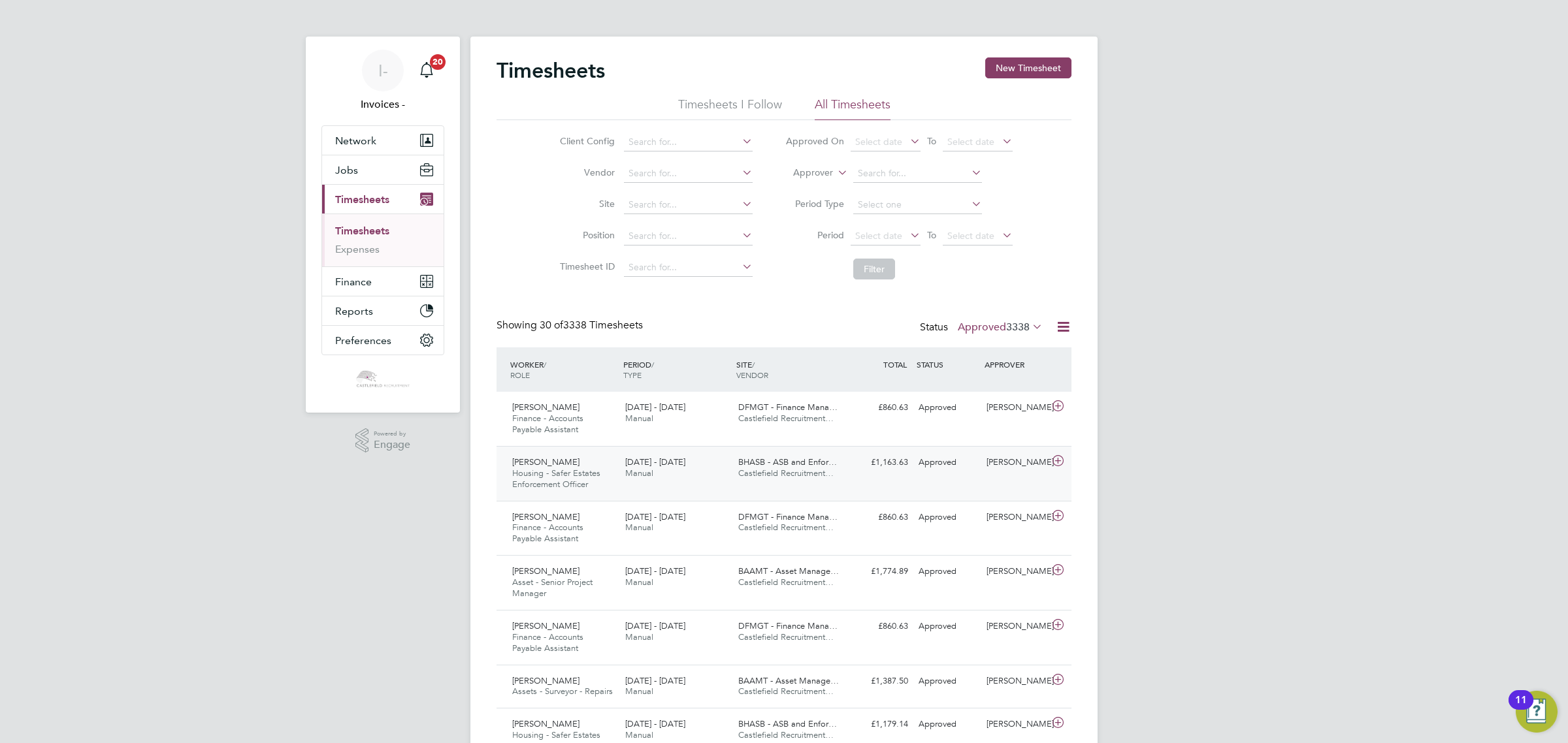
click at [645, 470] on span "Manual" at bounding box center [639, 473] width 28 height 11
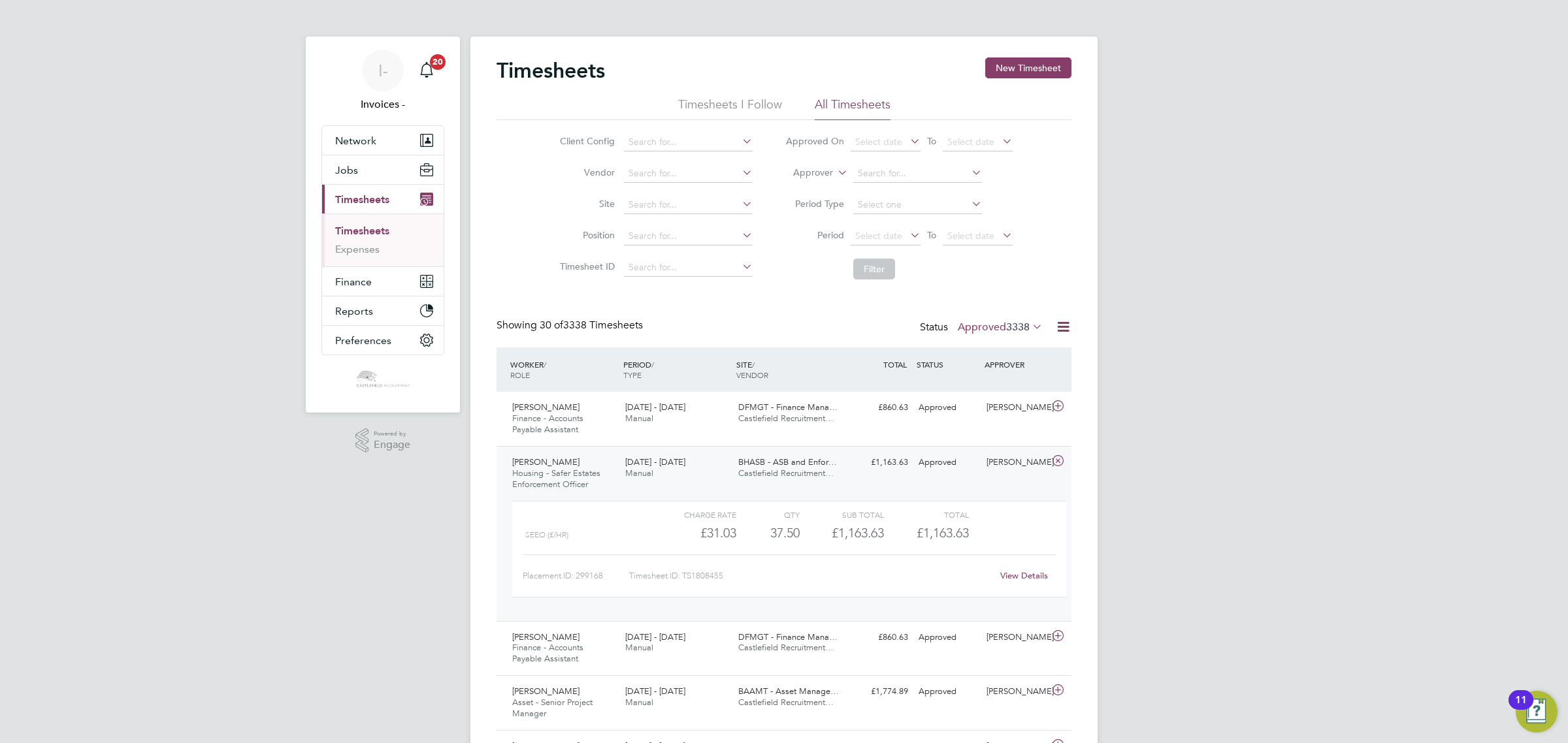
click at [645, 470] on span "Manual" at bounding box center [639, 473] width 28 height 11
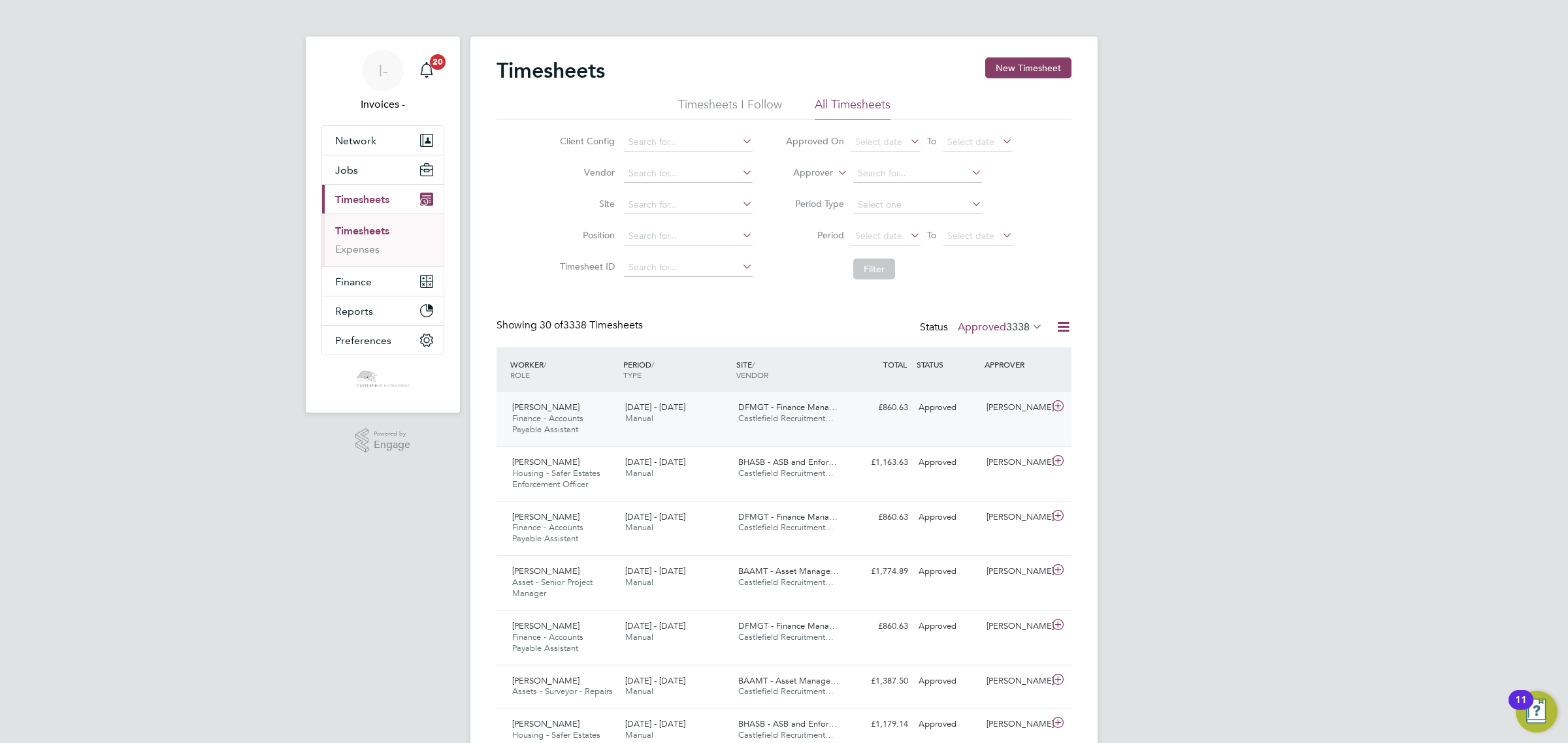
click at [611, 418] on div "Sam Garnett Finance - Accounts Payable Assistant 18 - 24 Aug 2025" at bounding box center [564, 418] width 113 height 43
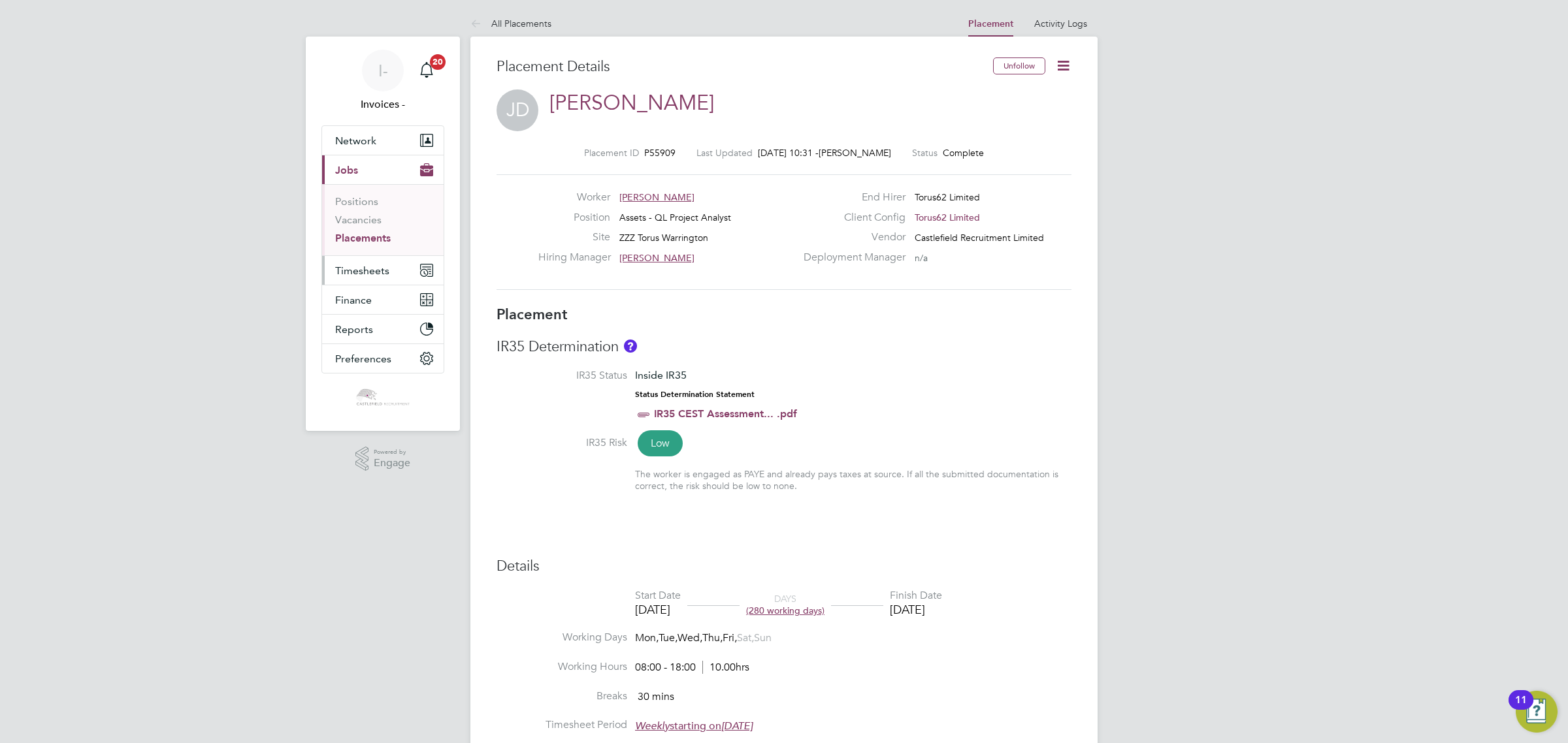
click at [399, 265] on button "Timesheets" at bounding box center [383, 270] width 121 height 29
click at [360, 229] on link "Timesheets" at bounding box center [362, 231] width 55 height 12
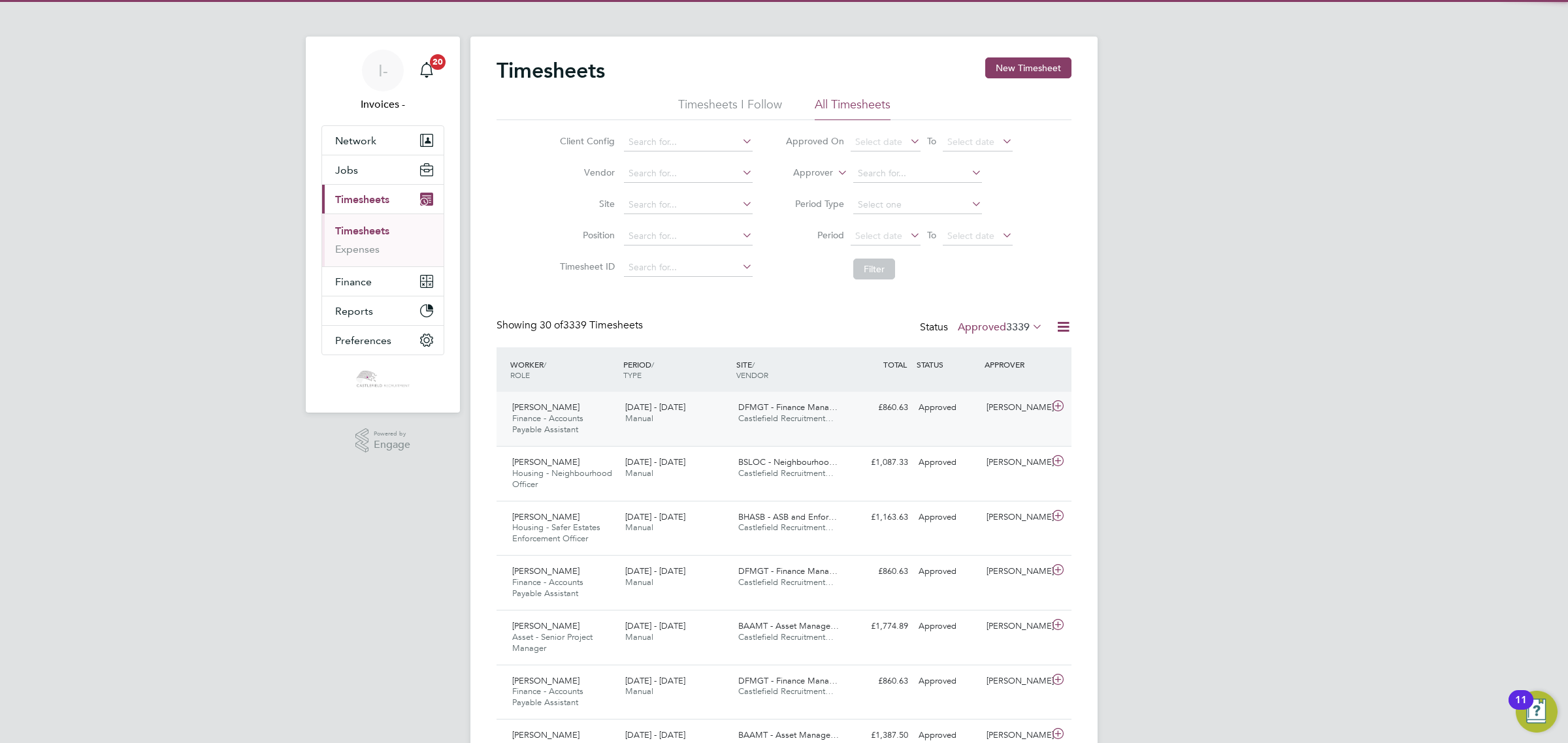
scroll to position [6, 6]
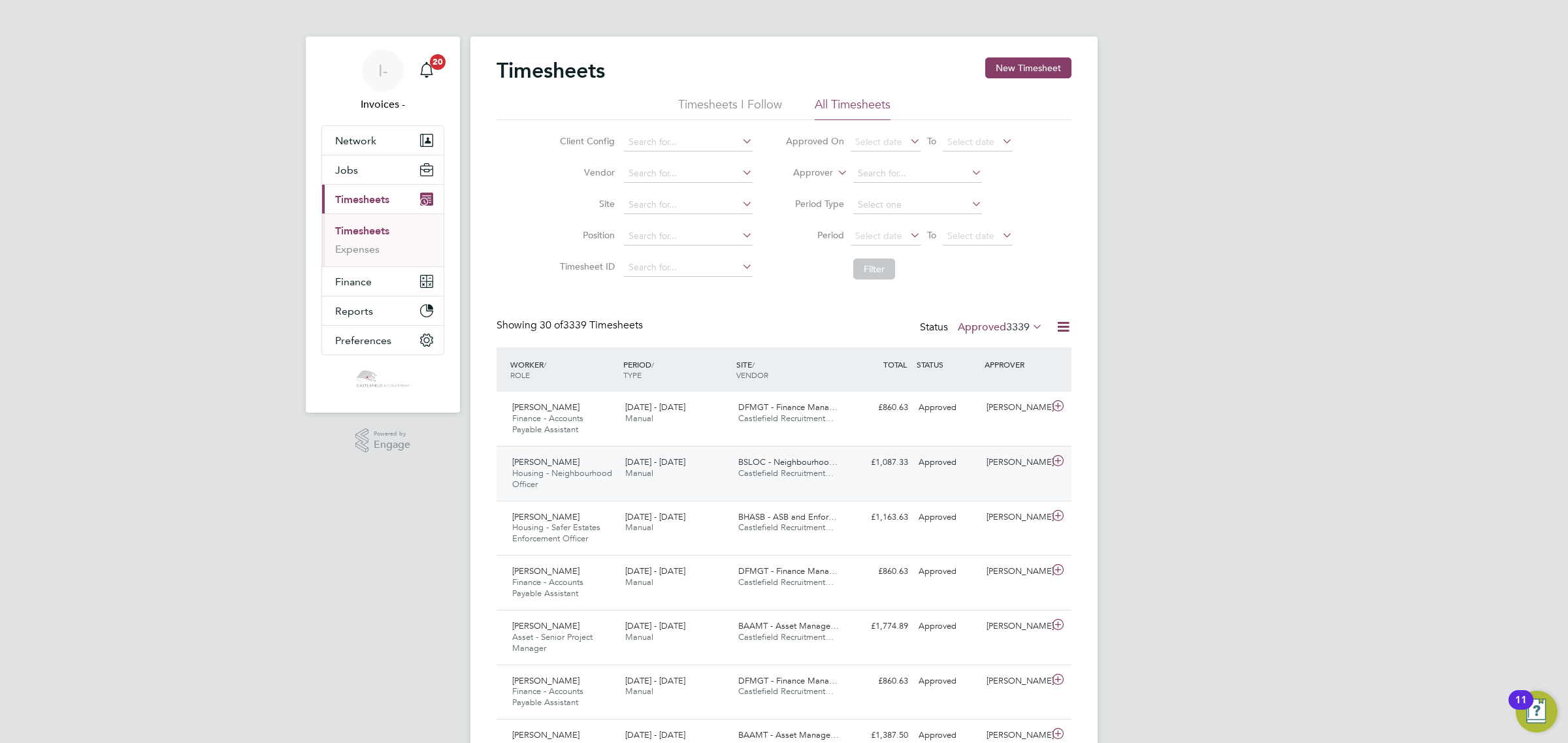
click at [629, 475] on span "Manual" at bounding box center [639, 473] width 28 height 11
